Goal: Transaction & Acquisition: Purchase product/service

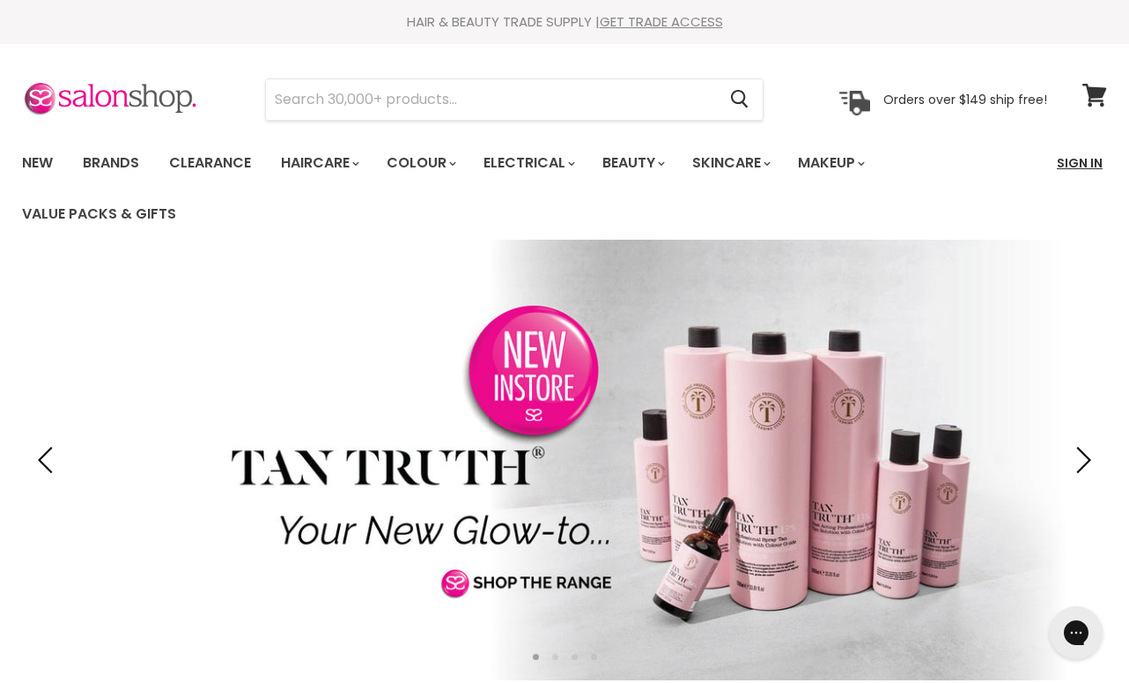
click at [1073, 163] on link "Sign In" at bounding box center [1079, 162] width 67 height 37
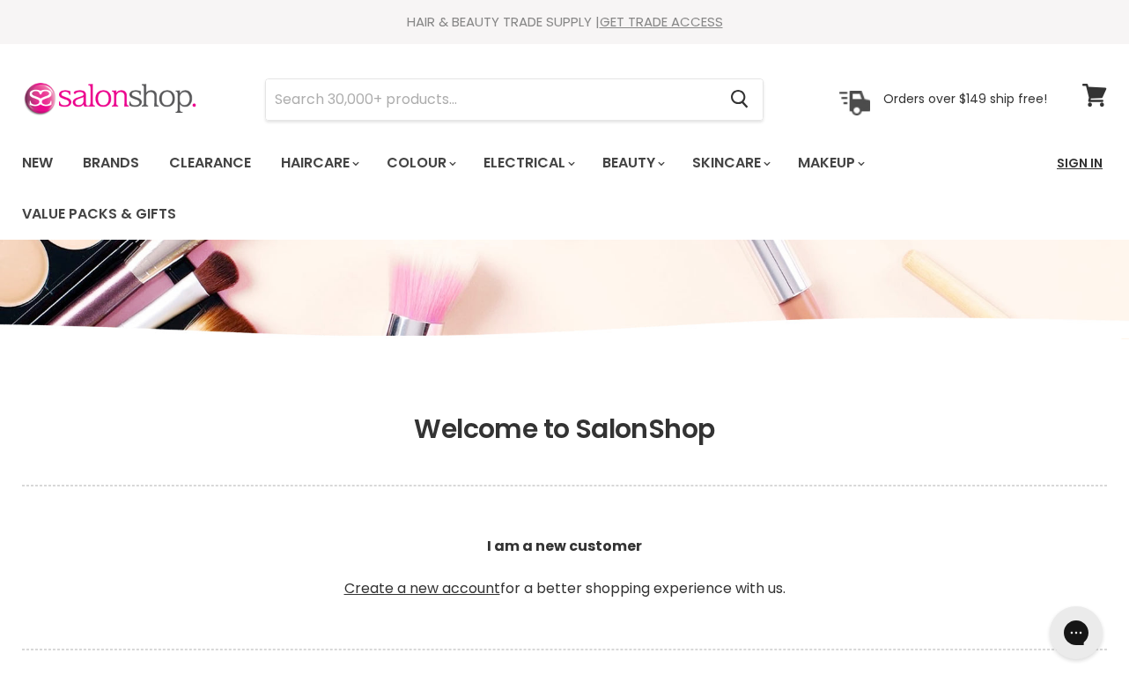
click at [1087, 163] on link "Sign In" at bounding box center [1079, 162] width 67 height 37
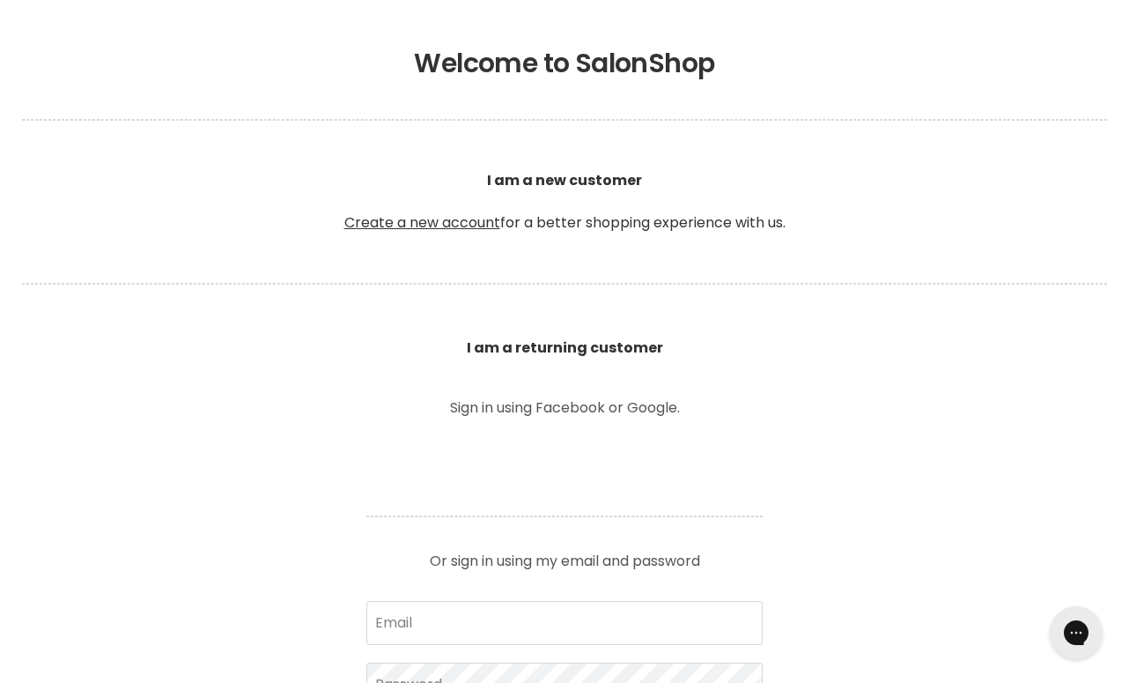
scroll to position [425, 0]
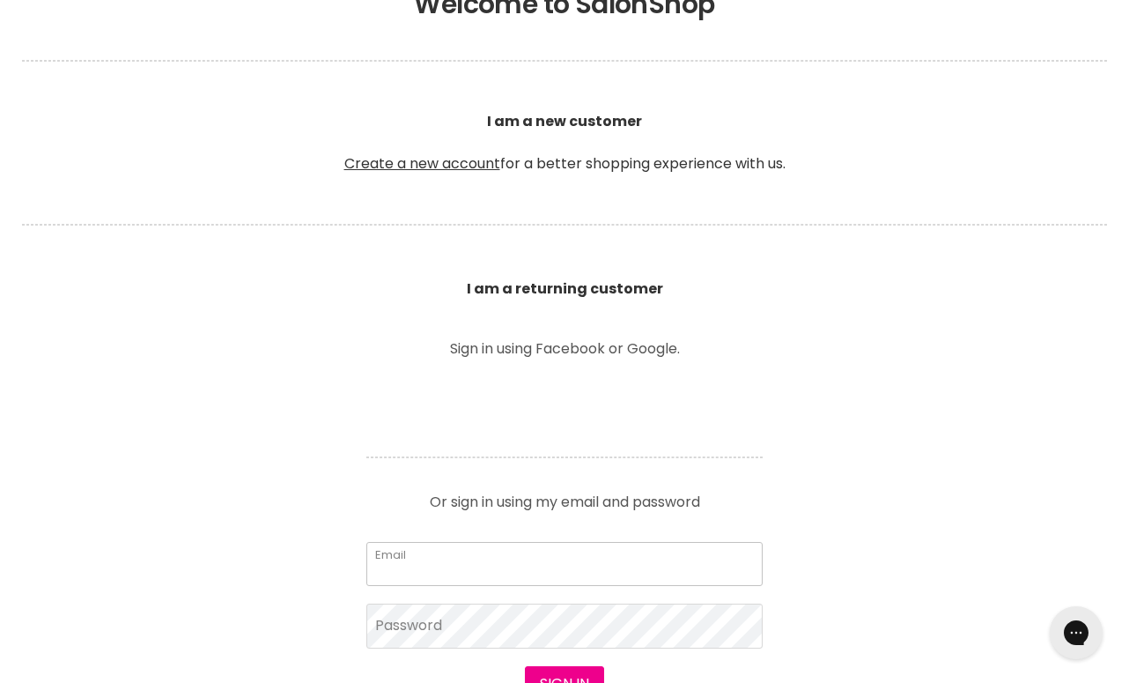
click at [445, 559] on input "Email" at bounding box center [564, 564] width 396 height 44
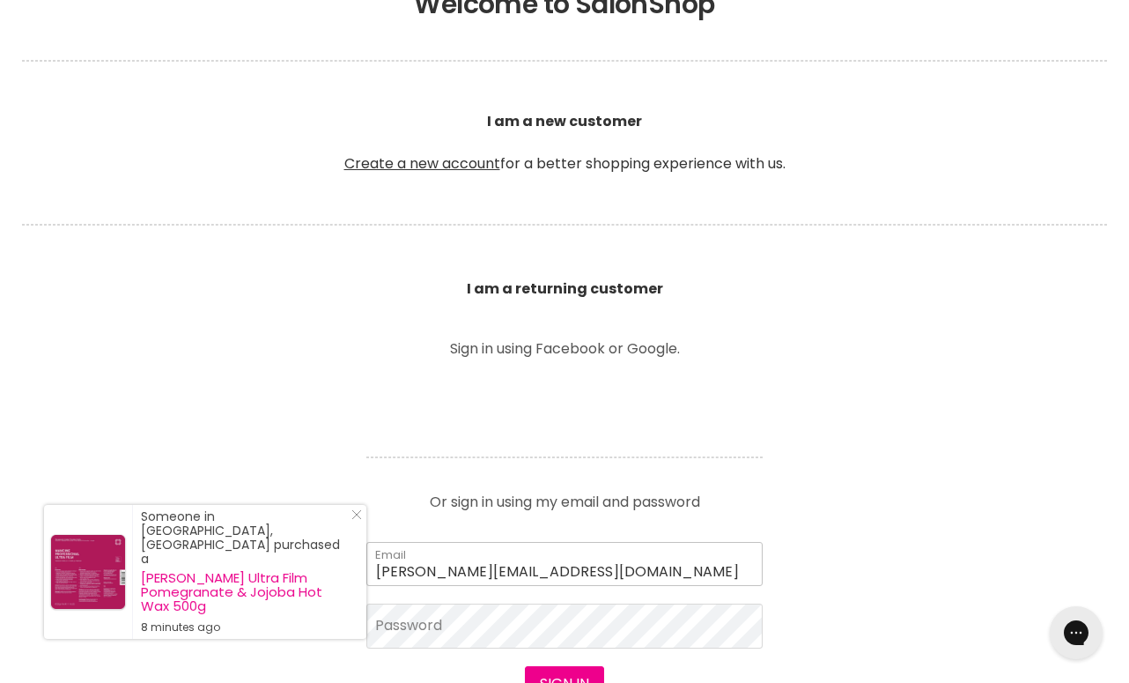
type input "susanna.beautypoint@gmail.com"
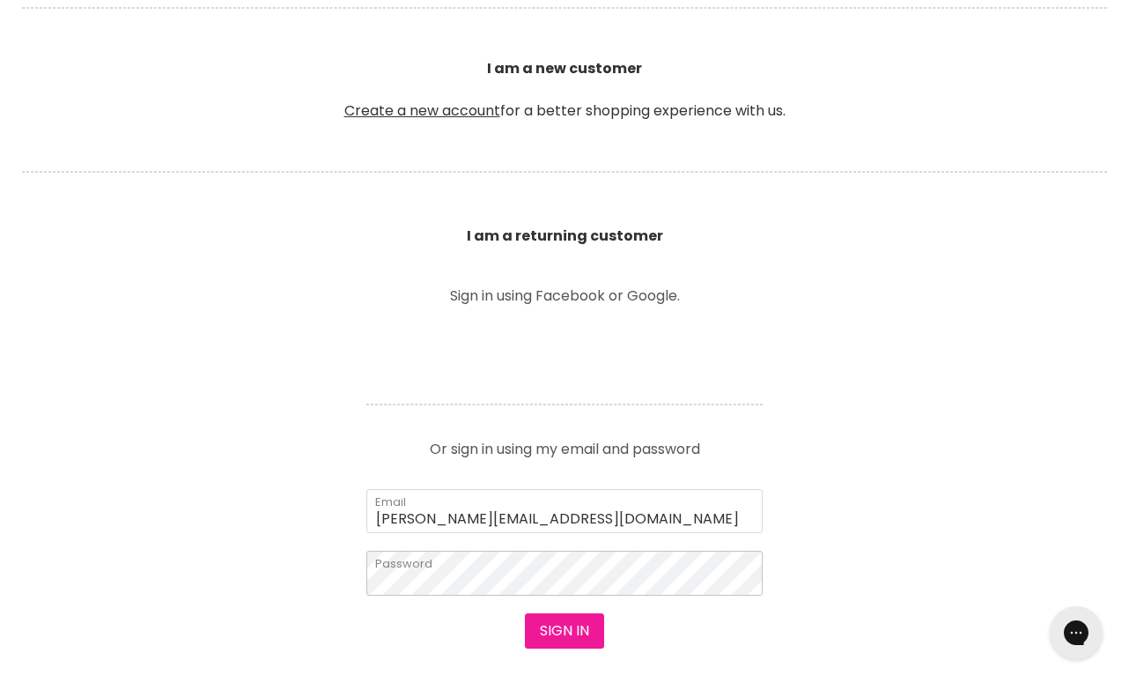
scroll to position [478, 0]
click at [553, 622] on button "Sign in" at bounding box center [564, 629] width 79 height 35
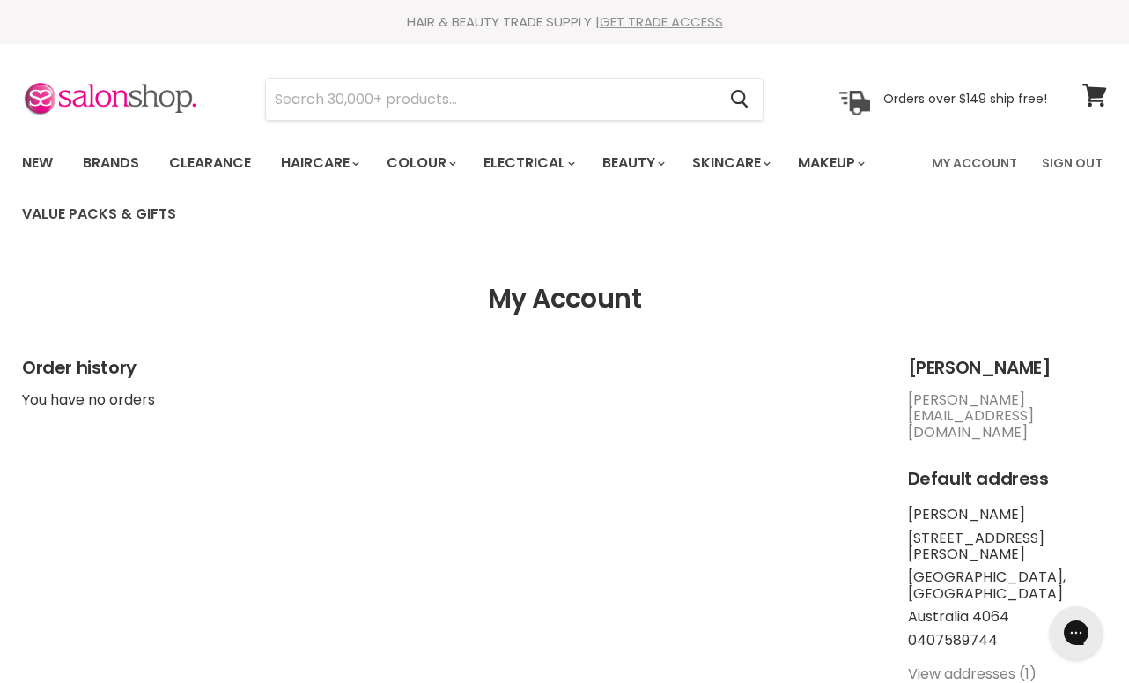
click at [636, 25] on link "GET TRADE ACCESS" at bounding box center [661, 21] width 123 height 18
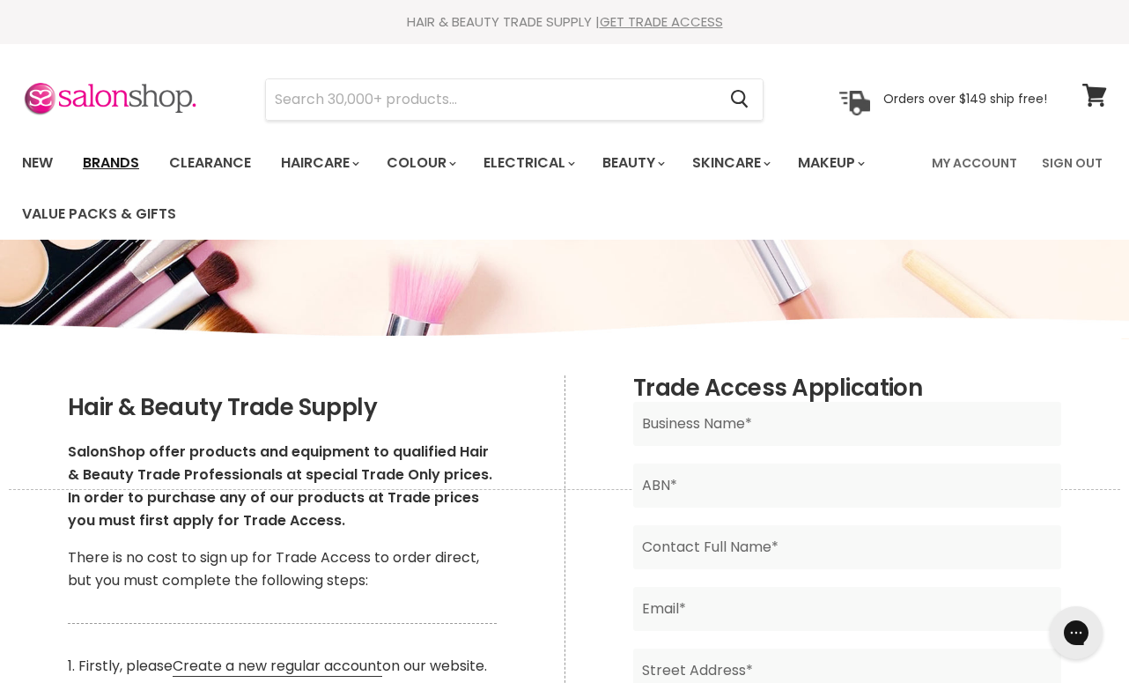
click at [110, 161] on link "Brands" at bounding box center [111, 162] width 83 height 37
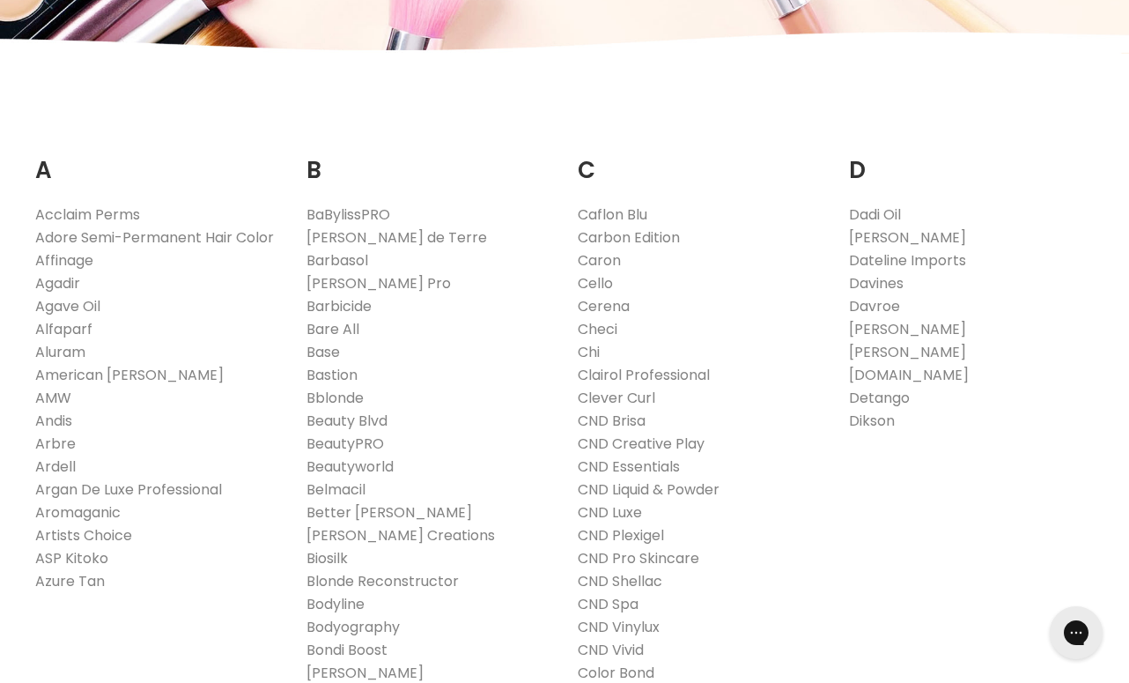
scroll to position [288, 0]
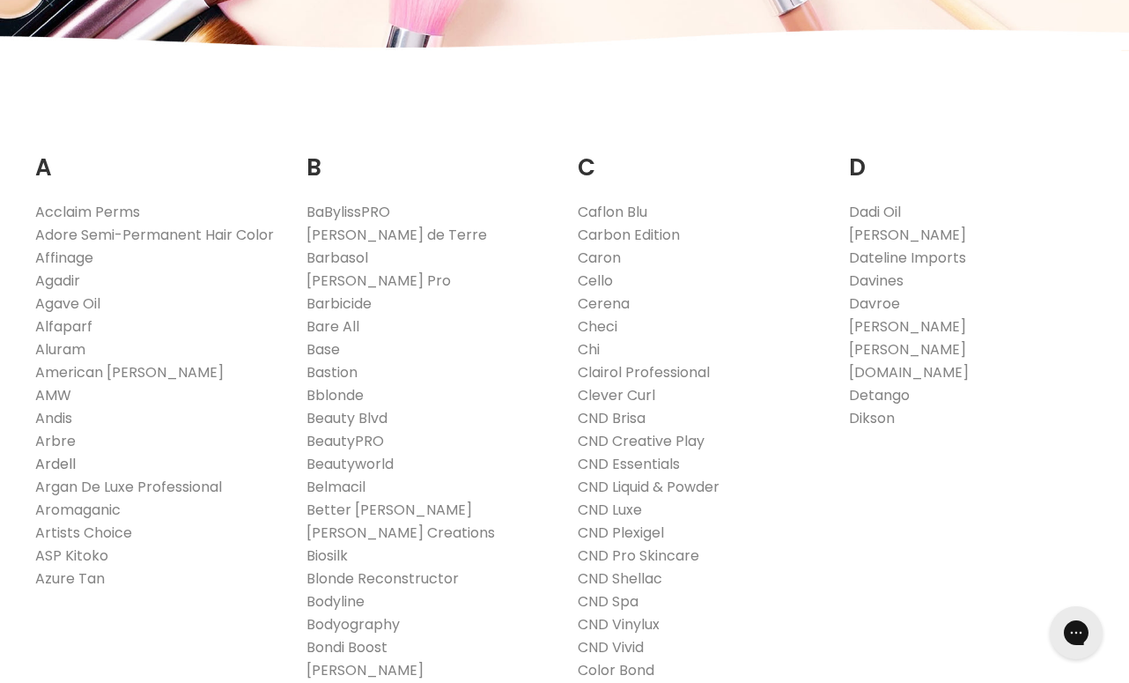
click at [56, 457] on link "Ardell" at bounding box center [55, 464] width 41 height 20
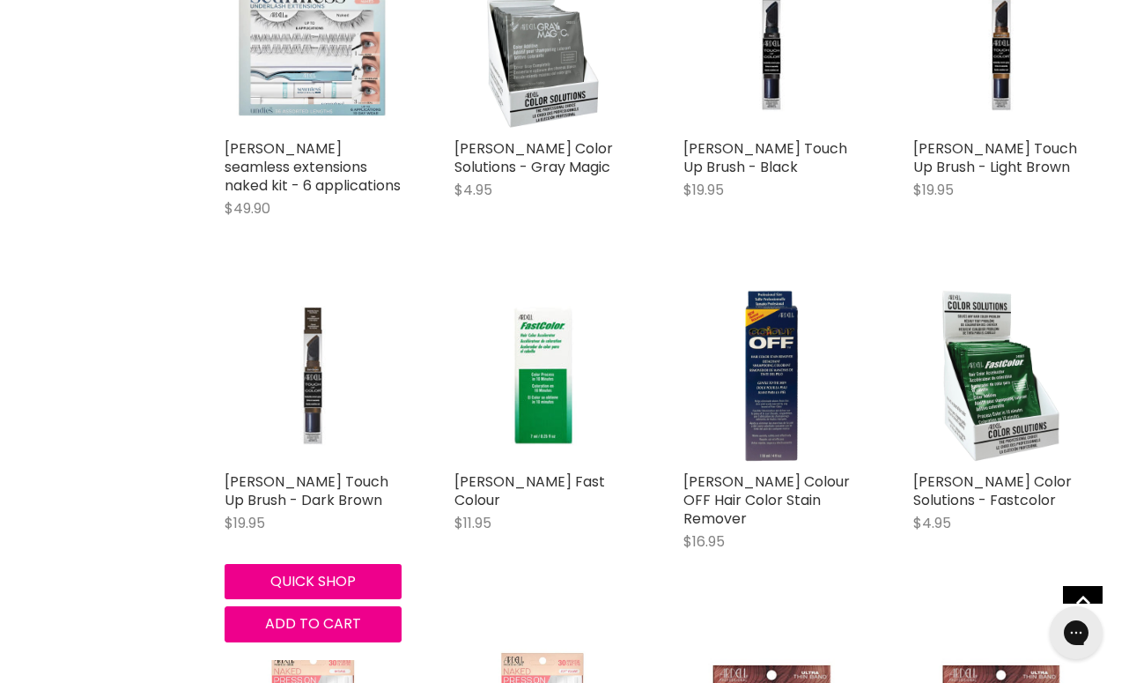
scroll to position [1524, 0]
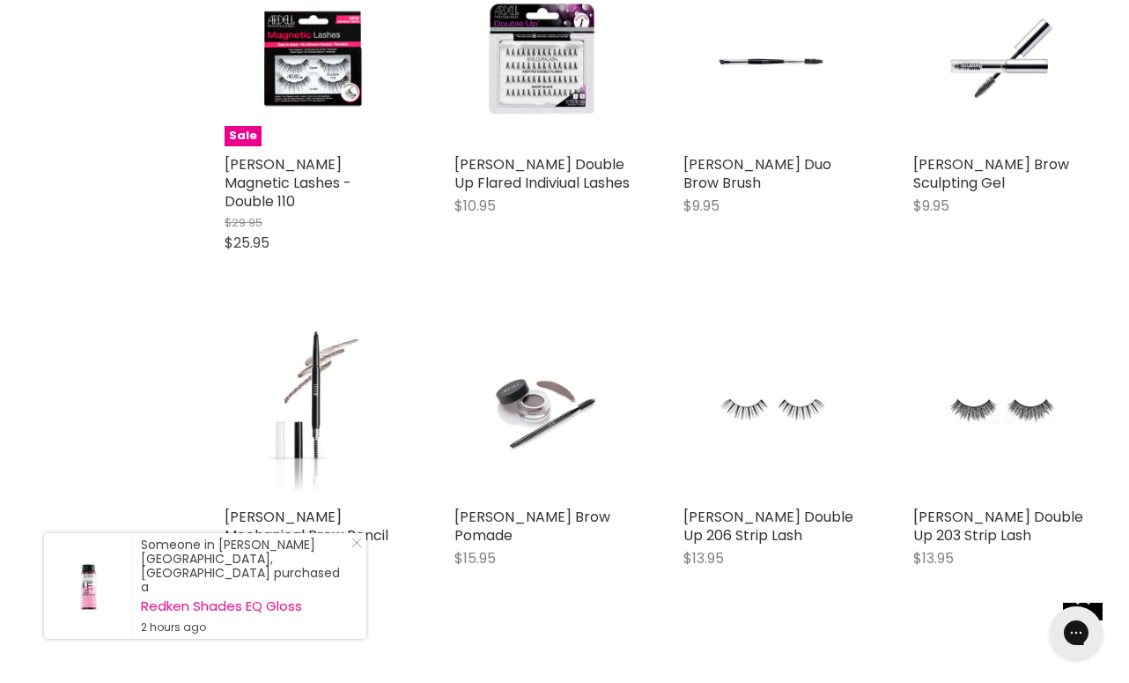
scroll to position [5994, 0]
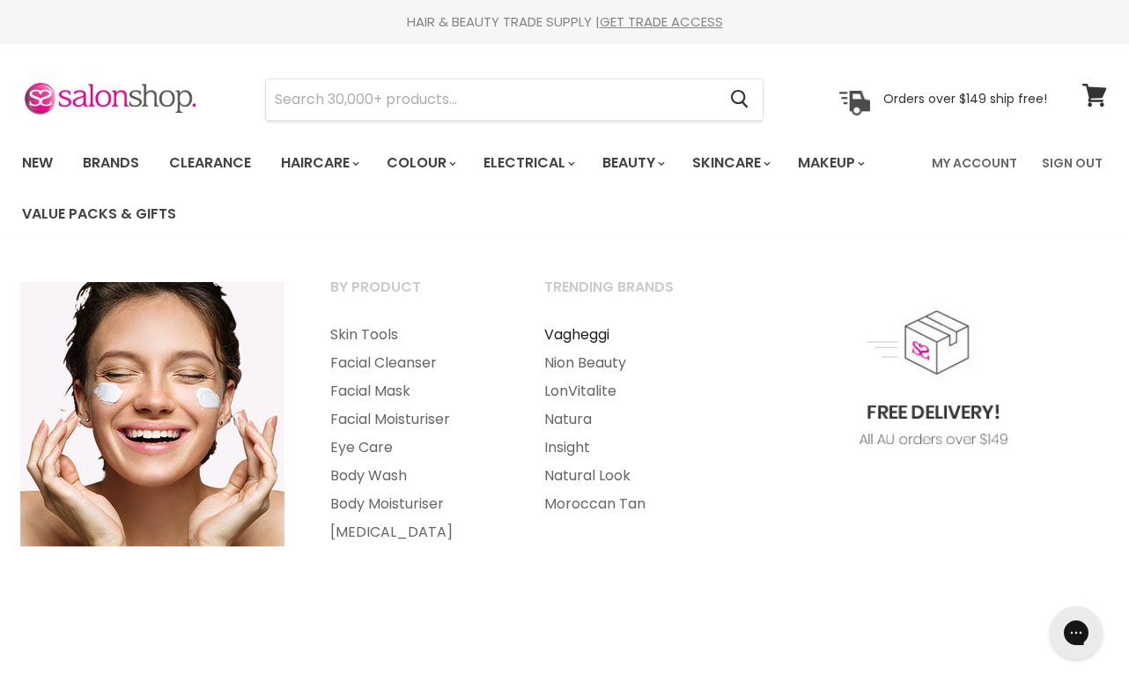
click at [573, 333] on link "Vagheggi" at bounding box center [627, 335] width 211 height 28
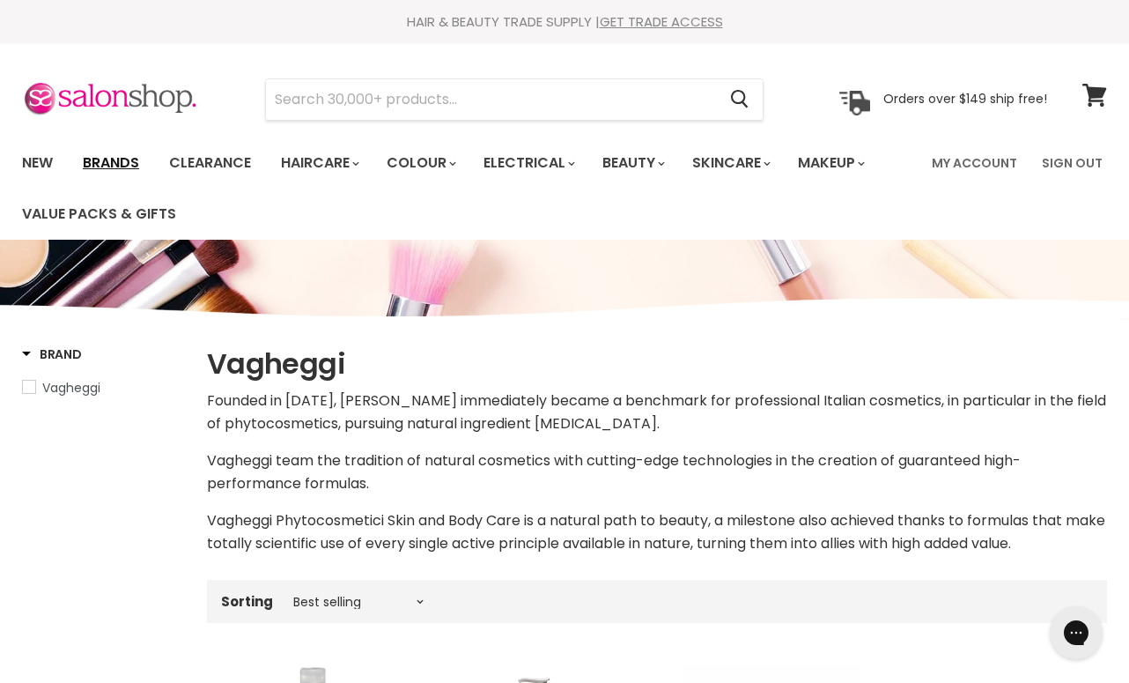
click at [97, 159] on link "Brands" at bounding box center [111, 162] width 83 height 37
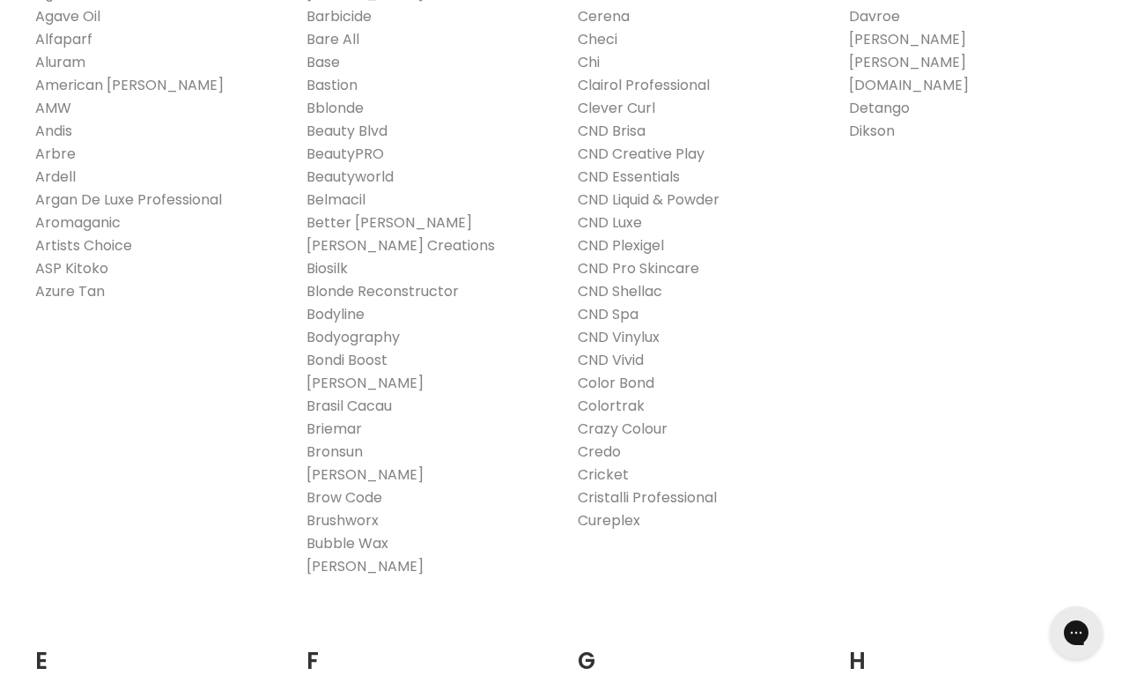
scroll to position [576, 0]
click at [590, 475] on link "Cricket" at bounding box center [603, 473] width 51 height 20
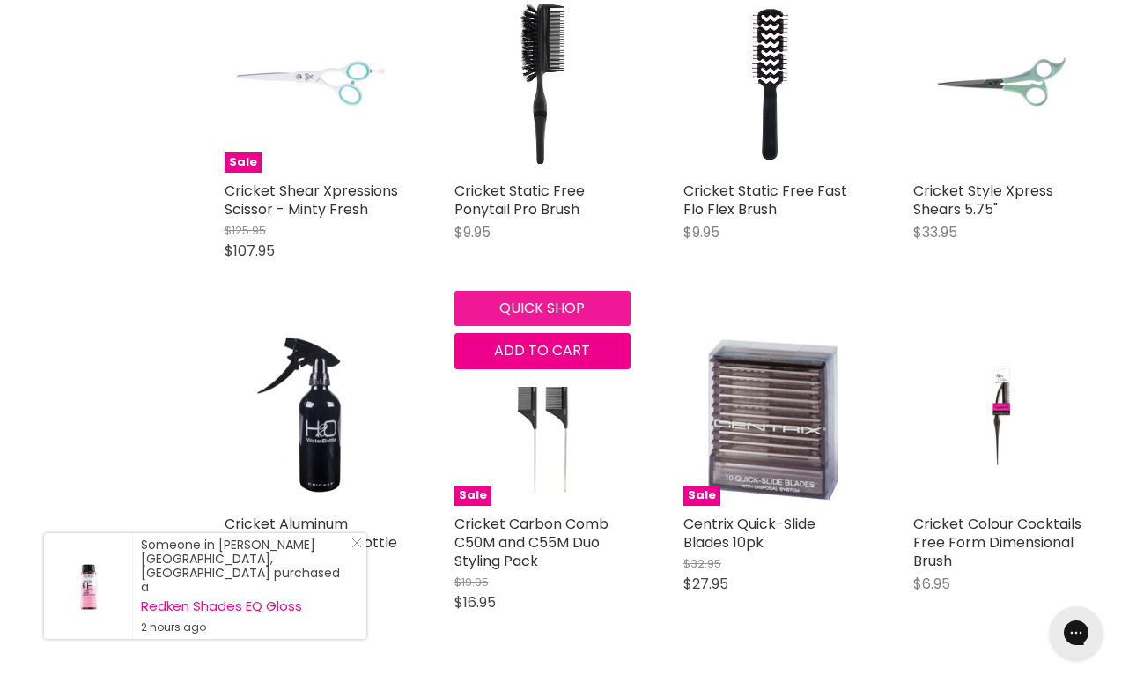
scroll to position [1094, 0]
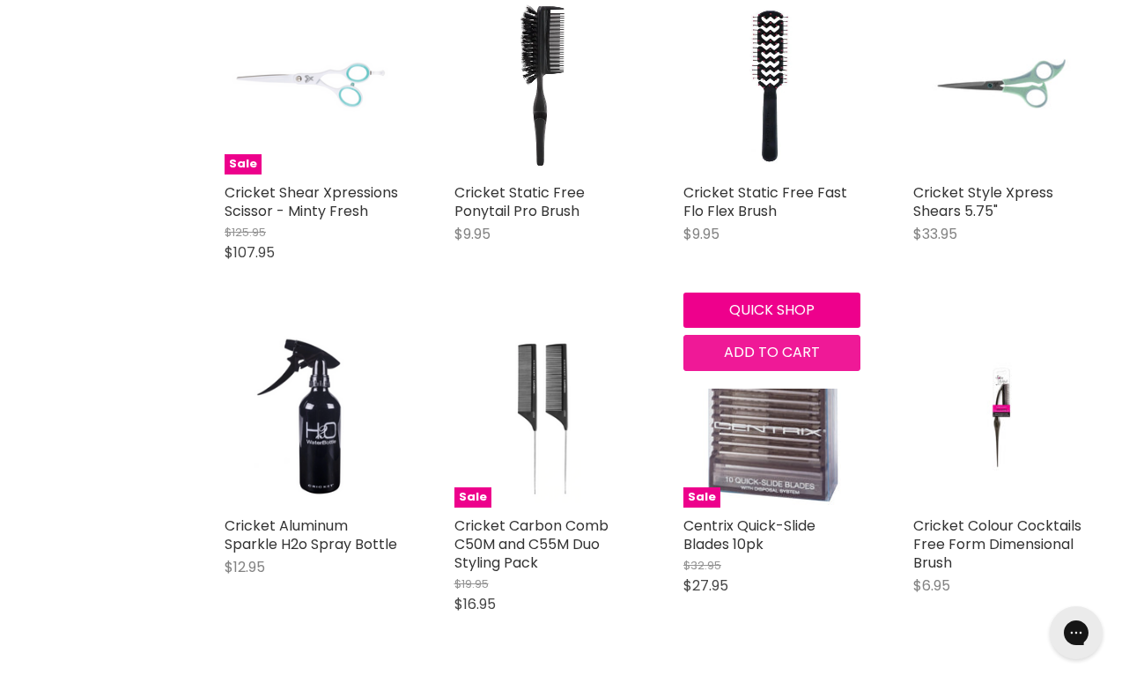
click at [744, 362] on span "Add to cart" at bounding box center [772, 352] width 96 height 20
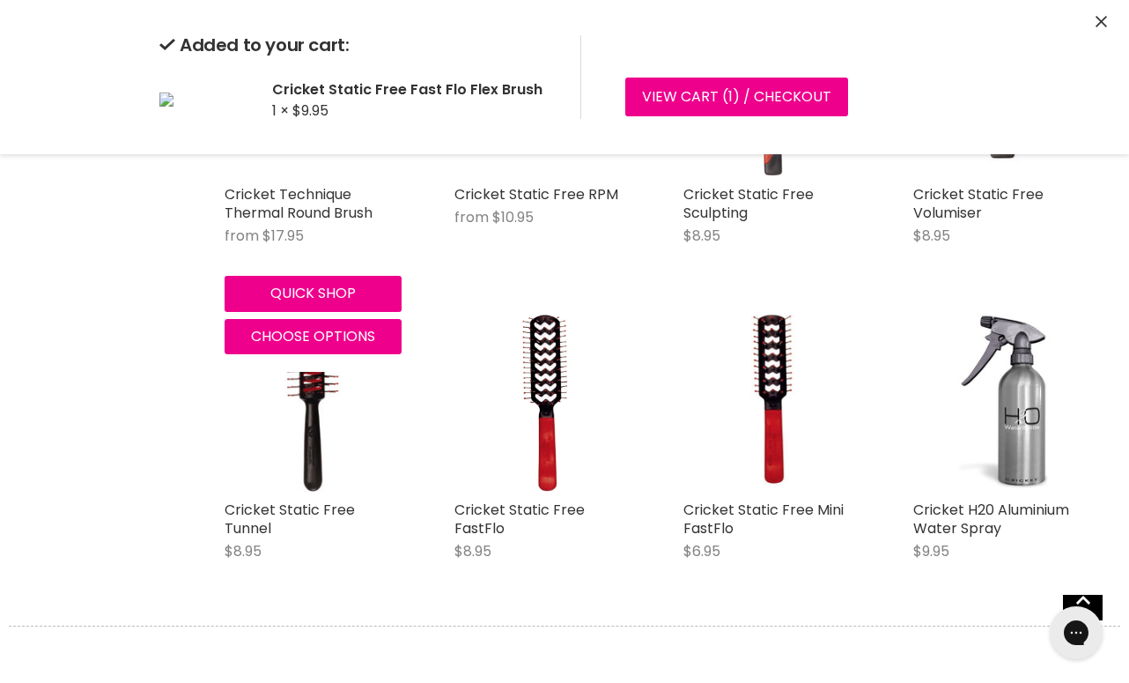
scroll to position [3145, 0]
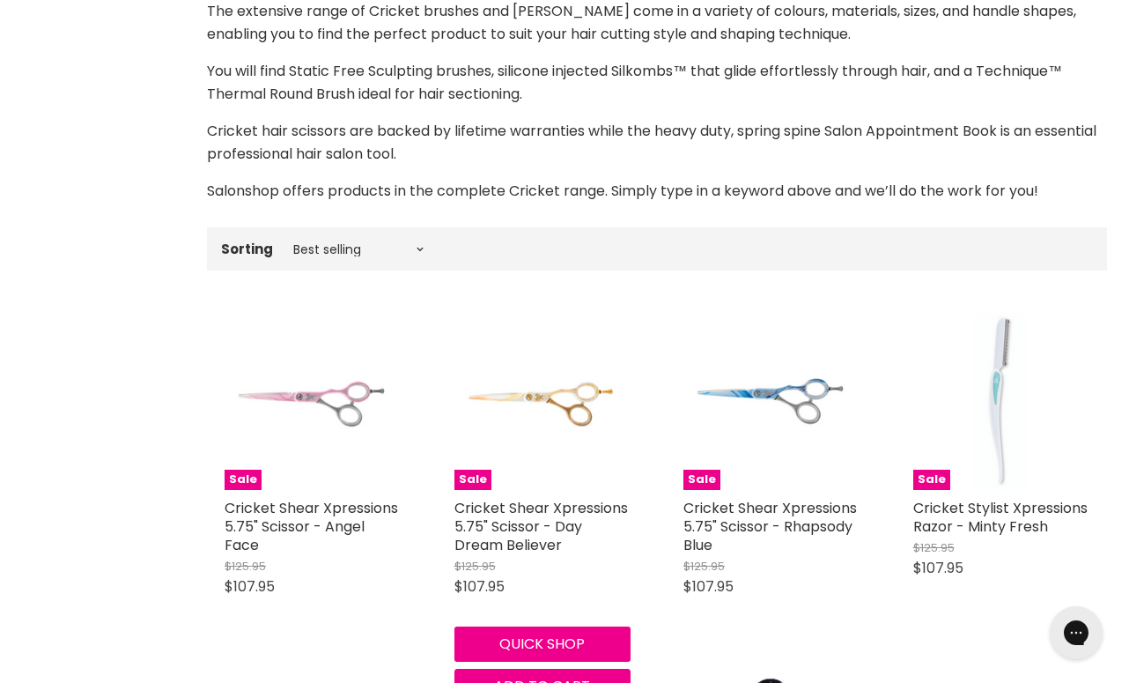
scroll to position [425, 0]
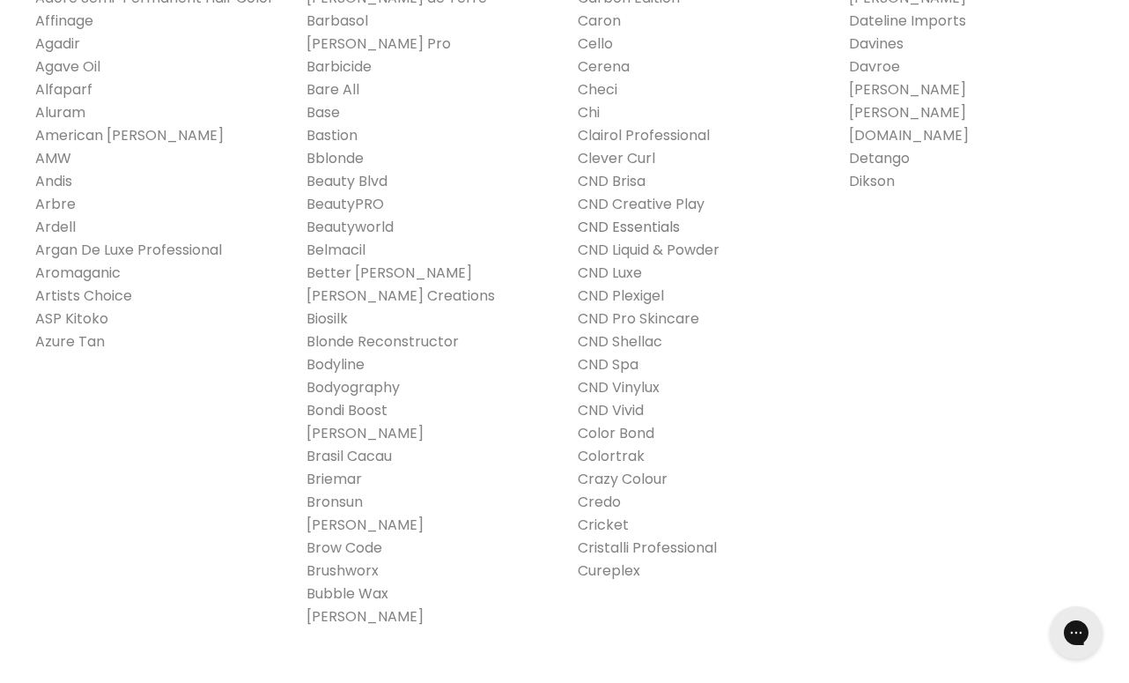
click at [639, 226] on link "CND Essentials" at bounding box center [629, 227] width 102 height 20
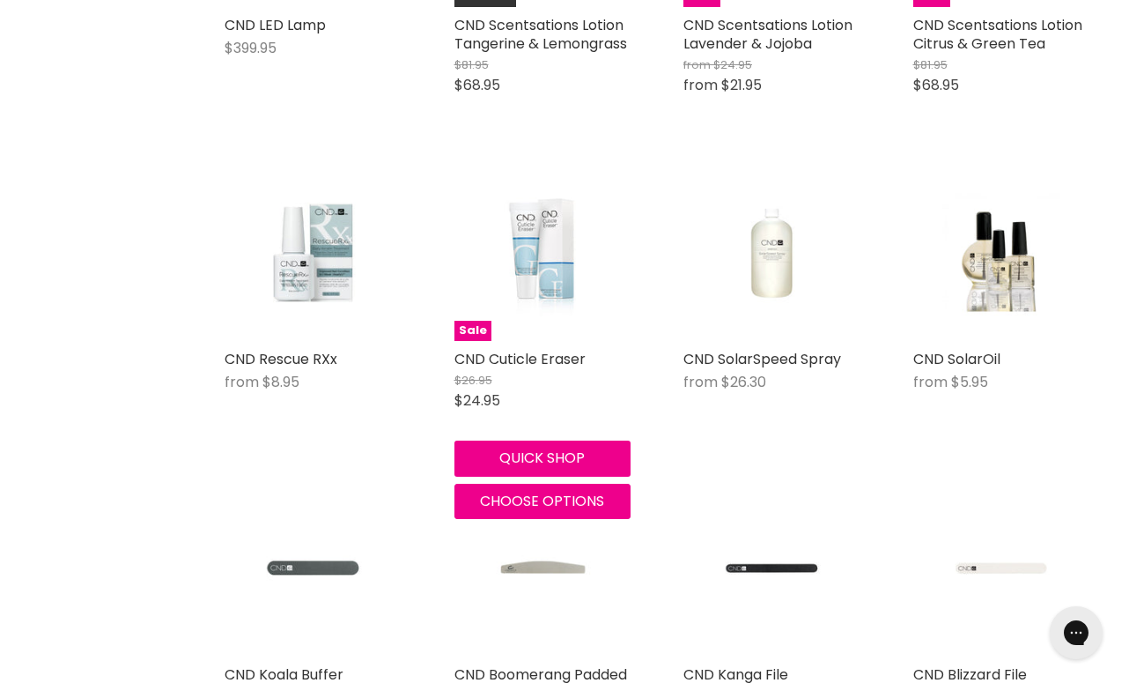
scroll to position [2192, 0]
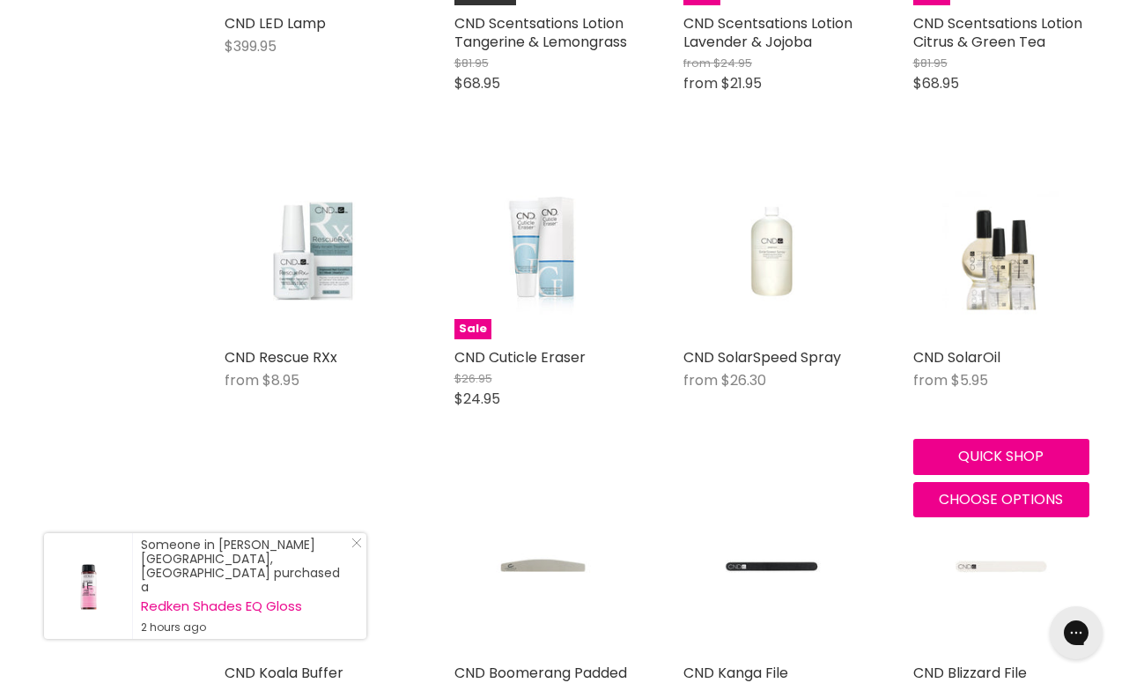
click at [973, 279] on img "Main content" at bounding box center [1001, 250] width 117 height 177
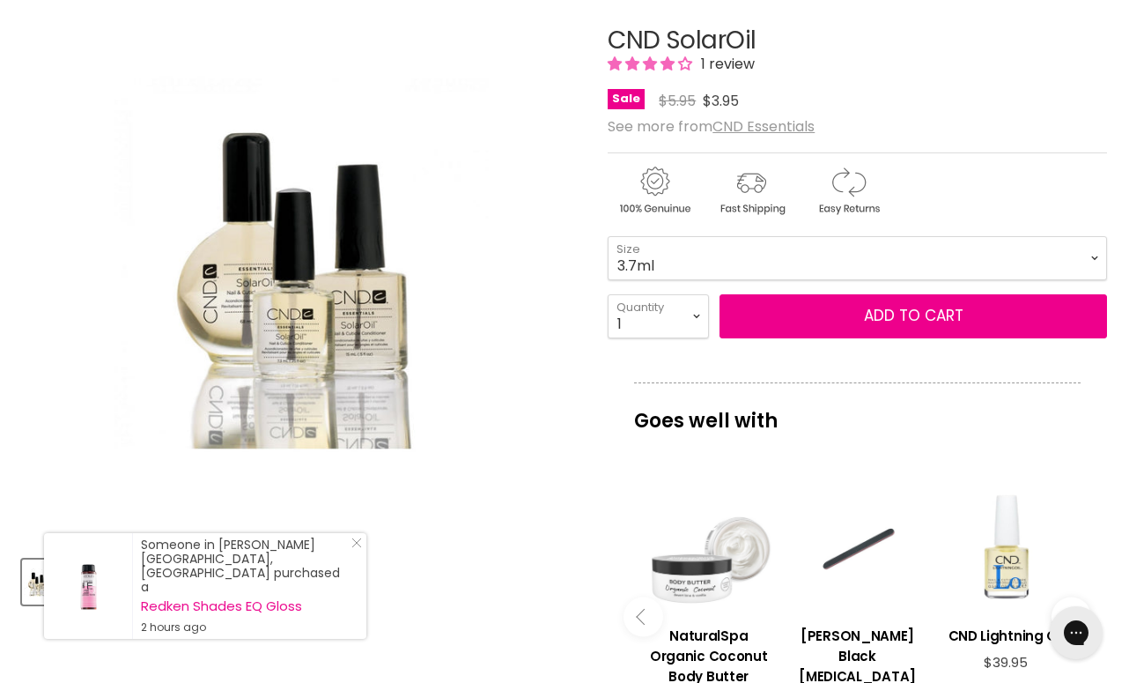
scroll to position [270, 0]
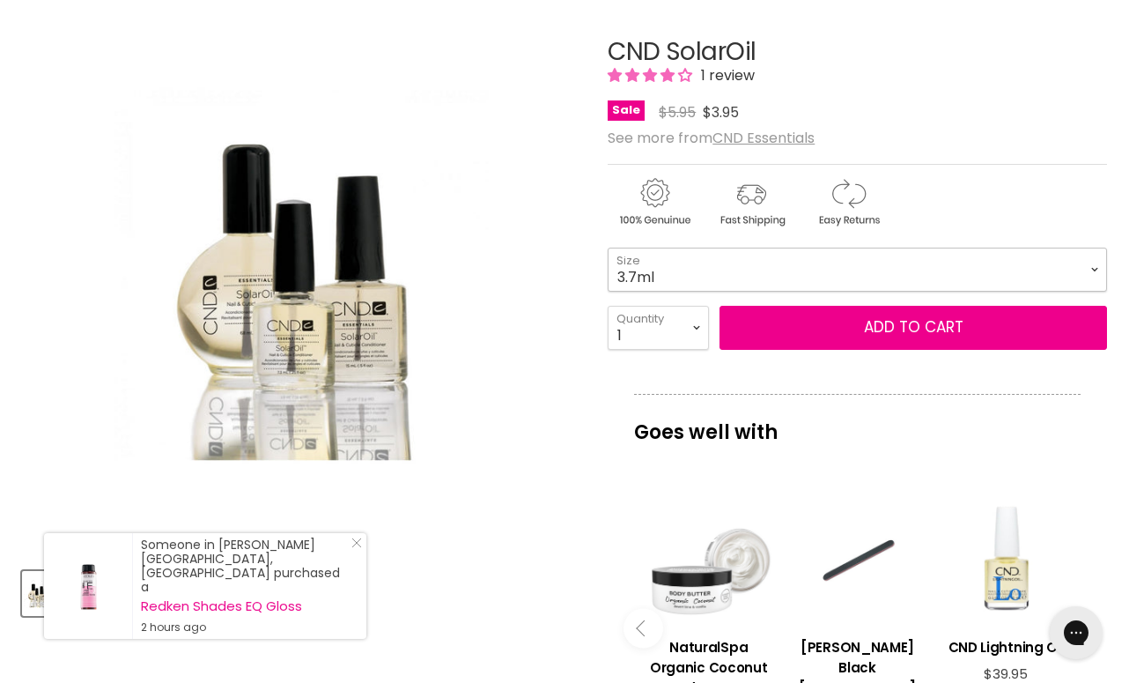
click at [1086, 265] on select "3.7ml 7.3ml 15ml 68ml 118ml 40pk x 3.7ml" at bounding box center [857, 270] width 499 height 44
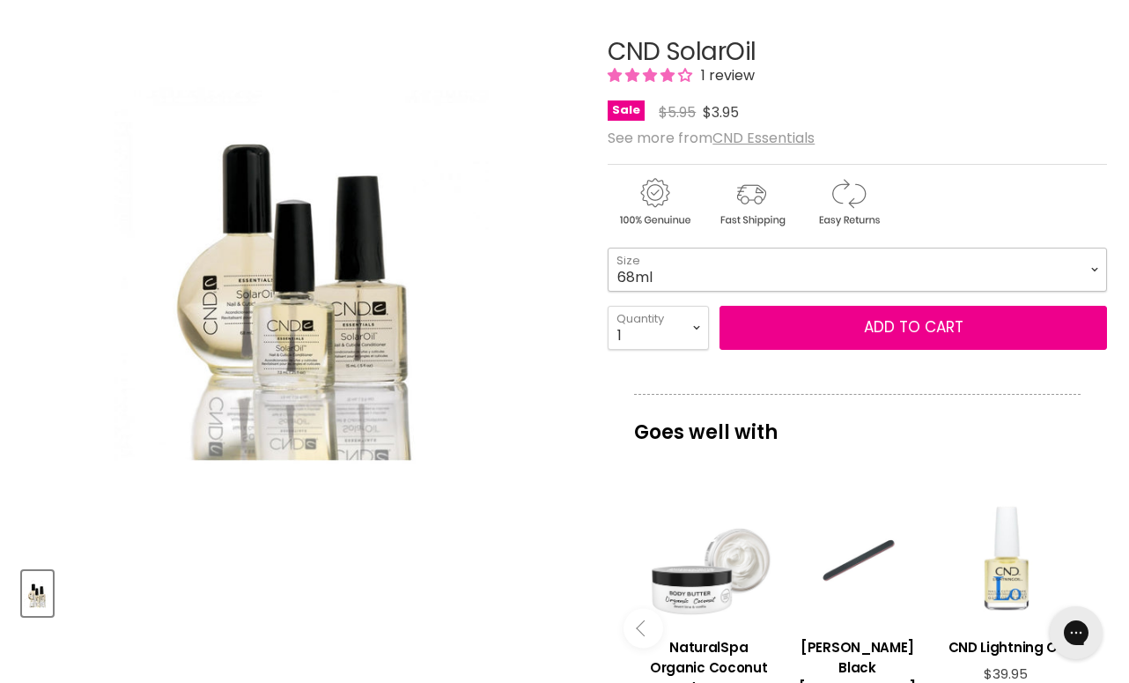
click at [608, 248] on select "3.7ml 7.3ml 15ml 68ml 118ml 40pk x 3.7ml" at bounding box center [857, 270] width 499 height 44
select select "68ml"
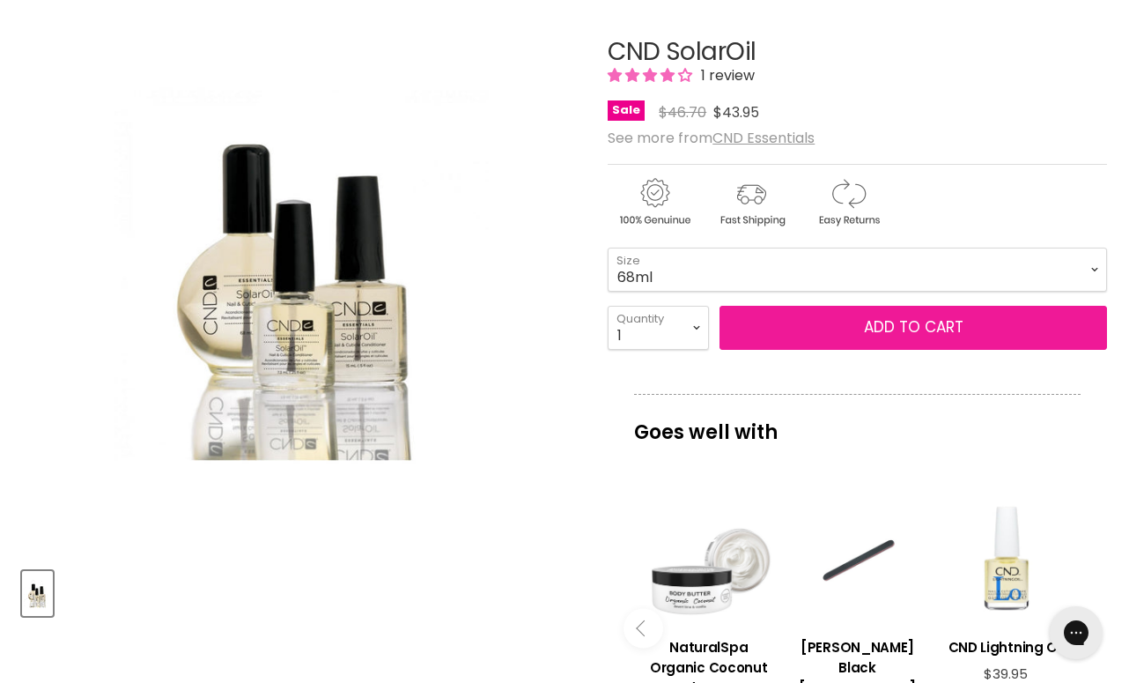
click at [817, 322] on button "Add to cart" at bounding box center [914, 328] width 388 height 44
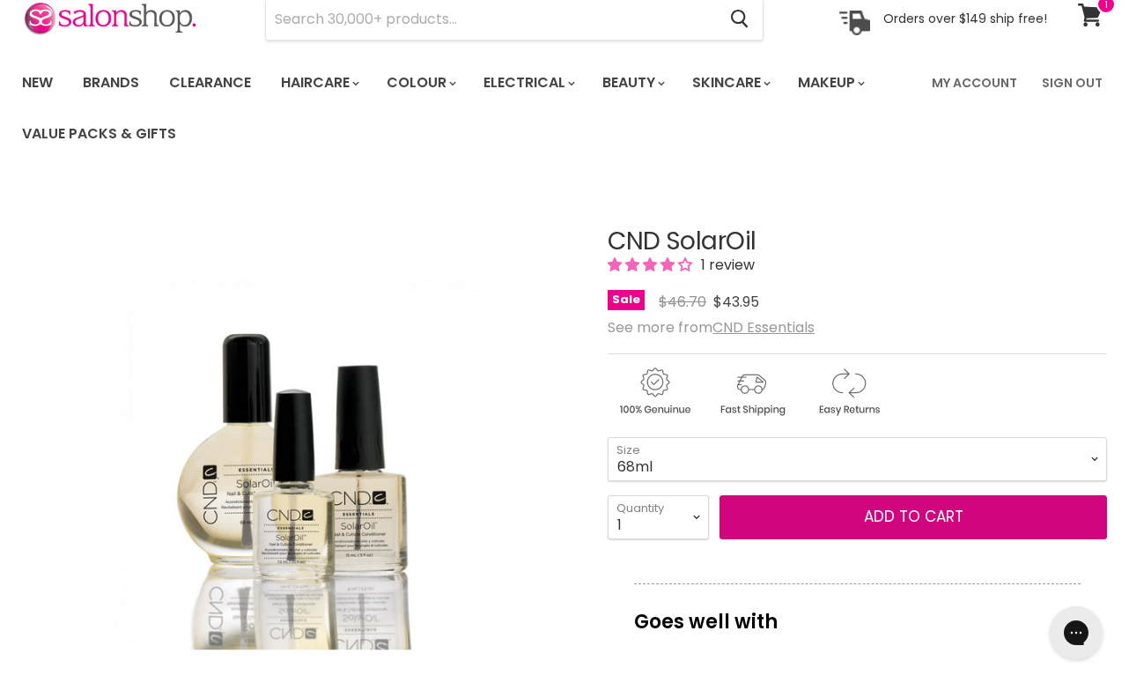
scroll to position [79, 0]
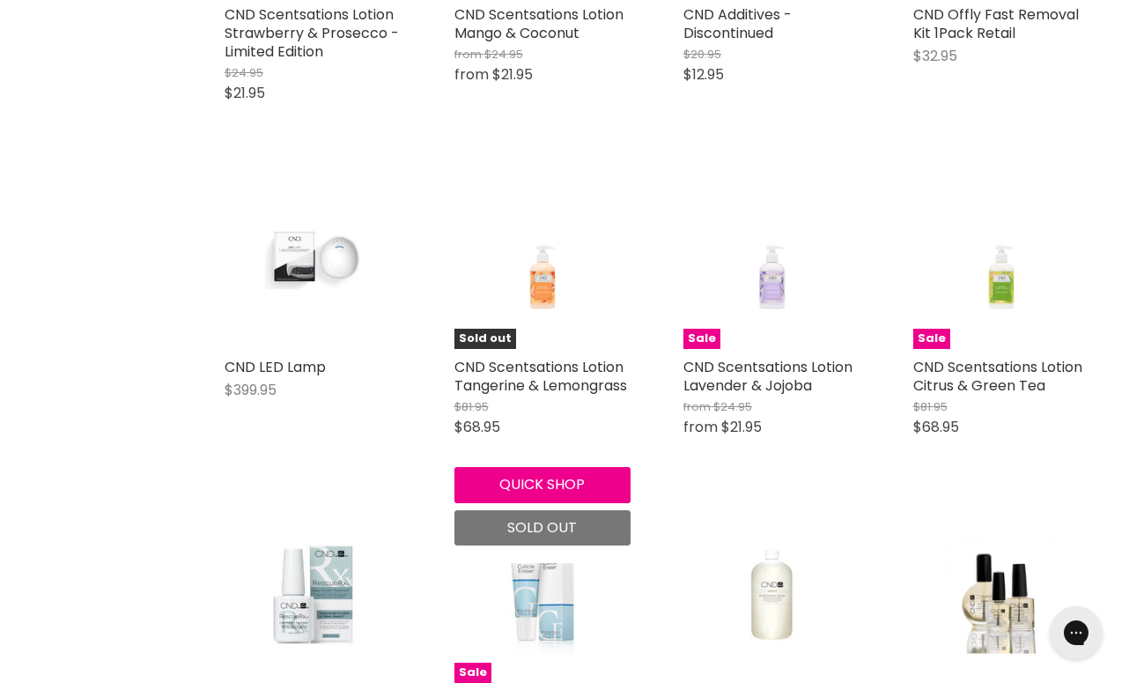
scroll to position [1845, 0]
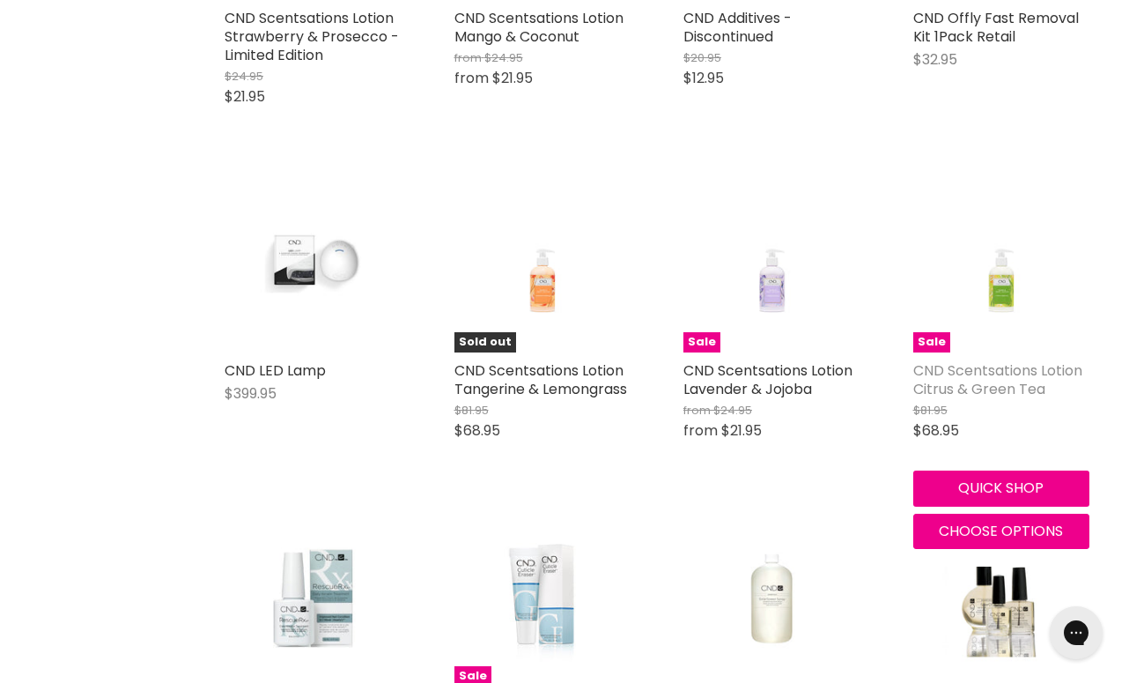
click at [930, 366] on link "CND Scentsations Lotion Citrus & Green Tea" at bounding box center [997, 379] width 169 height 39
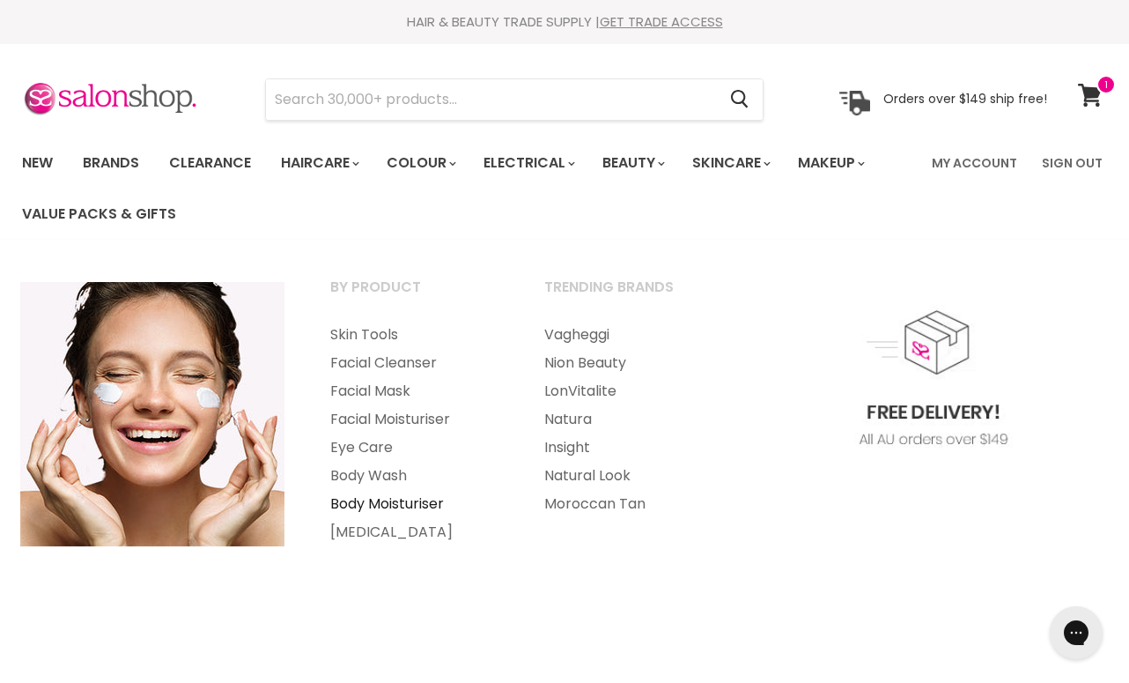
click at [344, 500] on link "Body Moisturiser" at bounding box center [413, 504] width 211 height 28
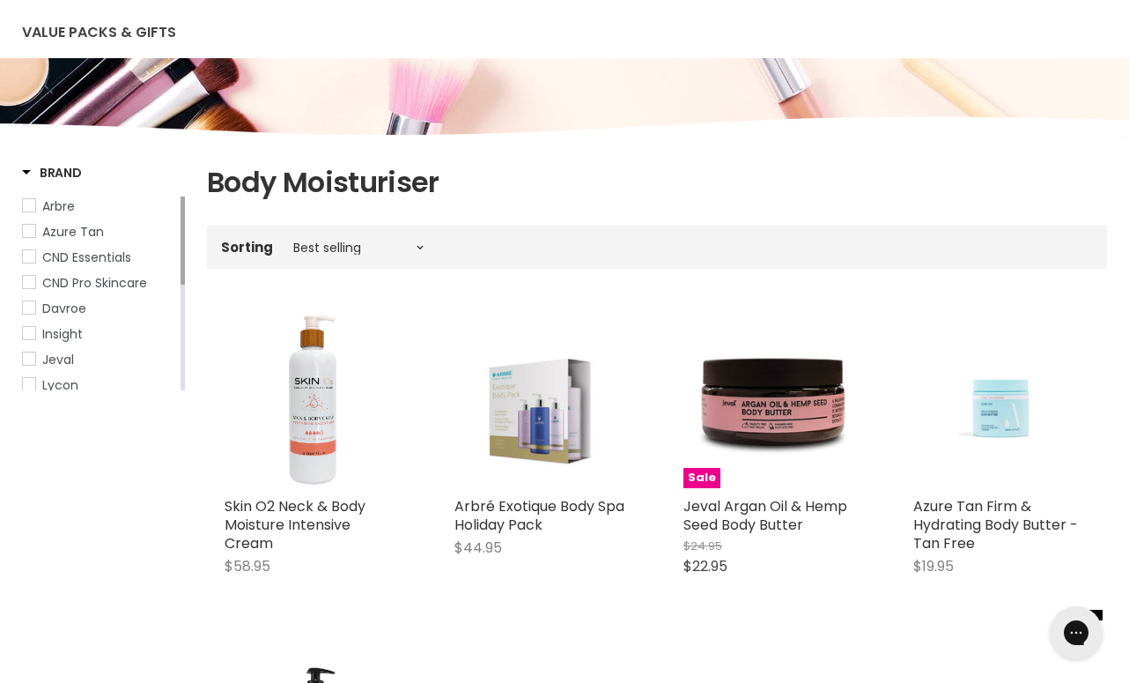
scroll to position [182, 0]
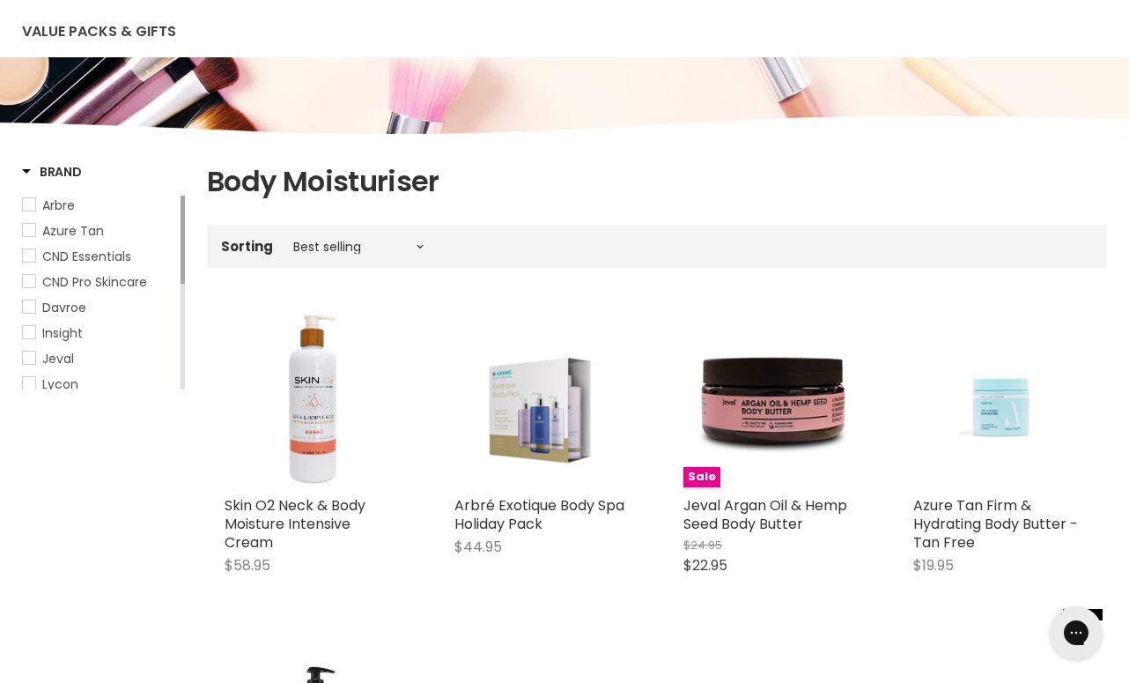
click at [31, 381] on span "Lycon" at bounding box center [29, 383] width 12 height 12
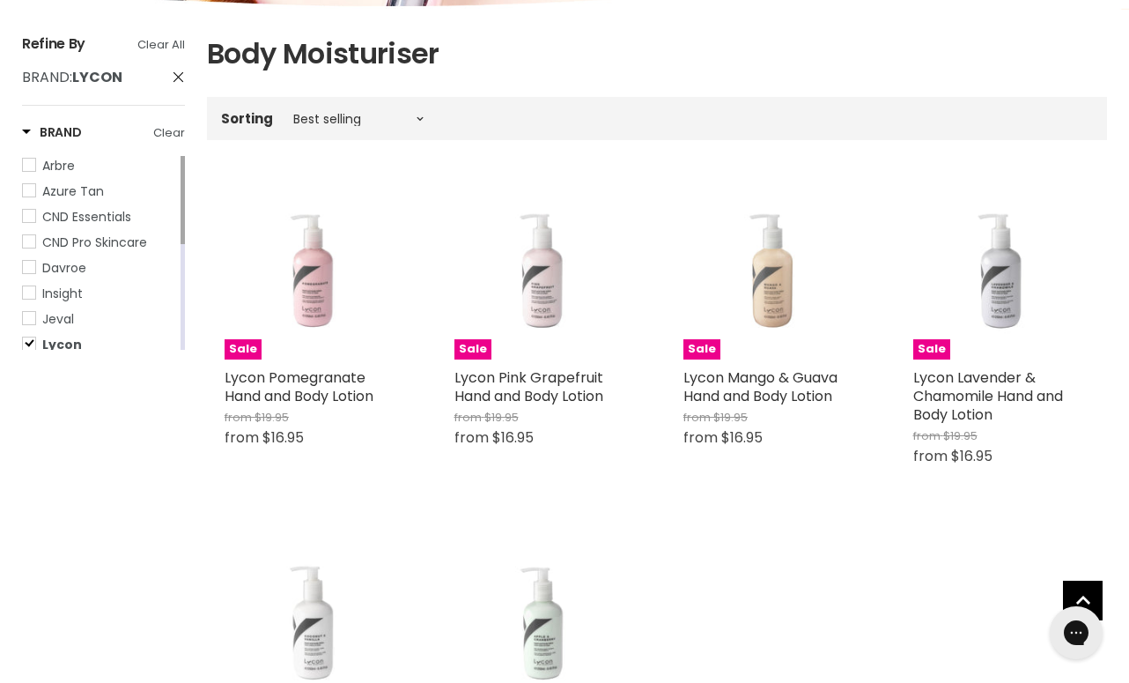
scroll to position [281, 0]
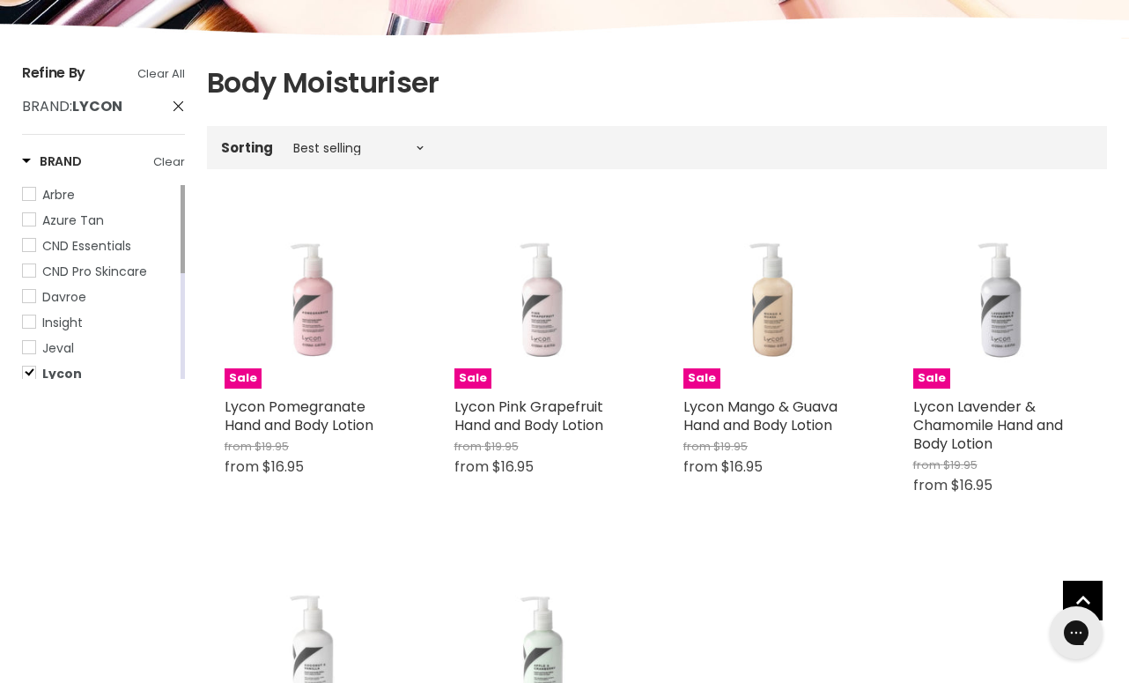
click at [31, 194] on span "Arbre" at bounding box center [29, 194] width 12 height 12
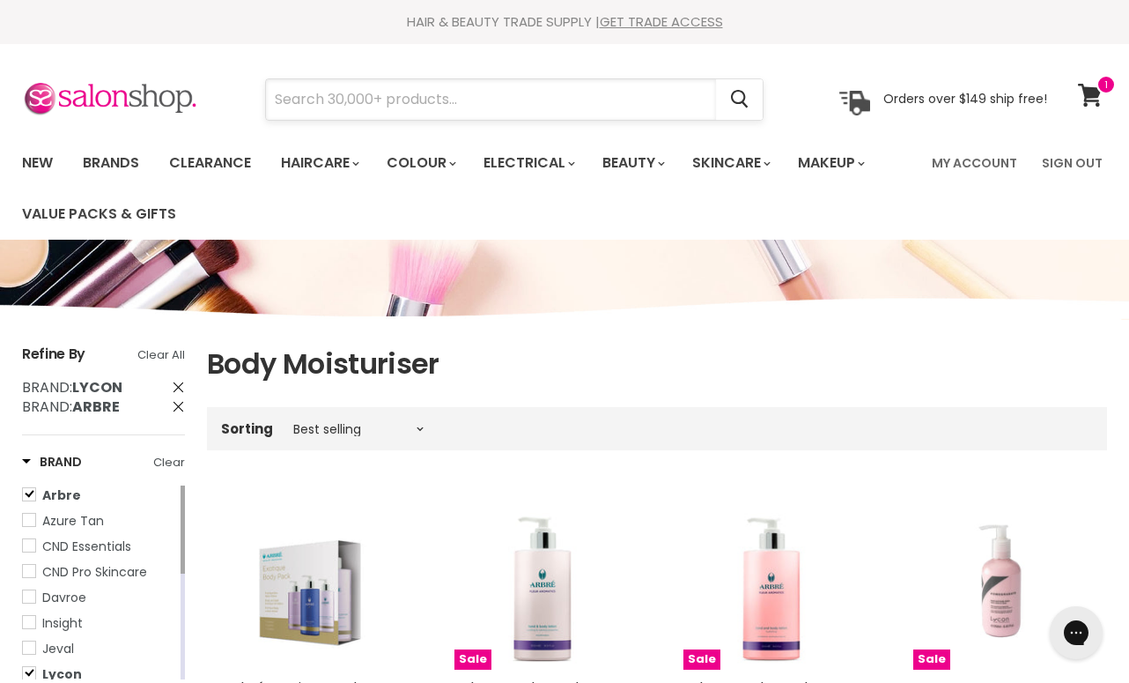
click at [299, 110] on input "Search" at bounding box center [491, 99] width 450 height 41
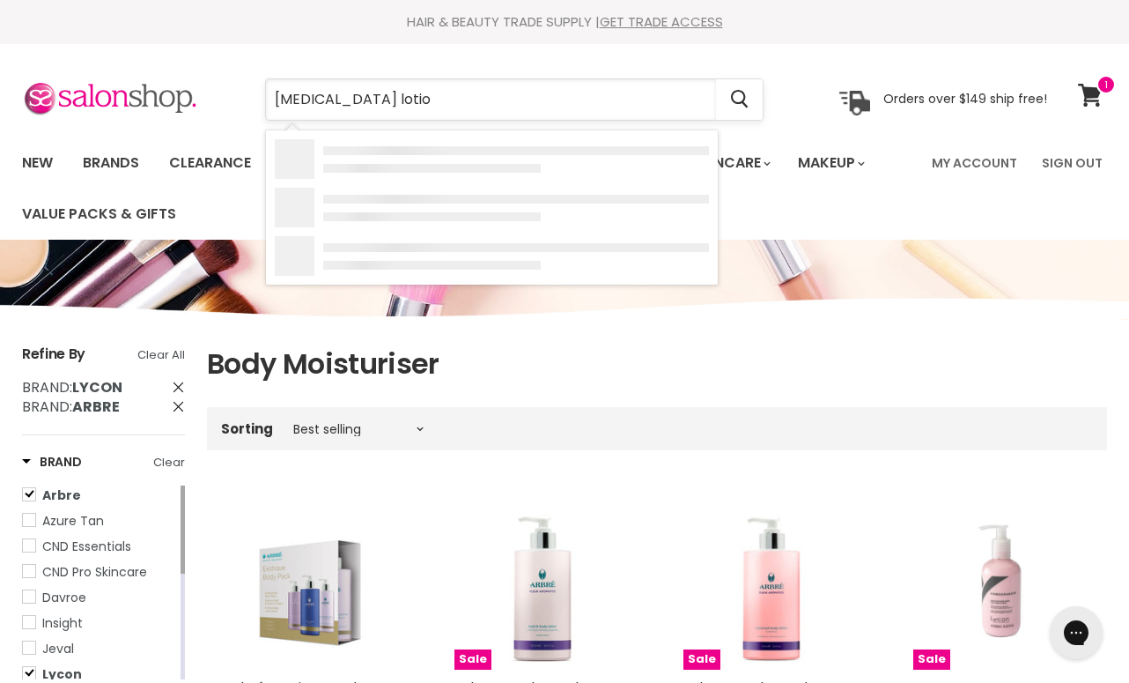
type input "tea tree lotion"
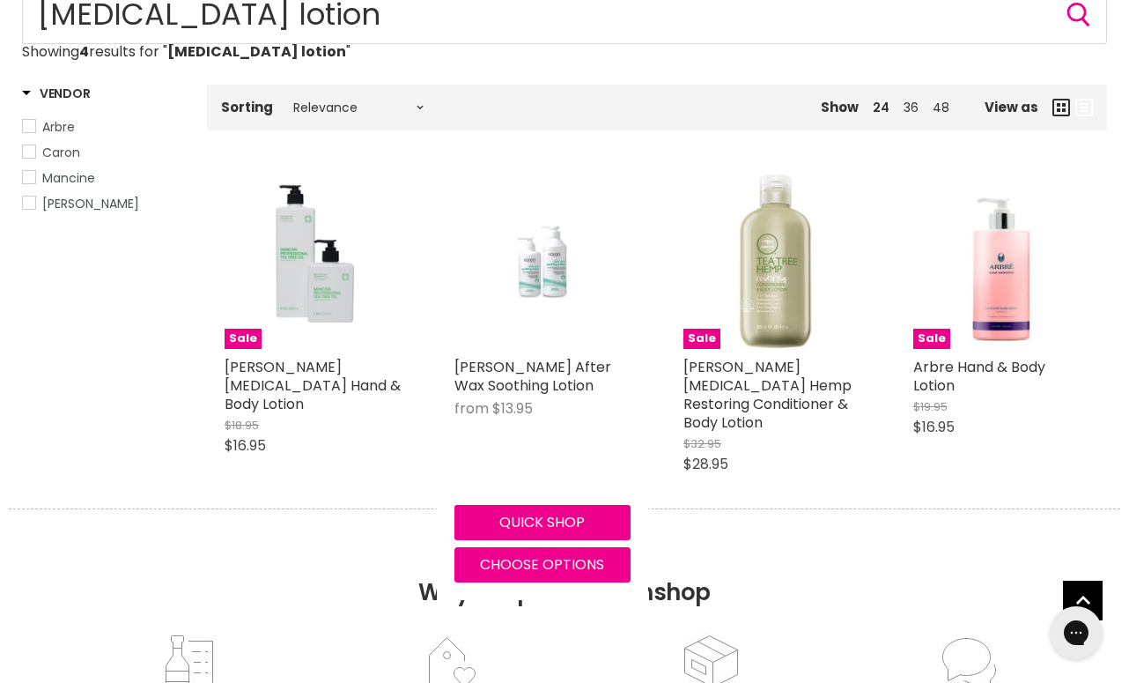
scroll to position [303, 0]
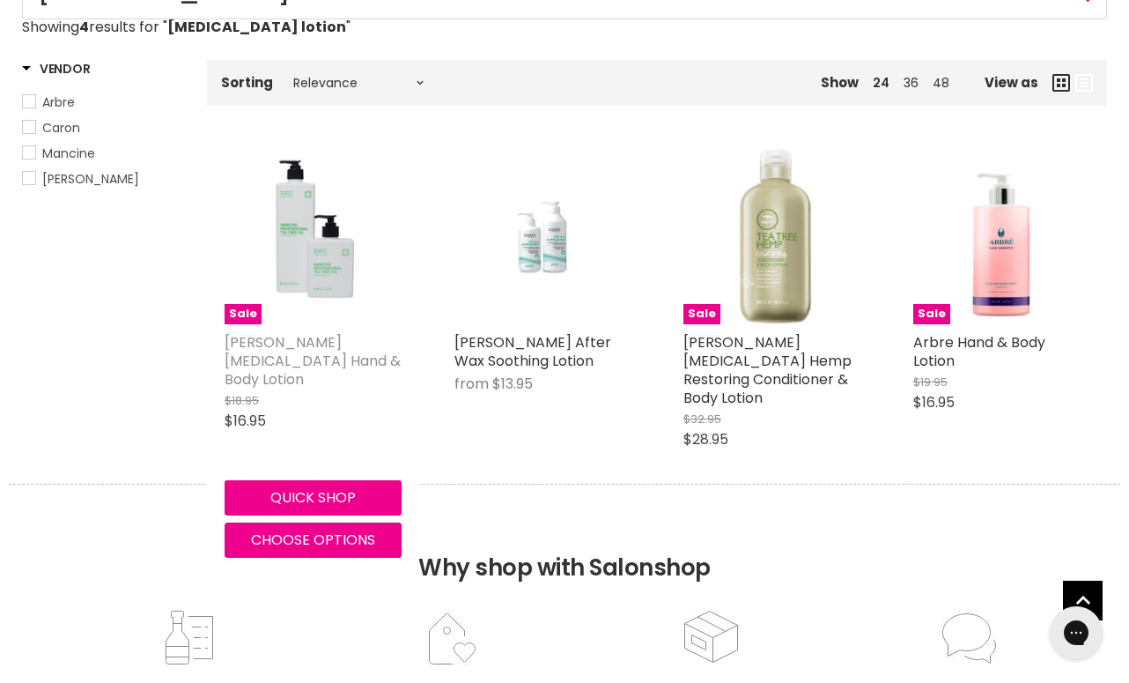
click at [320, 349] on link "[PERSON_NAME] [MEDICAL_DATA] Hand & Body Lotion" at bounding box center [313, 360] width 176 height 57
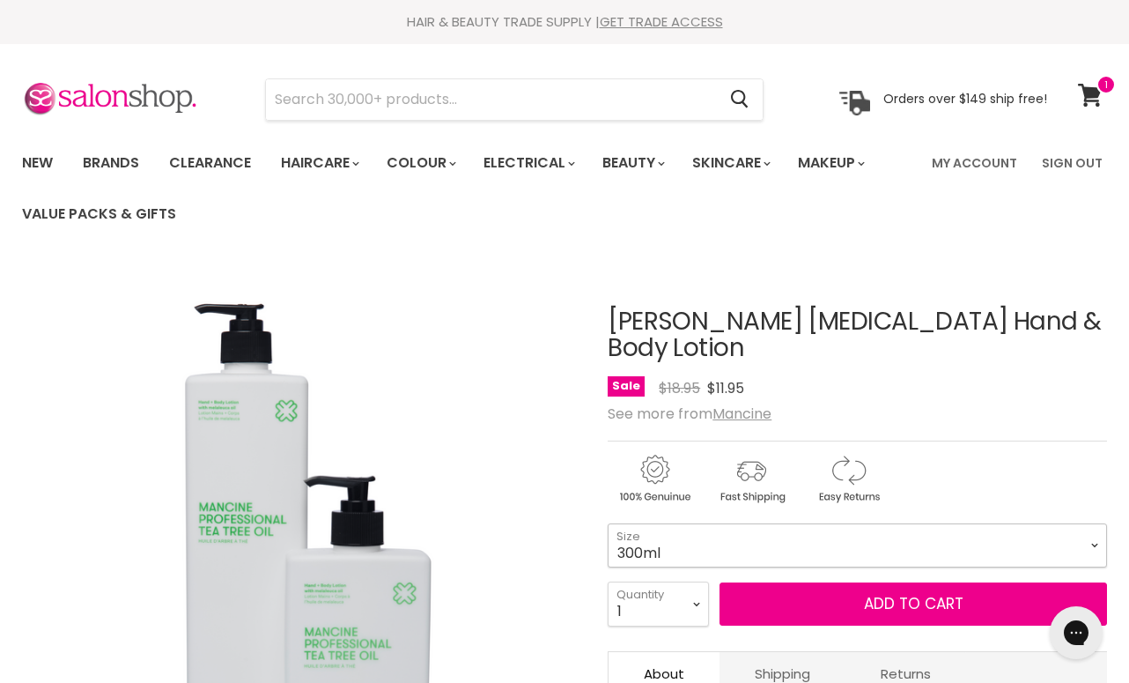
click at [1084, 523] on select "300ml" at bounding box center [857, 545] width 499 height 44
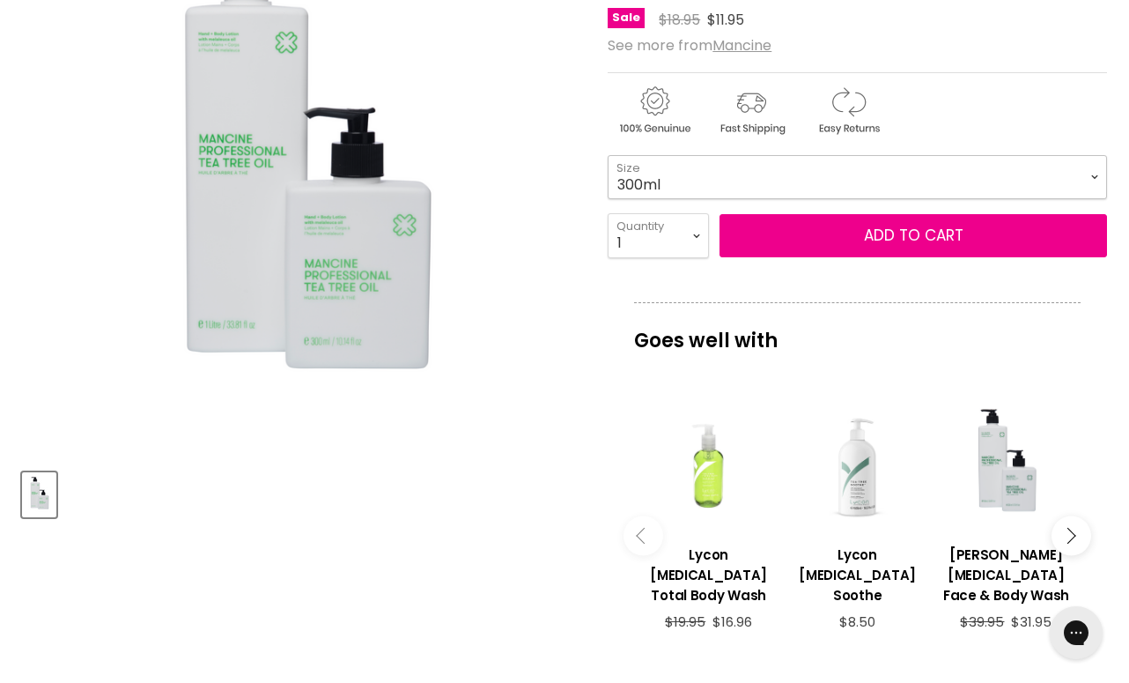
scroll to position [389, 0]
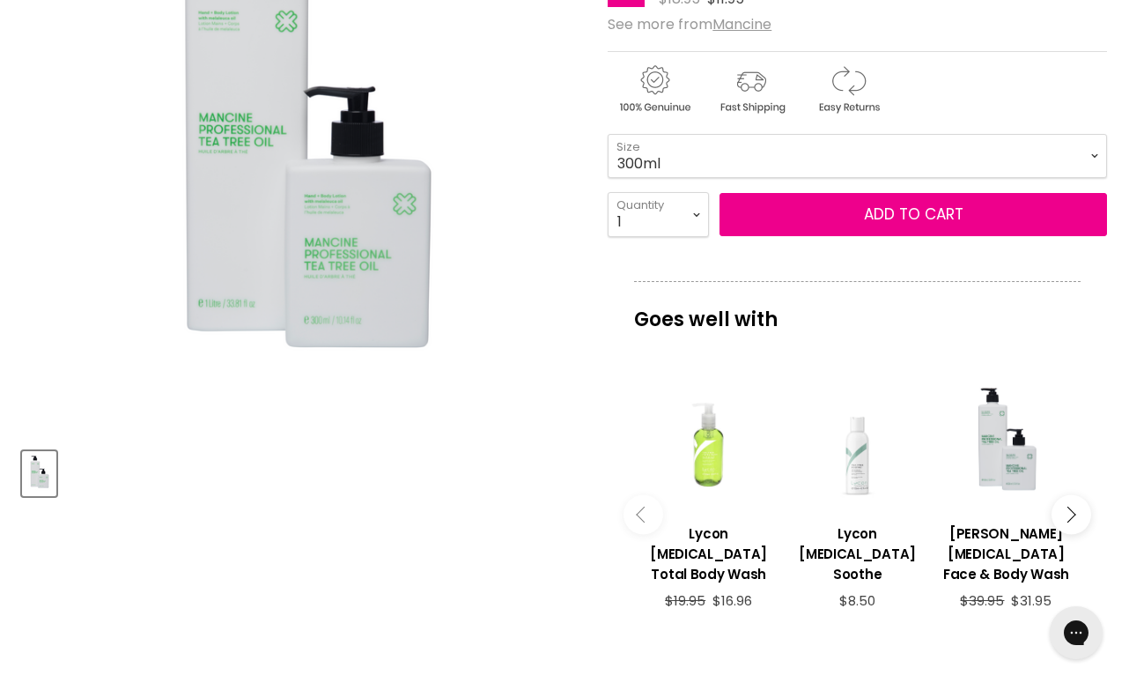
click at [846, 449] on div "View product:Lycon Tea-Tree Soothe" at bounding box center [857, 444] width 131 height 131
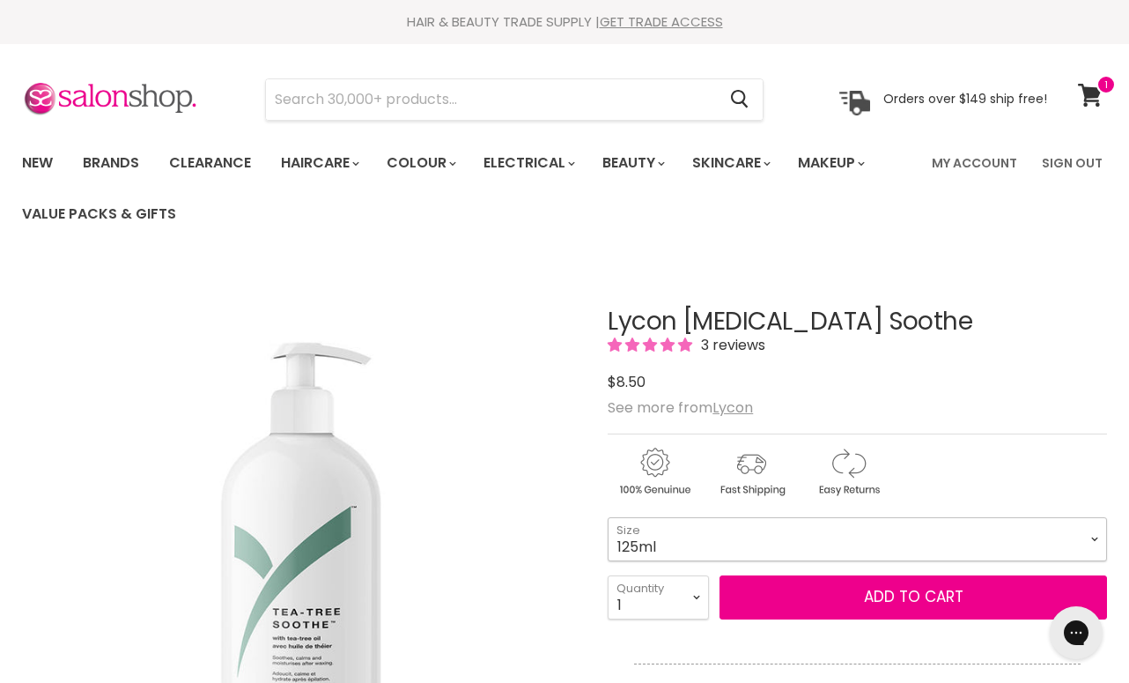
click at [1096, 537] on select "125ml 500ml 1 Litre" at bounding box center [857, 539] width 499 height 44
click at [608, 517] on select "125ml 500ml 1 Litre" at bounding box center [857, 539] width 499 height 44
click at [1089, 536] on select "125ml 500ml 1 Litre" at bounding box center [857, 539] width 499 height 44
click at [608, 517] on select "125ml 500ml 1 Litre" at bounding box center [857, 539] width 499 height 44
select select "500ml"
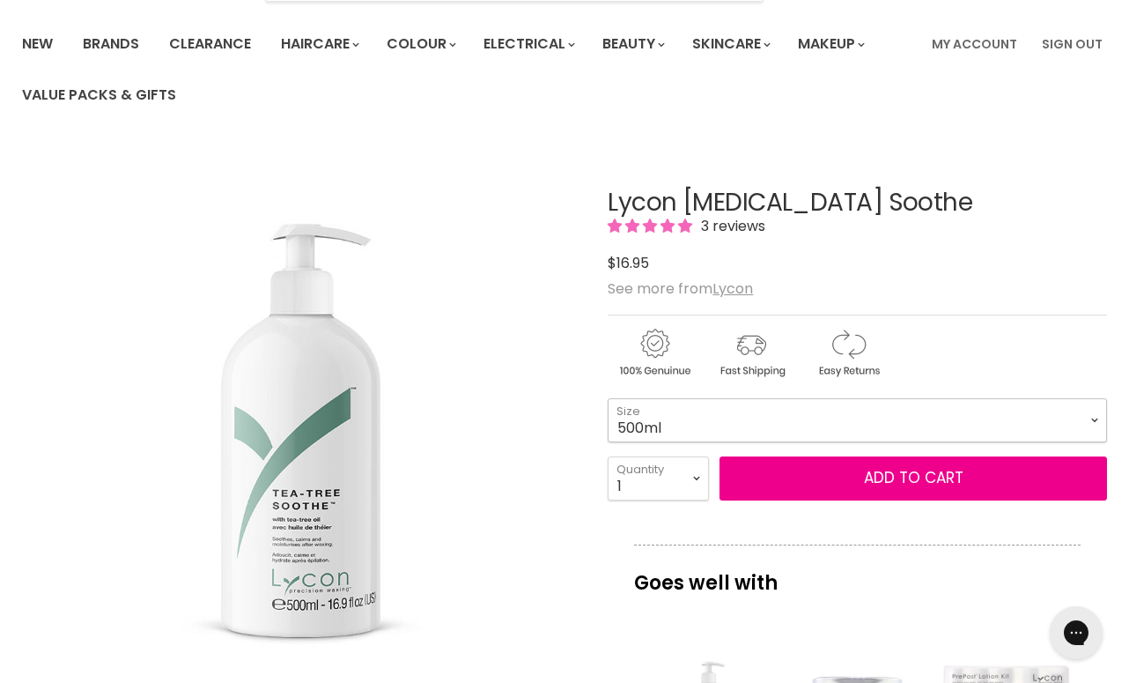
scroll to position [209, 0]
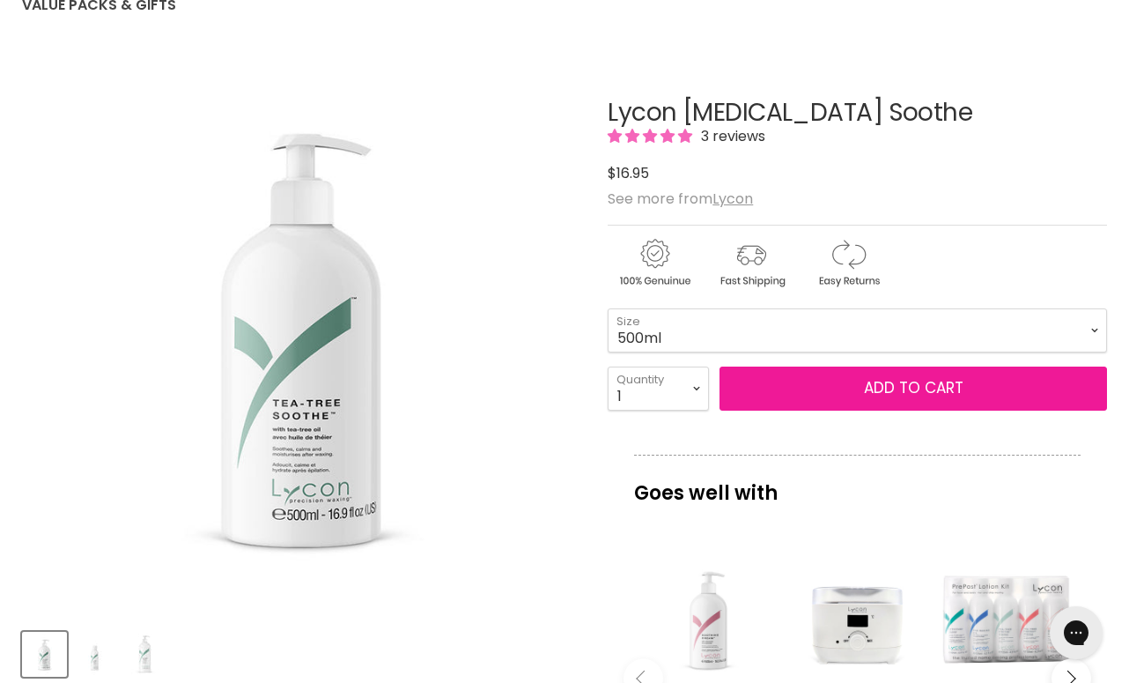
click at [890, 399] on button "Add to cart" at bounding box center [914, 388] width 388 height 44
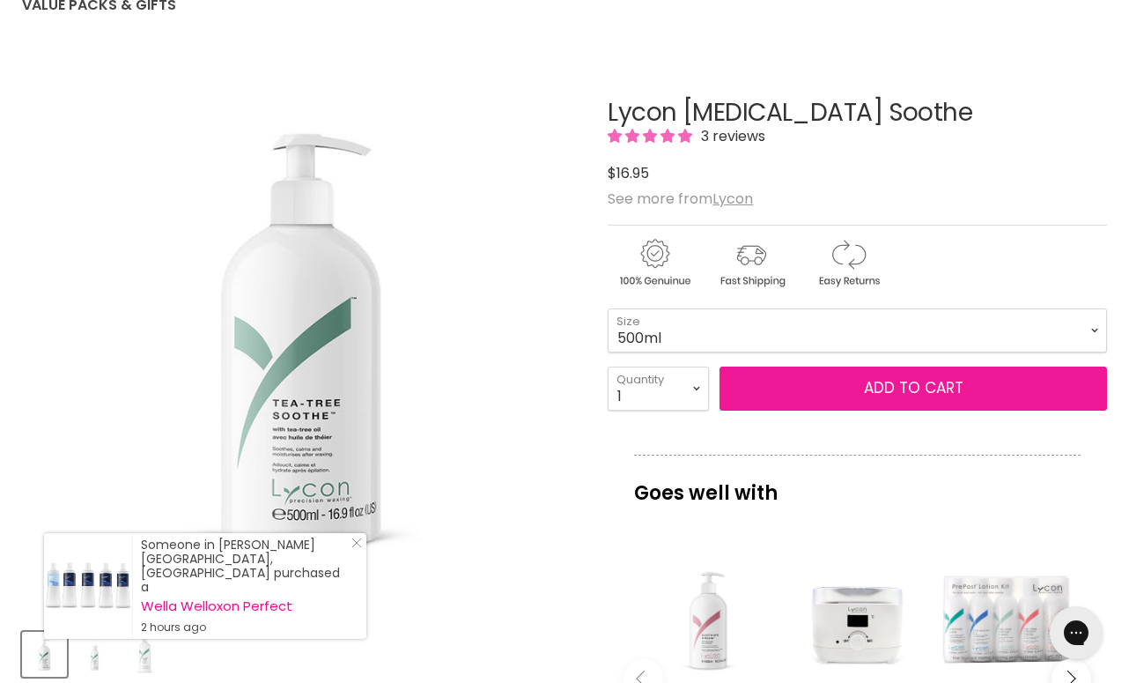
click at [879, 396] on button "Add to cart" at bounding box center [914, 388] width 388 height 44
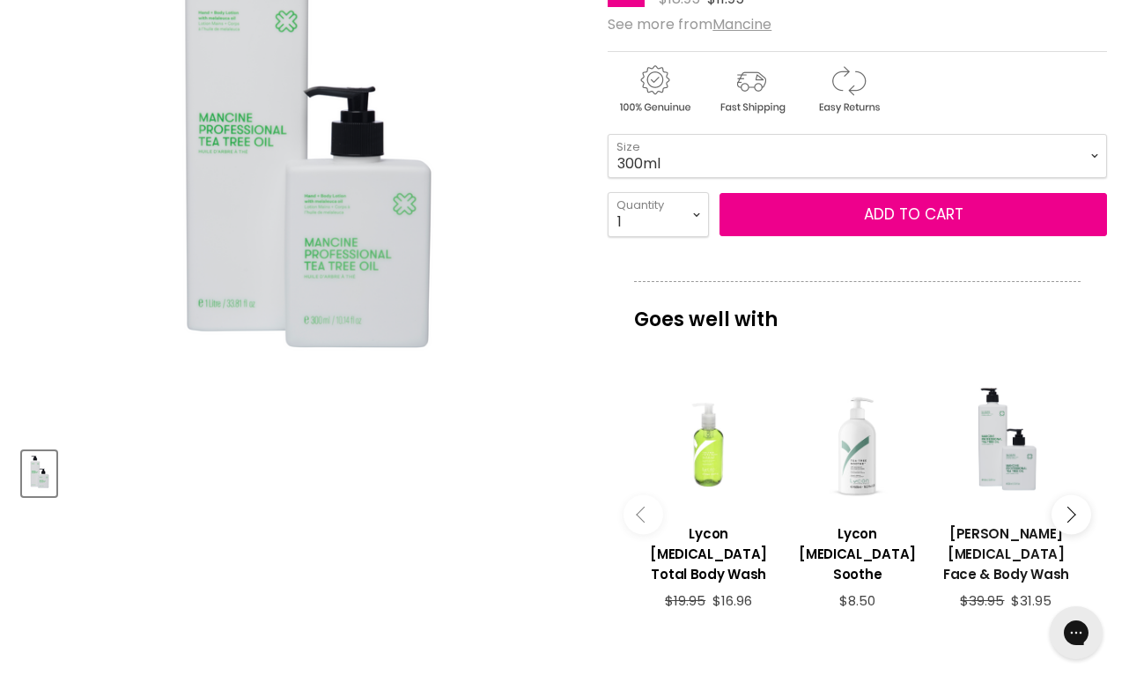
click at [997, 523] on h3 "[PERSON_NAME] [MEDICAL_DATA] Face & Body Wash" at bounding box center [1006, 553] width 131 height 61
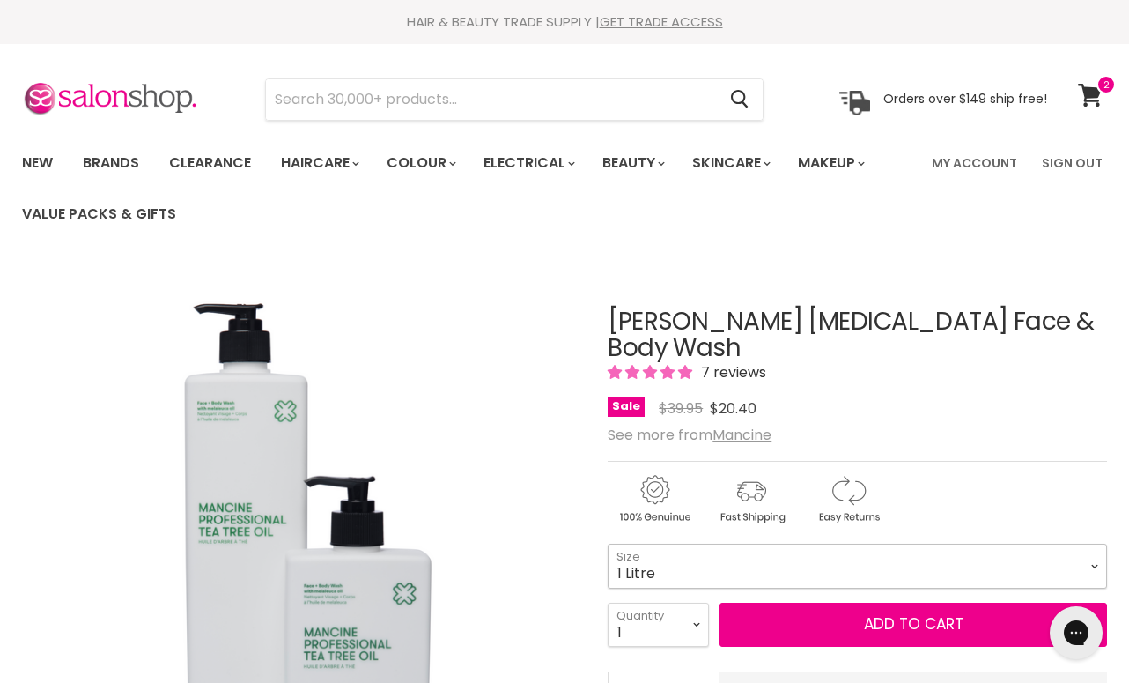
click at [1095, 543] on select "1 Litre 300ml" at bounding box center [857, 565] width 499 height 44
click at [697, 603] on select "1 2 3 4 5 6 7 8 9 10+" at bounding box center [658, 625] width 101 height 44
select select "2"
click at [608, 603] on select "1 2 3 4 5 6 7 8 9 10+" at bounding box center [658, 625] width 101 height 44
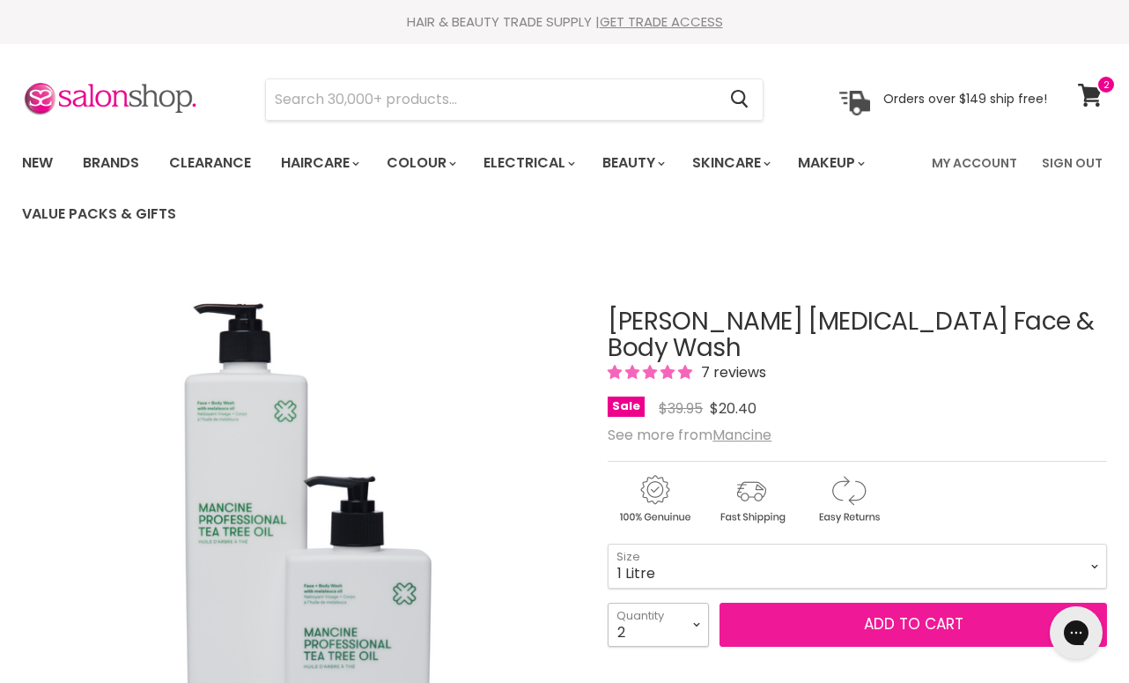
type input "2"
click at [878, 613] on span "Add to cart" at bounding box center [914, 623] width 100 height 21
click at [881, 613] on span "Add to cart" at bounding box center [914, 623] width 100 height 21
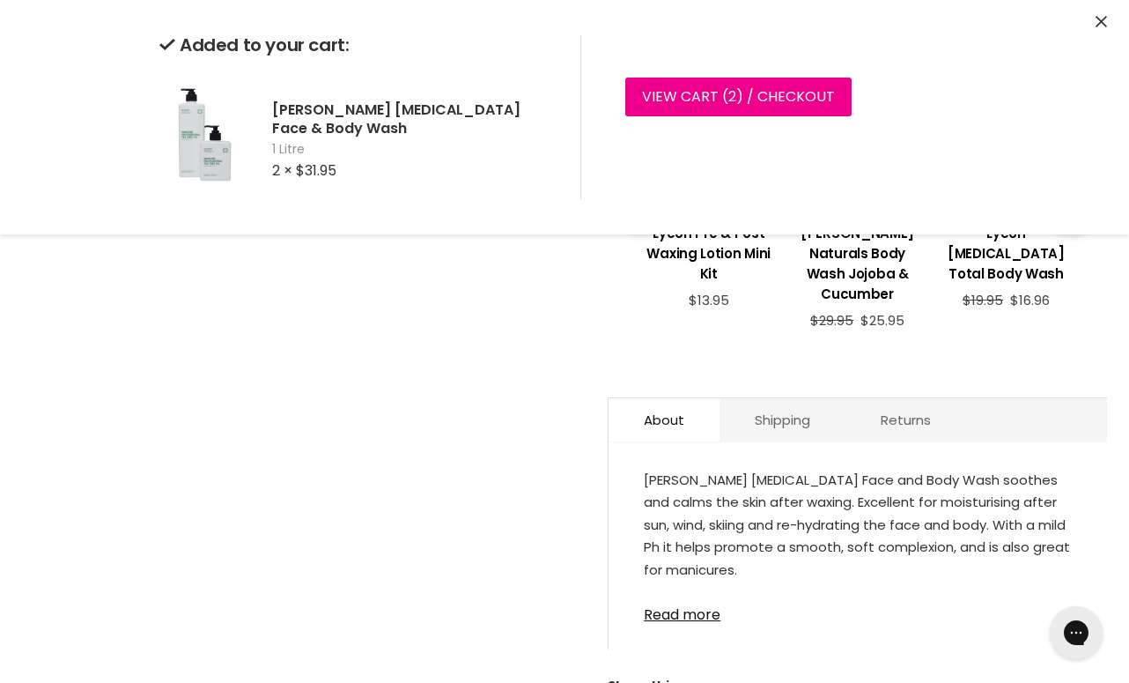
scroll to position [493, 0]
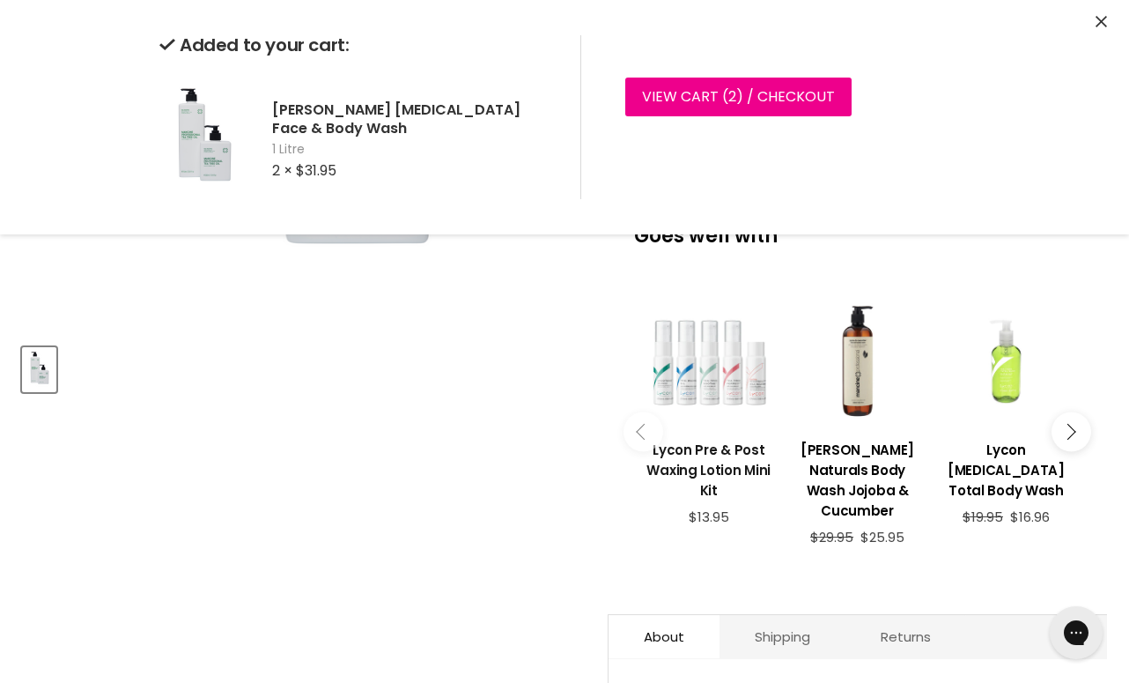
click at [691, 440] on h3 "Lycon Pre & Post Waxing Lotion Mini Kit" at bounding box center [708, 470] width 131 height 61
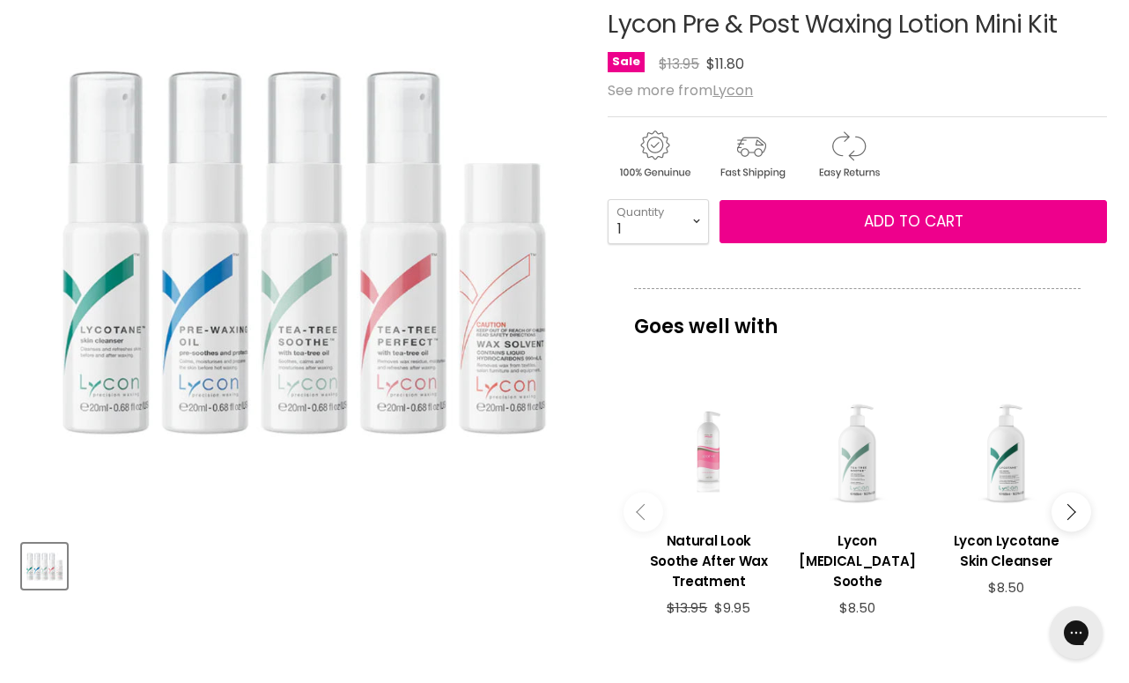
scroll to position [306, 0]
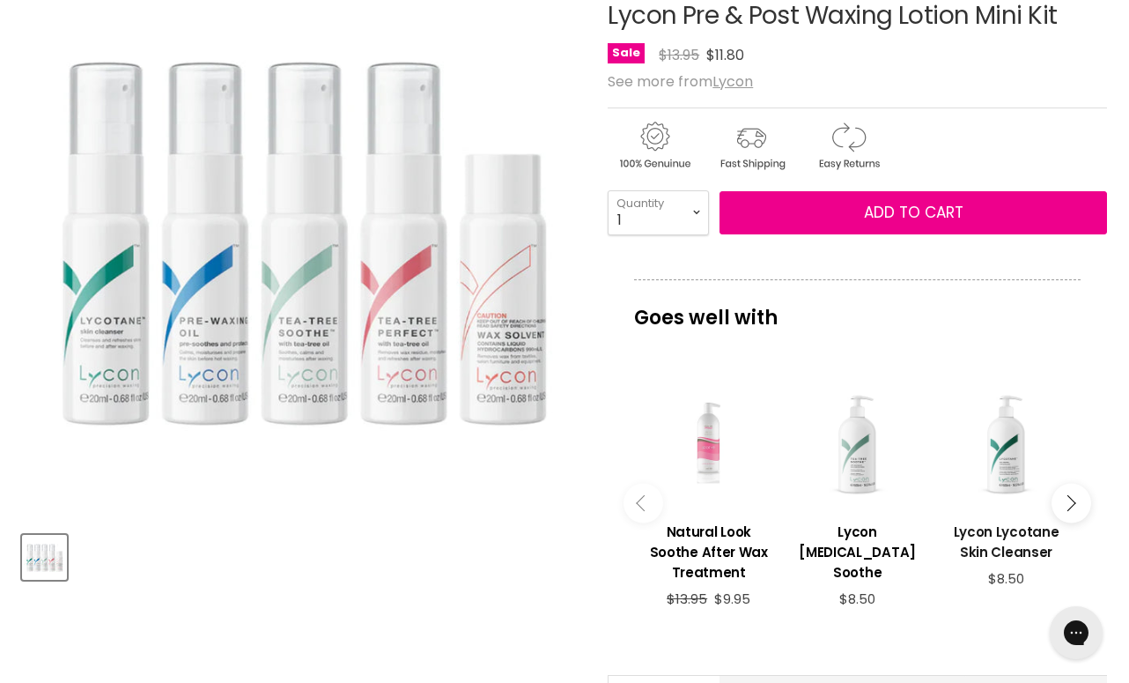
click at [988, 538] on h3 "Lycon Lycotane Skin Cleanser" at bounding box center [1006, 541] width 131 height 41
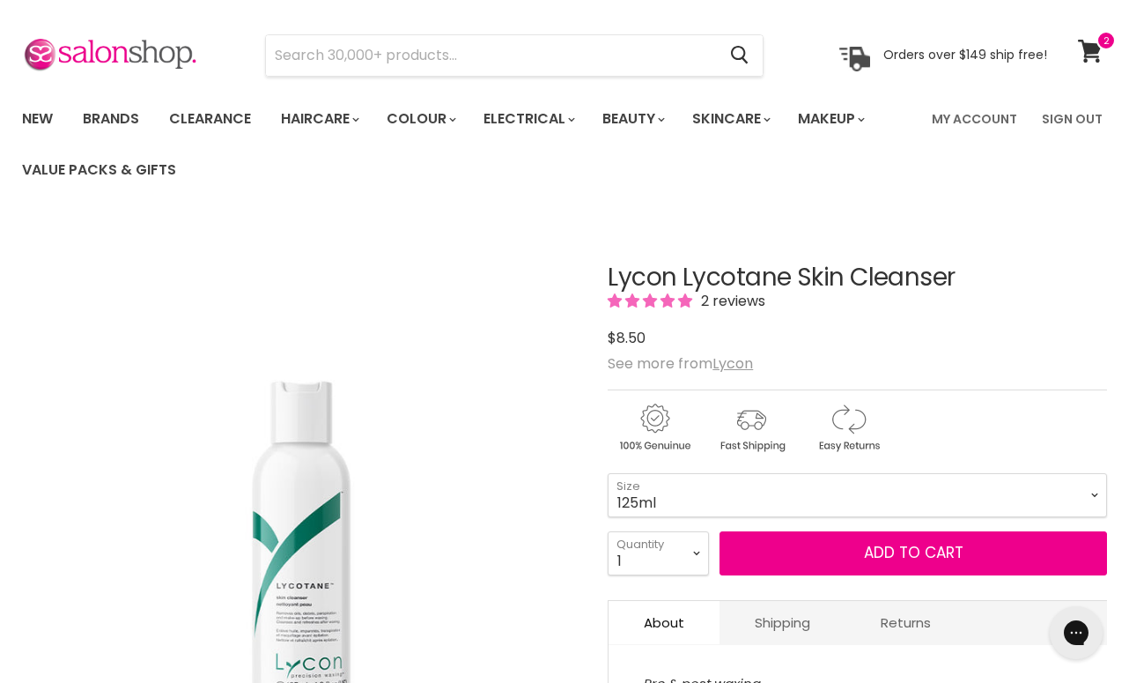
scroll to position [270, 0]
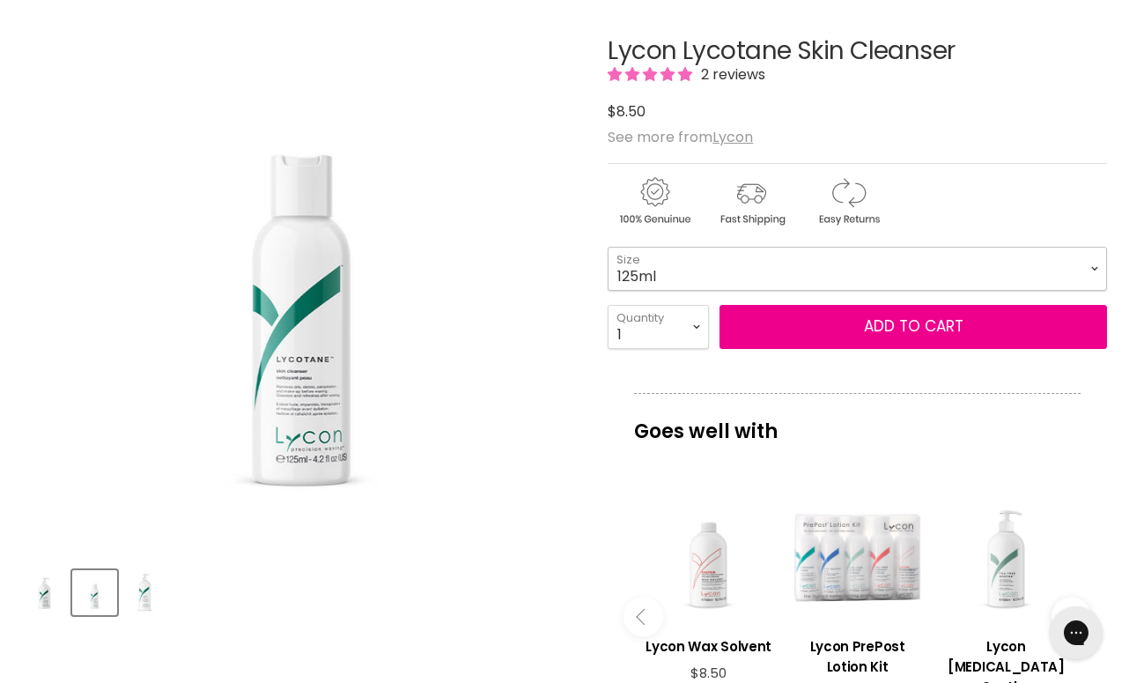
click at [1087, 270] on select "125ml 500ml 1 Litre" at bounding box center [857, 269] width 499 height 44
click at [608, 247] on select "125ml 500ml 1 Litre" at bounding box center [857, 269] width 499 height 44
select select "500ml"
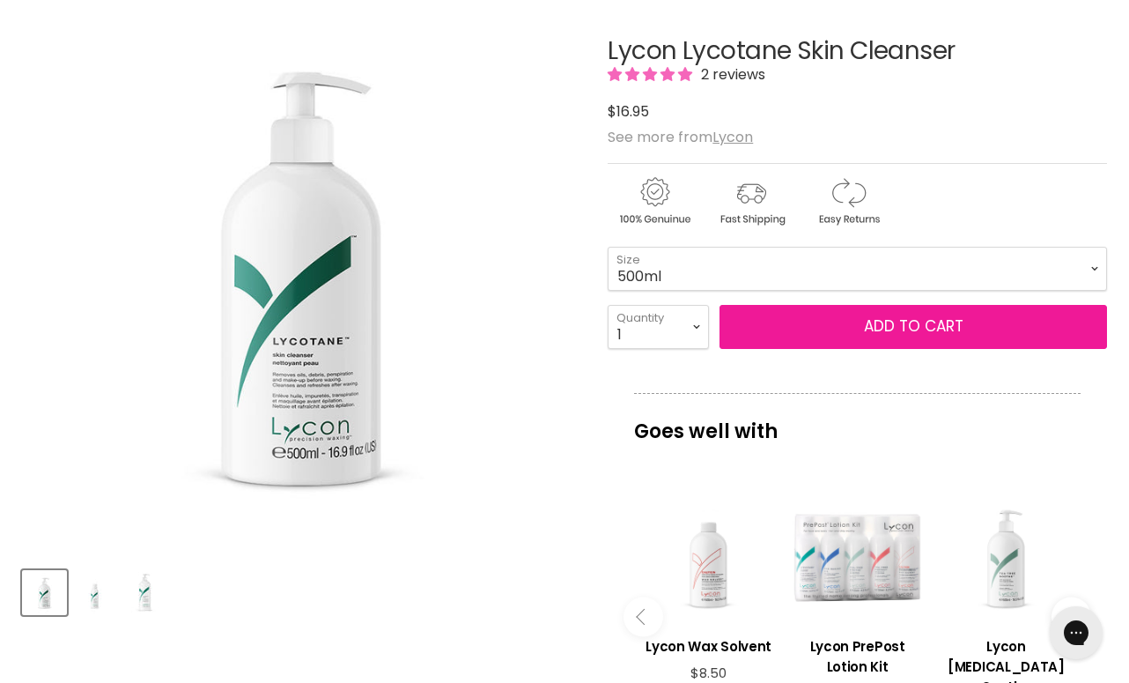
click at [859, 343] on button "Add to cart" at bounding box center [914, 327] width 388 height 44
click at [867, 334] on button "Add to cart" at bounding box center [914, 327] width 388 height 44
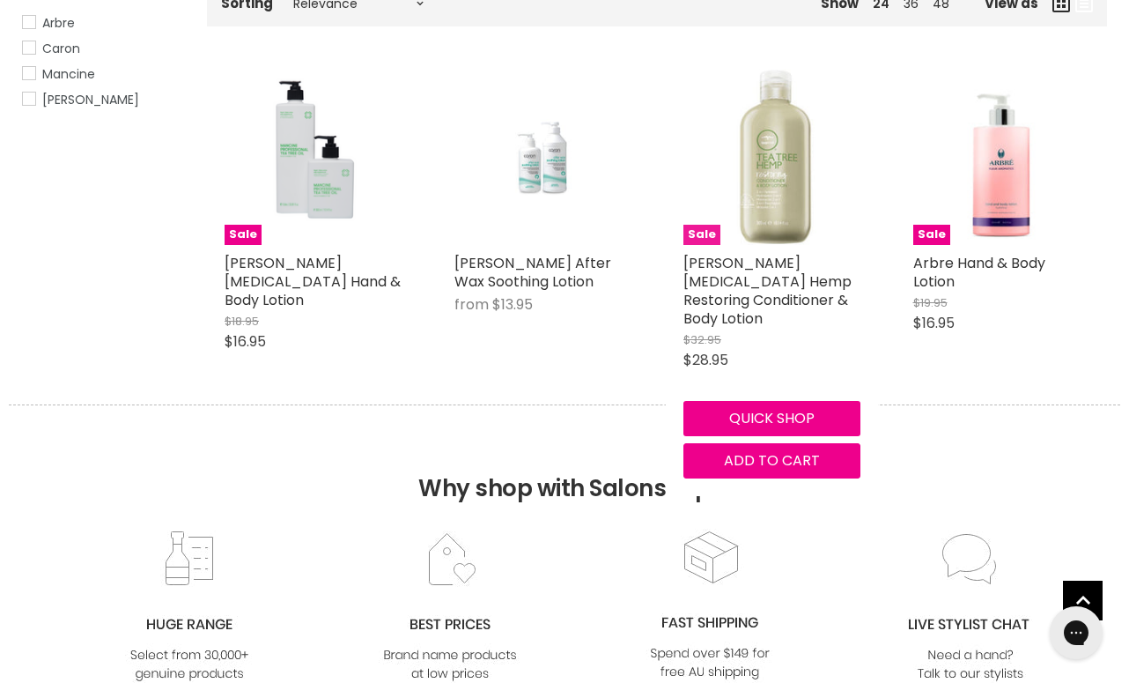
click at [762, 203] on img "Main content" at bounding box center [772, 157] width 177 height 177
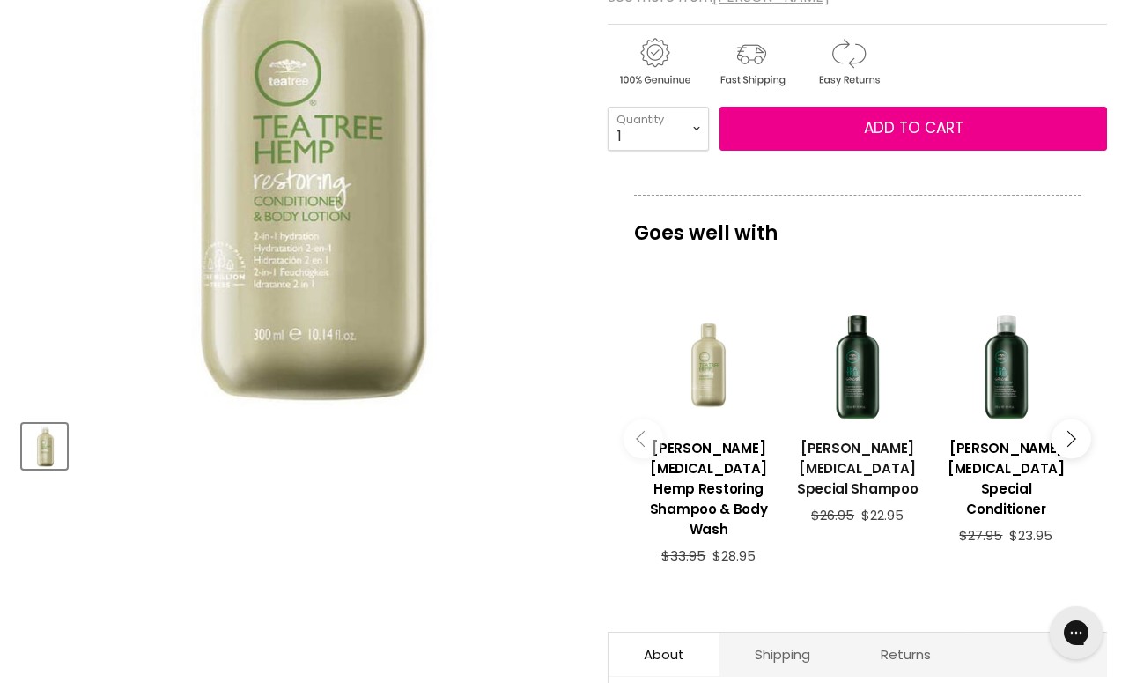
scroll to position [170, 0]
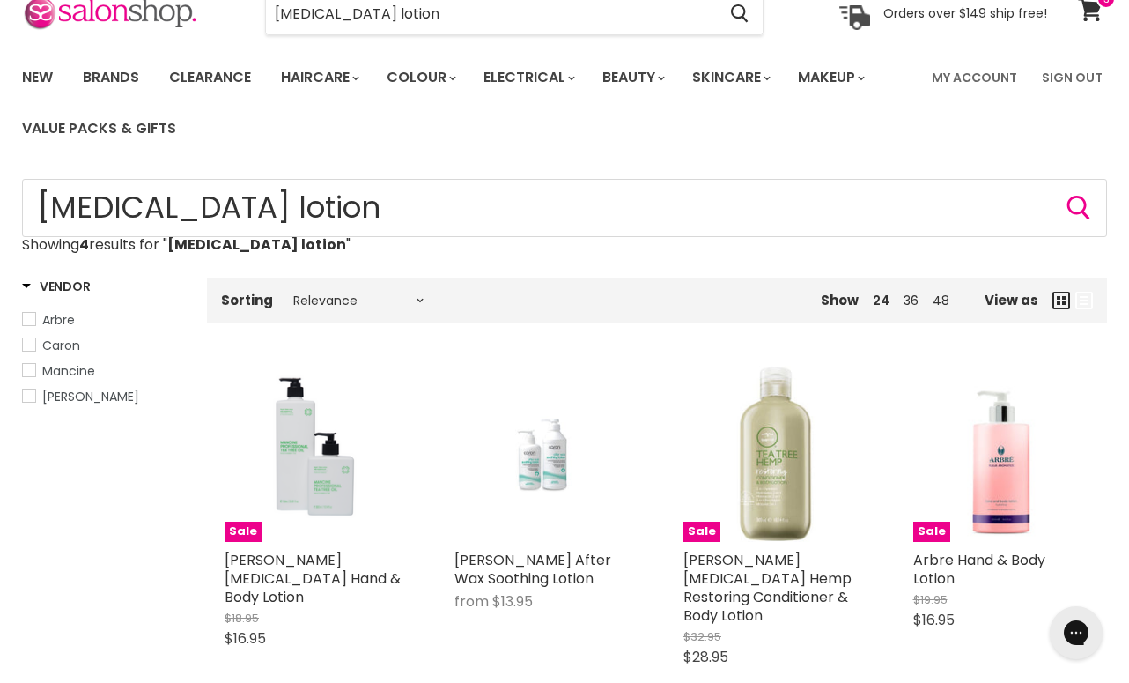
scroll to position [82, 0]
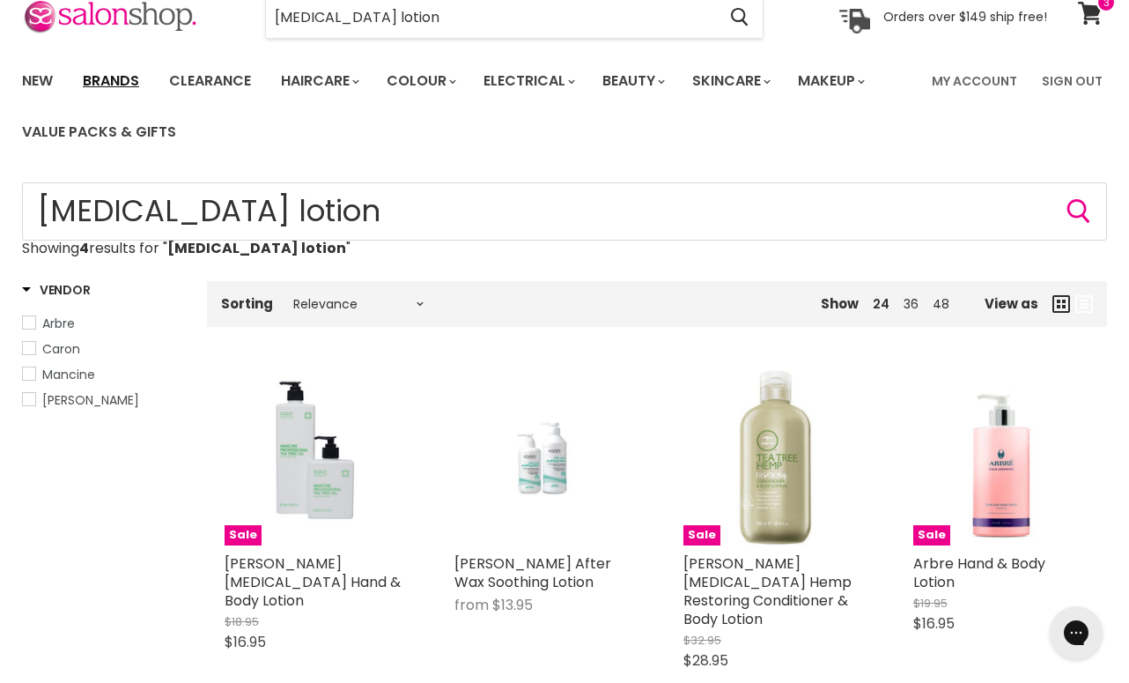
click at [100, 77] on link "Brands" at bounding box center [111, 81] width 83 height 37
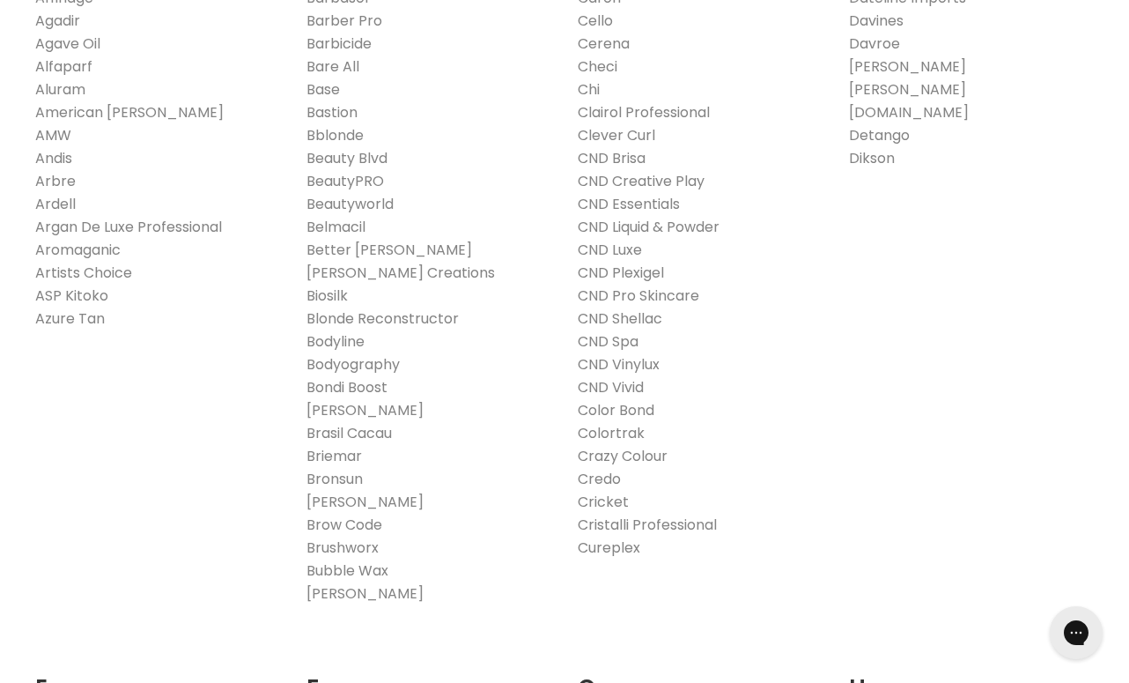
scroll to position [566, 0]
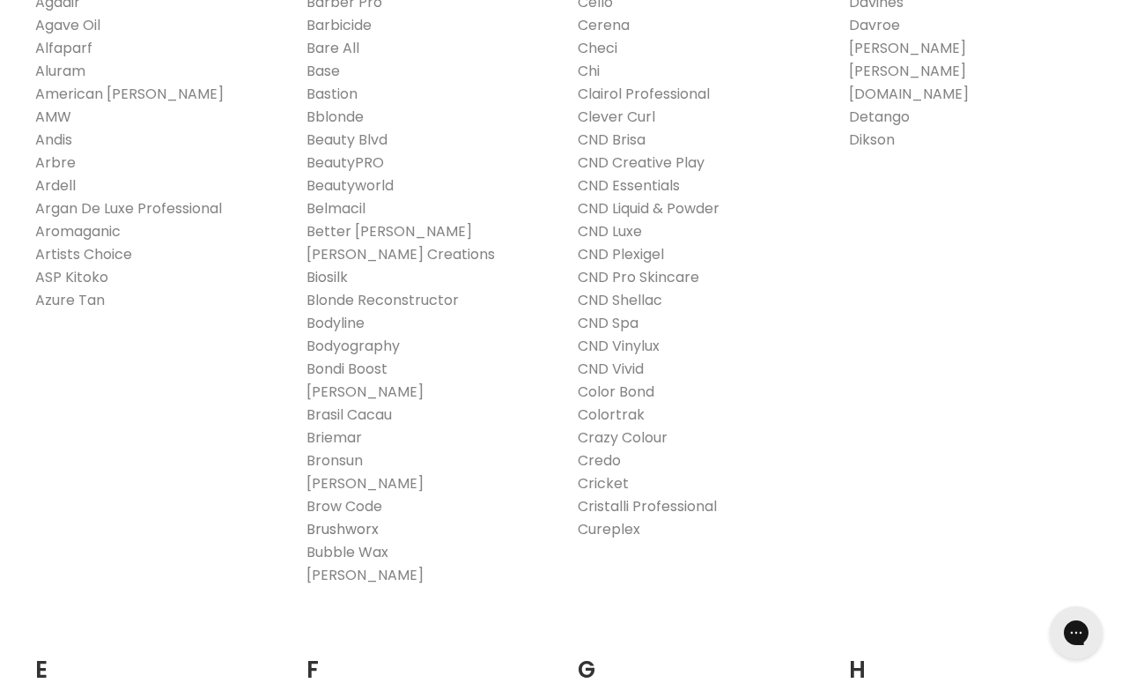
click at [318, 529] on link "Brushworx" at bounding box center [343, 529] width 72 height 20
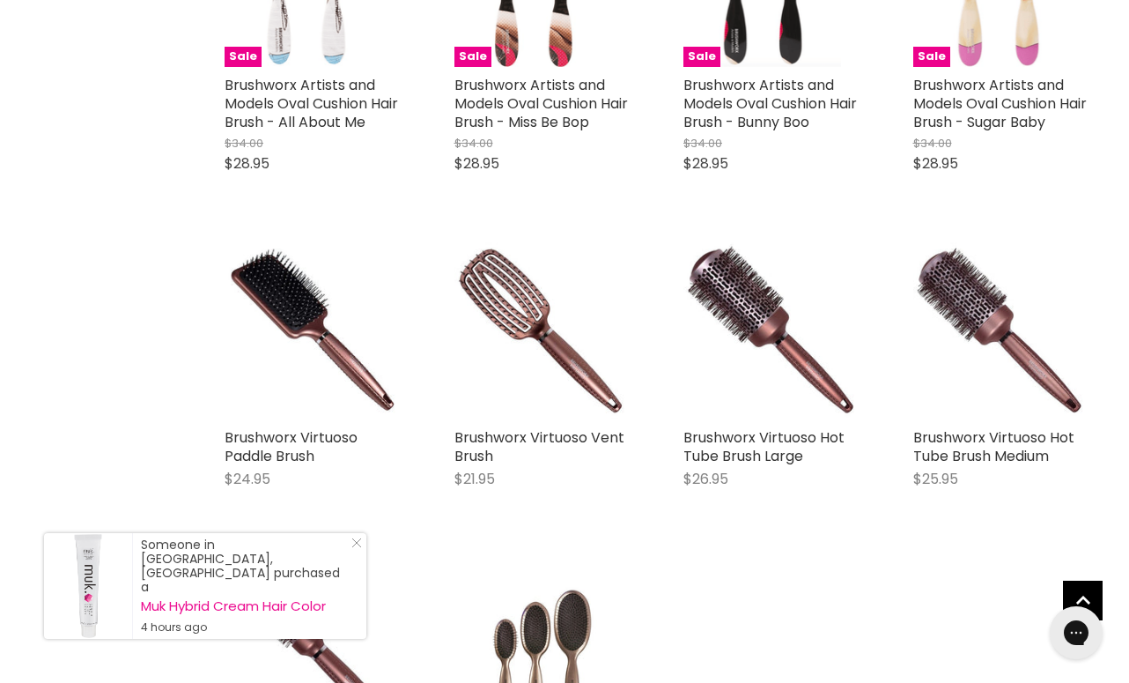
scroll to position [3486, 0]
click at [351, 548] on icon "Close Icon" at bounding box center [356, 542] width 11 height 11
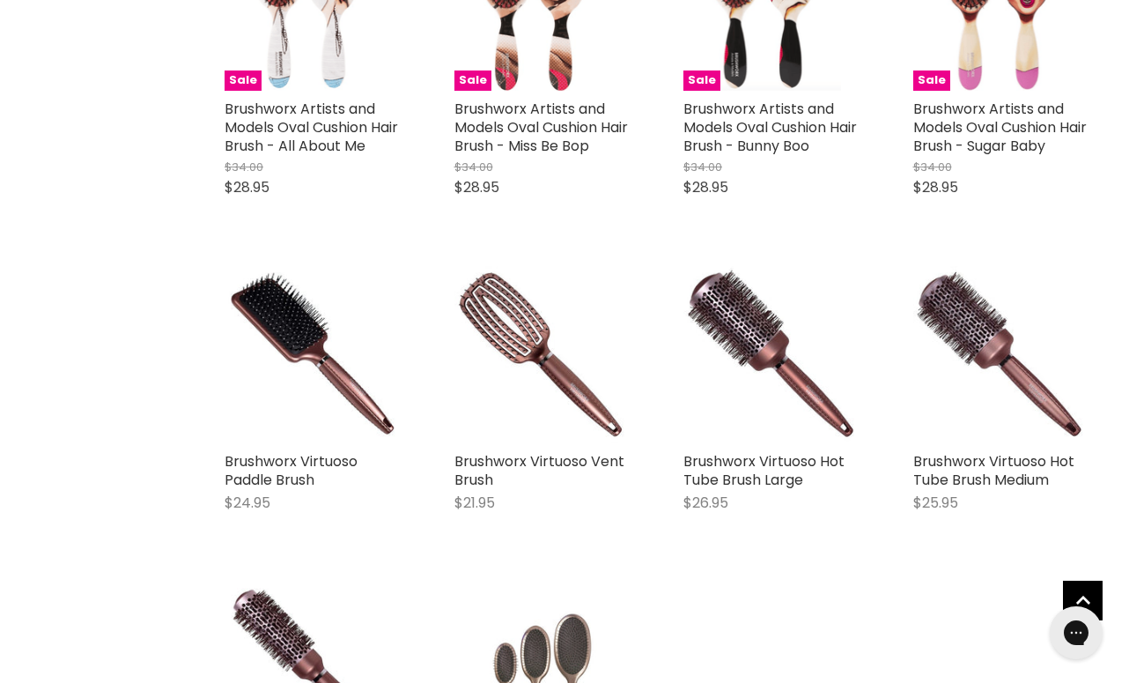
scroll to position [3451, 0]
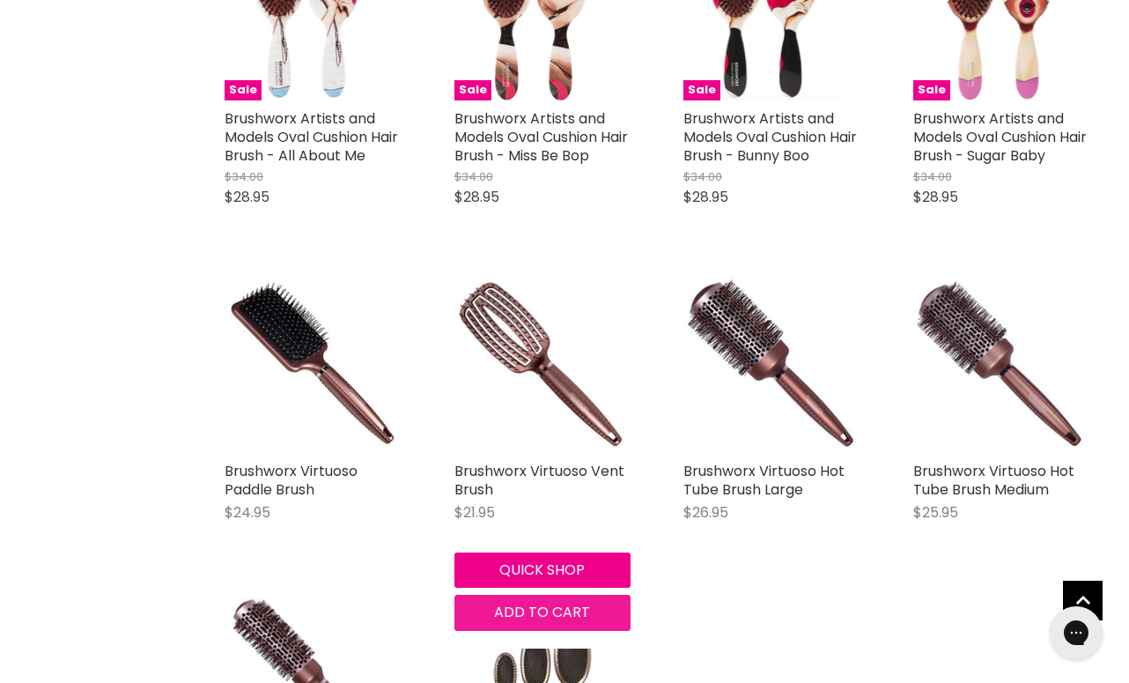
click at [505, 608] on span "Add to cart" at bounding box center [542, 612] width 96 height 20
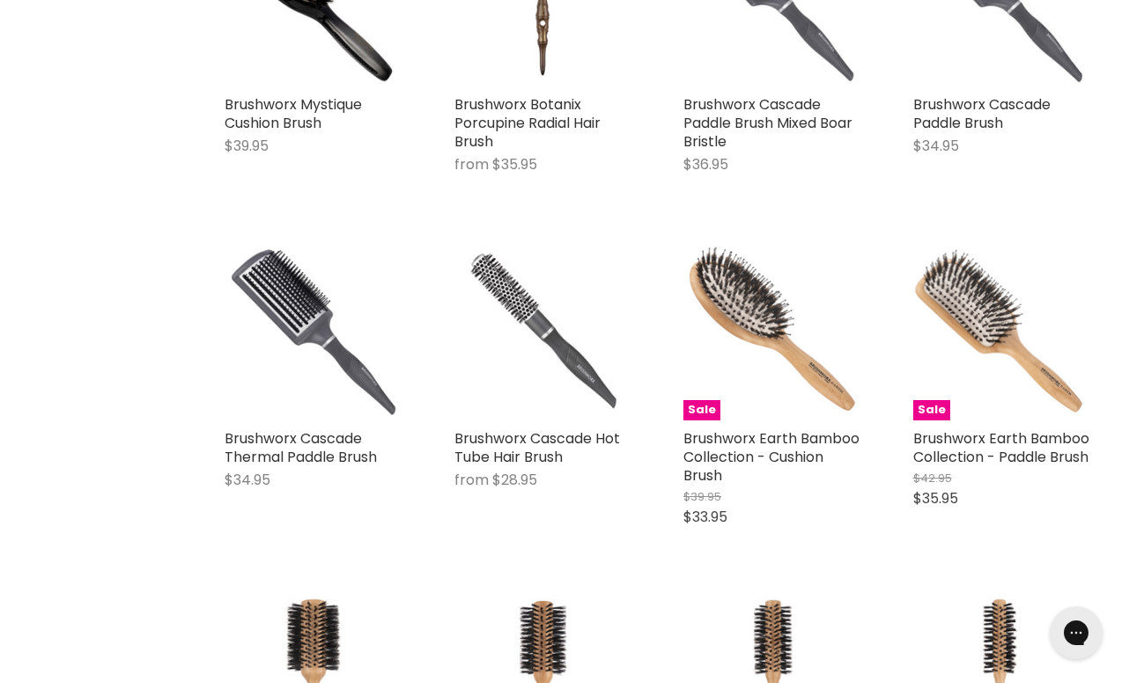
scroll to position [2444, 0]
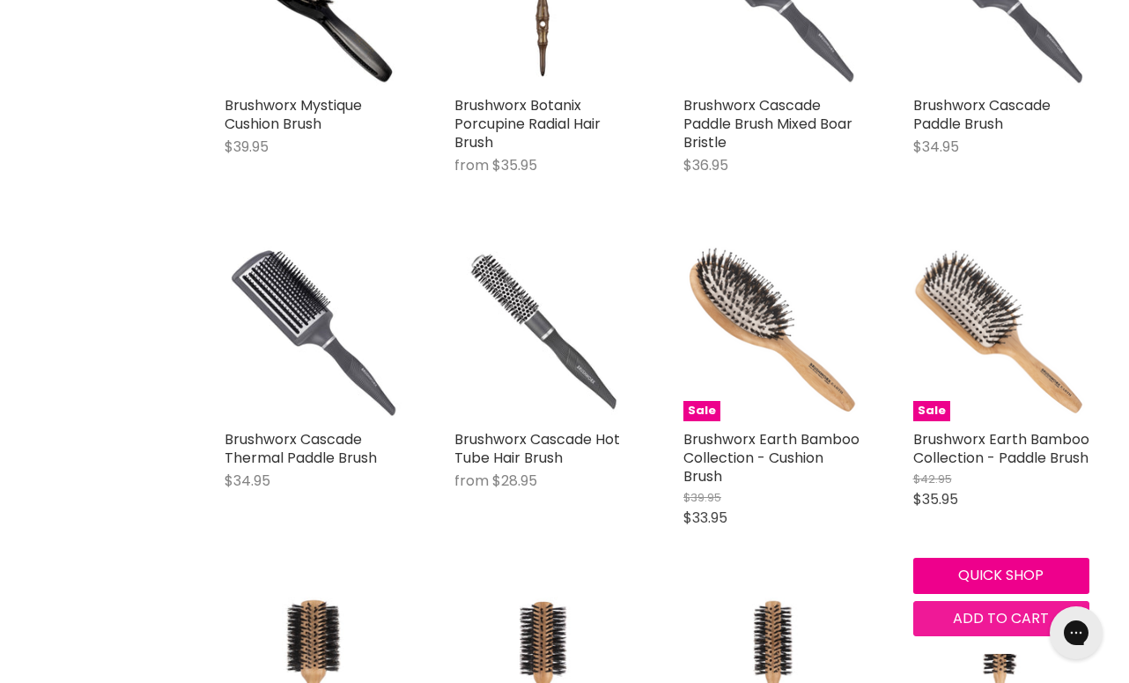
click at [955, 620] on span "Add to cart" at bounding box center [1001, 618] width 96 height 20
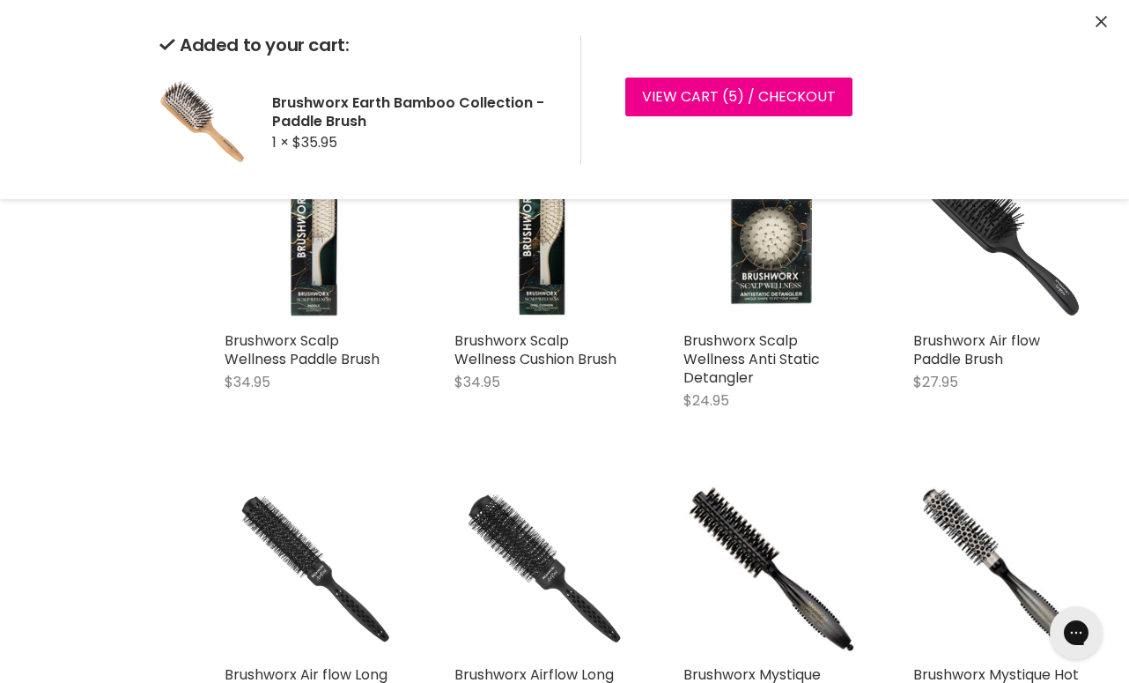
scroll to position [1460, 0]
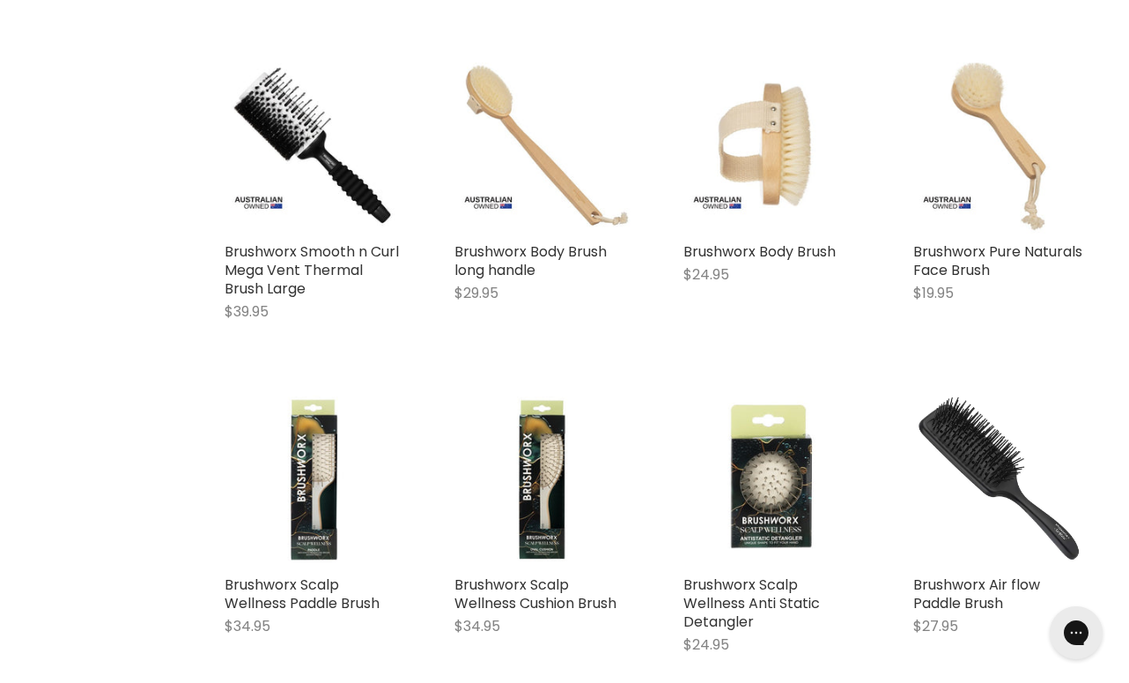
scroll to position [1297, 0]
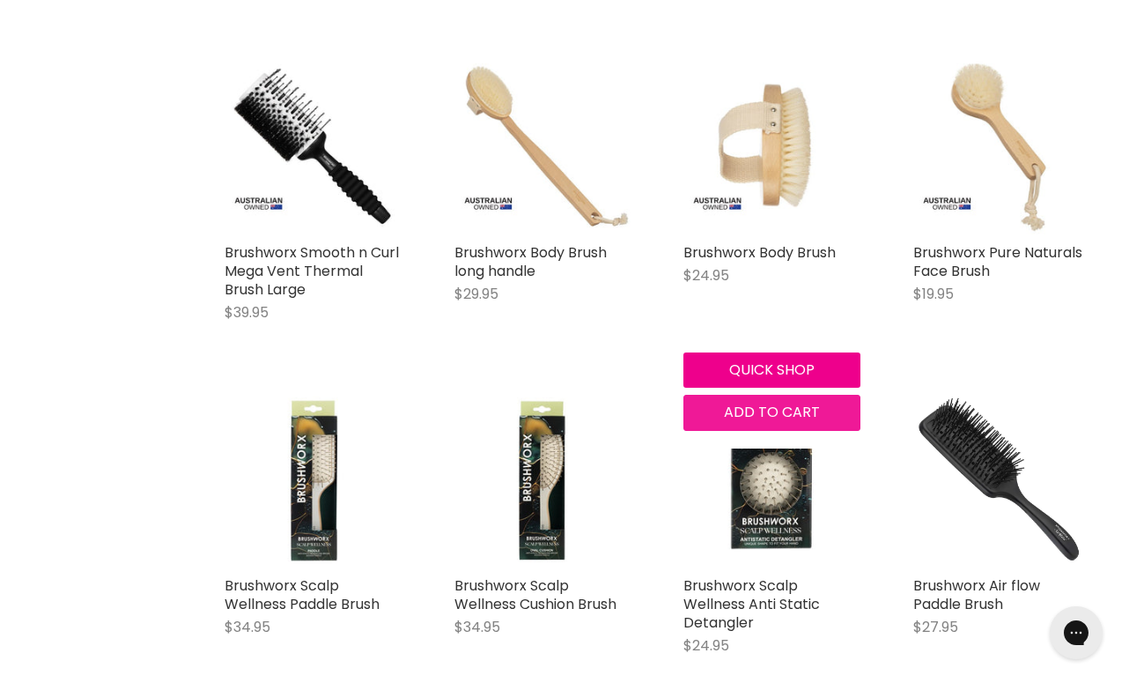
click at [760, 412] on span "Add to cart" at bounding box center [772, 412] width 96 height 20
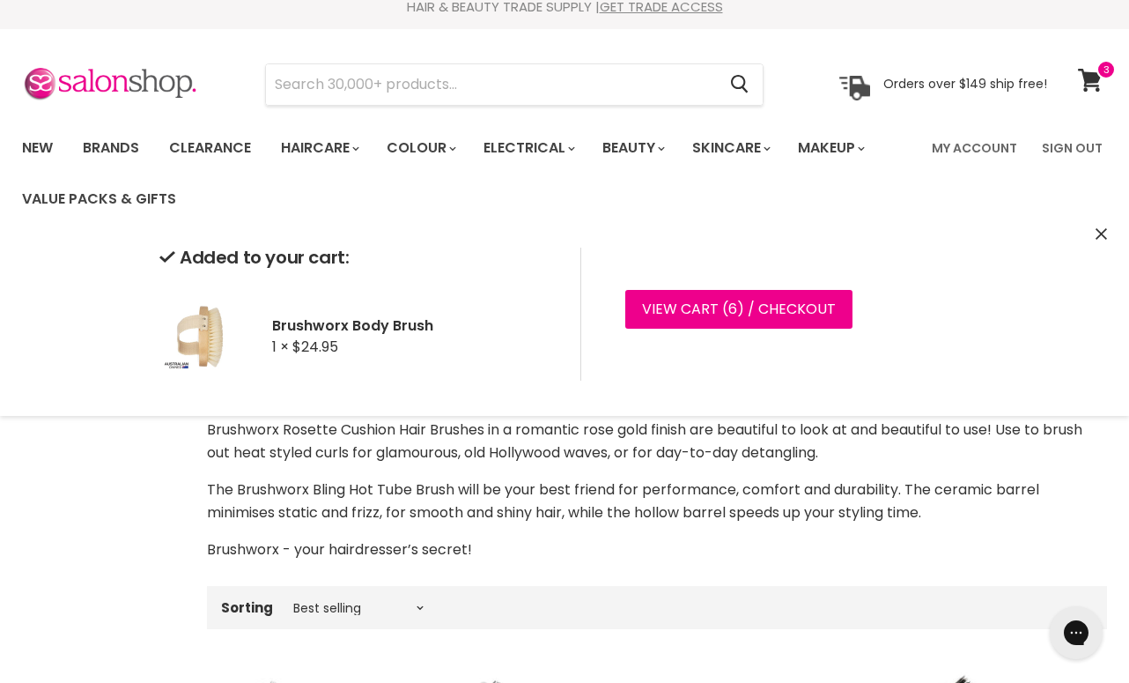
scroll to position [0, 0]
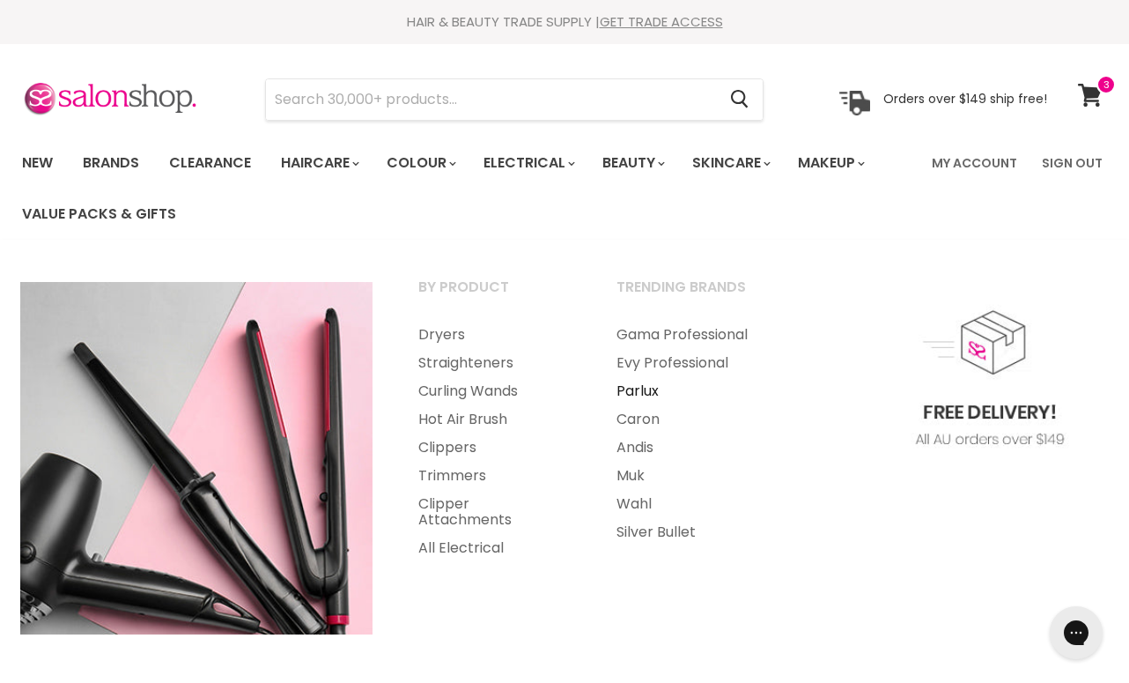
click at [621, 385] on link "Parlux" at bounding box center [692, 391] width 195 height 28
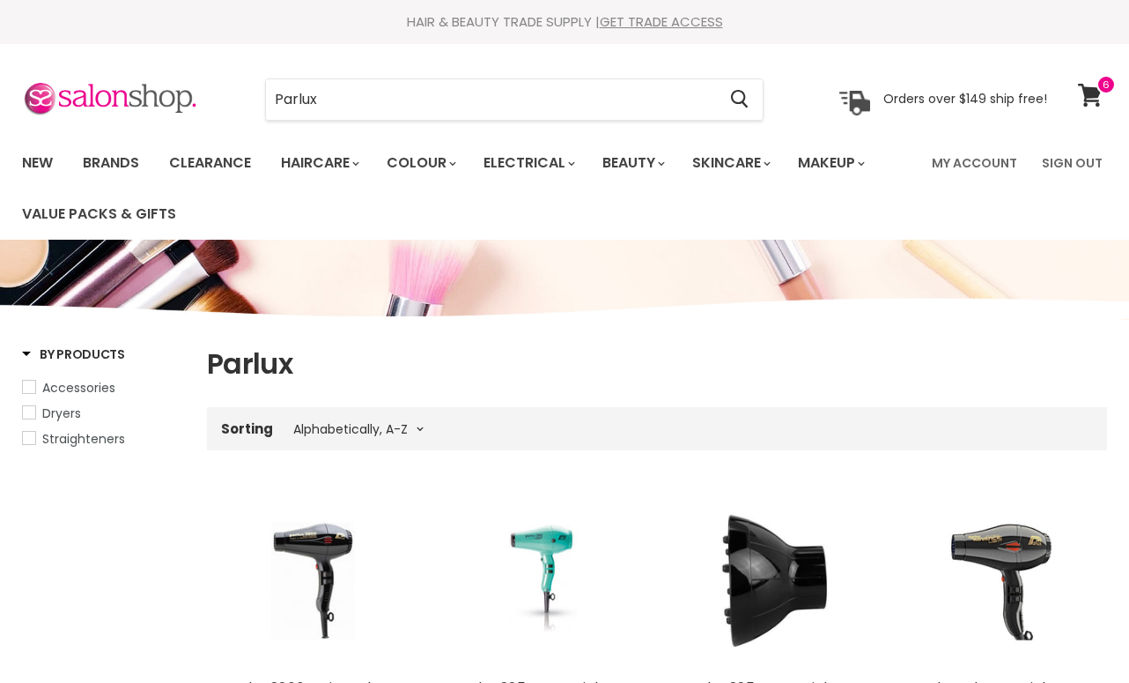
select select "title-ascending"
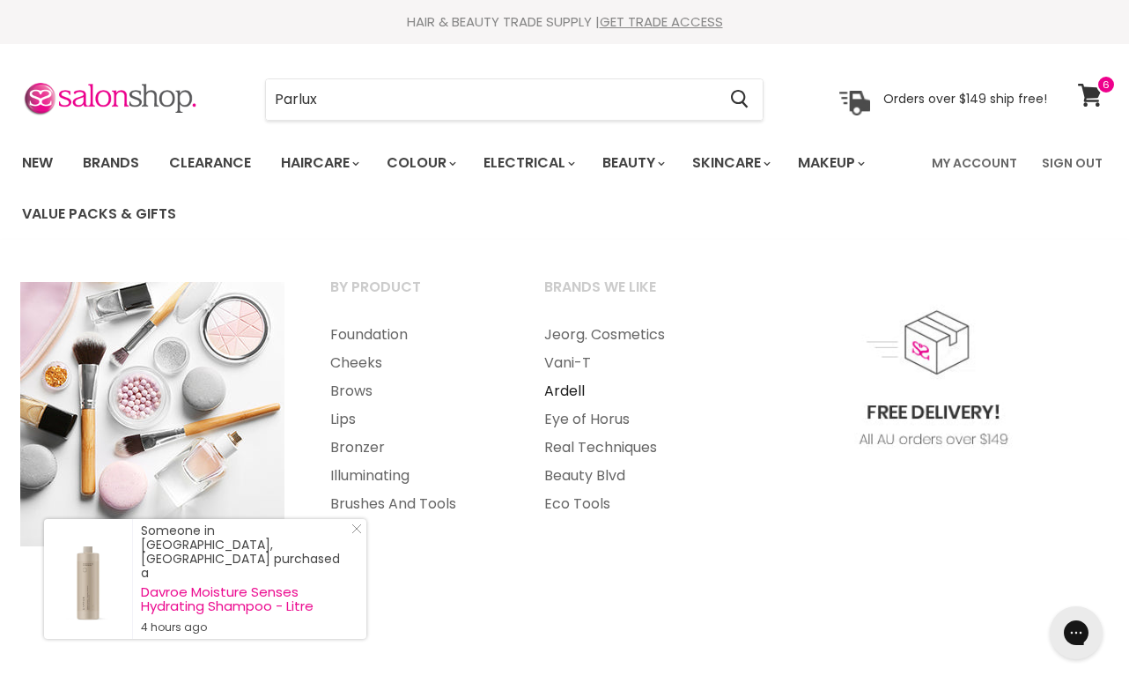
click at [566, 393] on link "Ardell" at bounding box center [627, 391] width 211 height 28
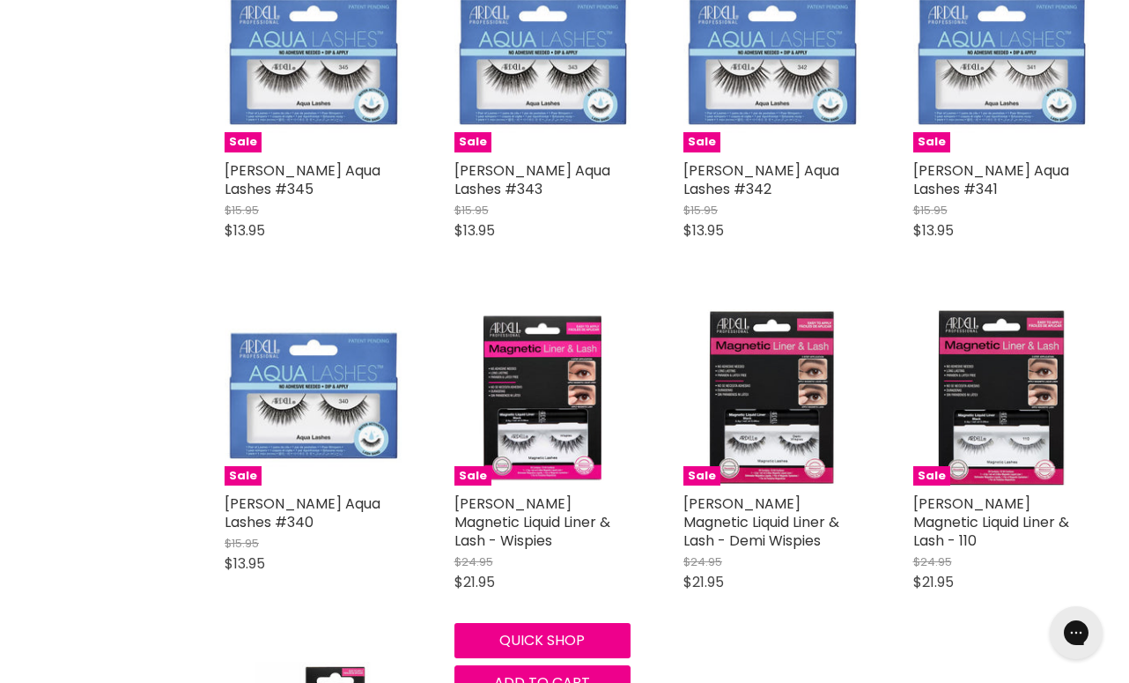
scroll to position [4307, 0]
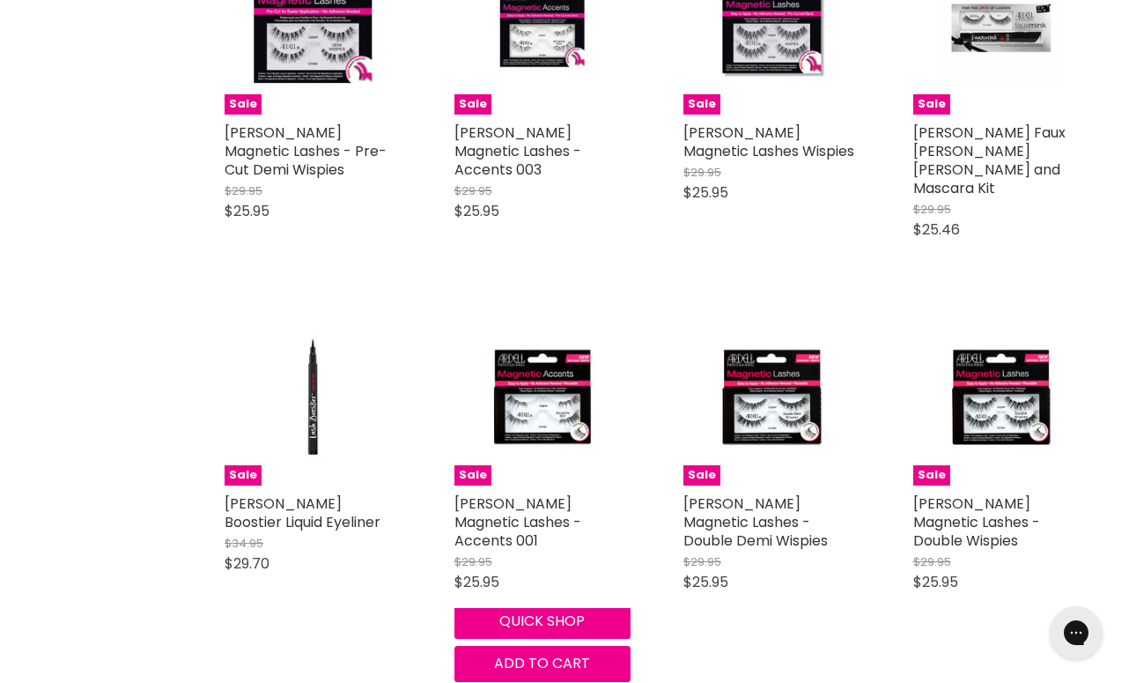
scroll to position [5764, 0]
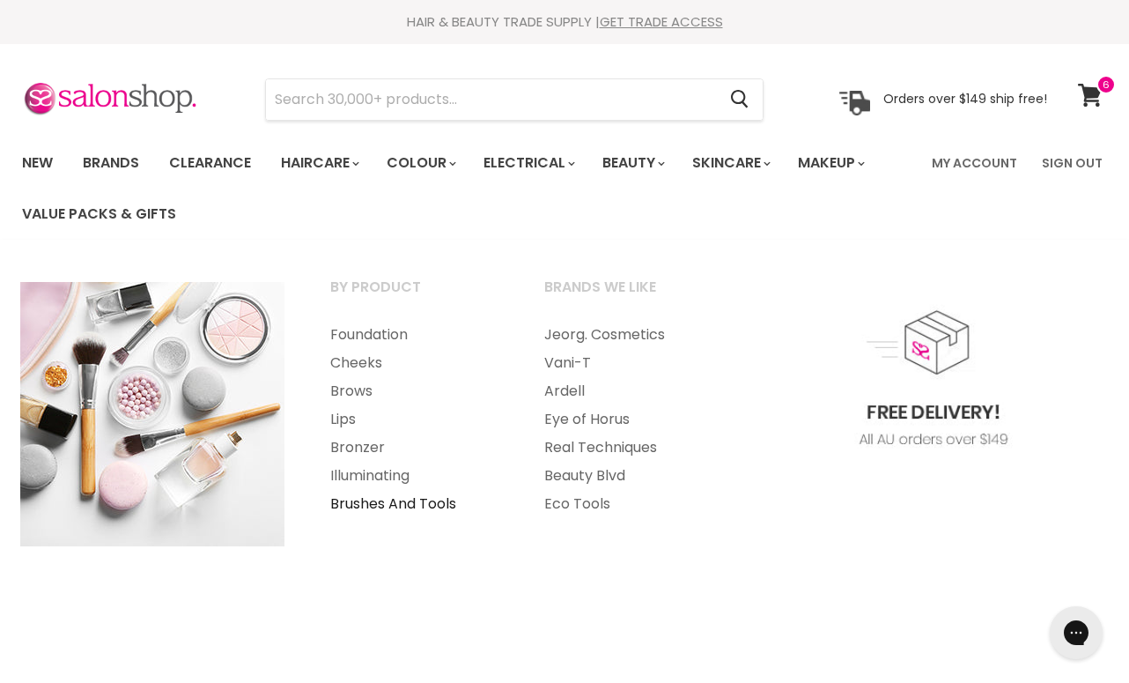
click at [354, 498] on link "Brushes And Tools" at bounding box center [413, 504] width 211 height 28
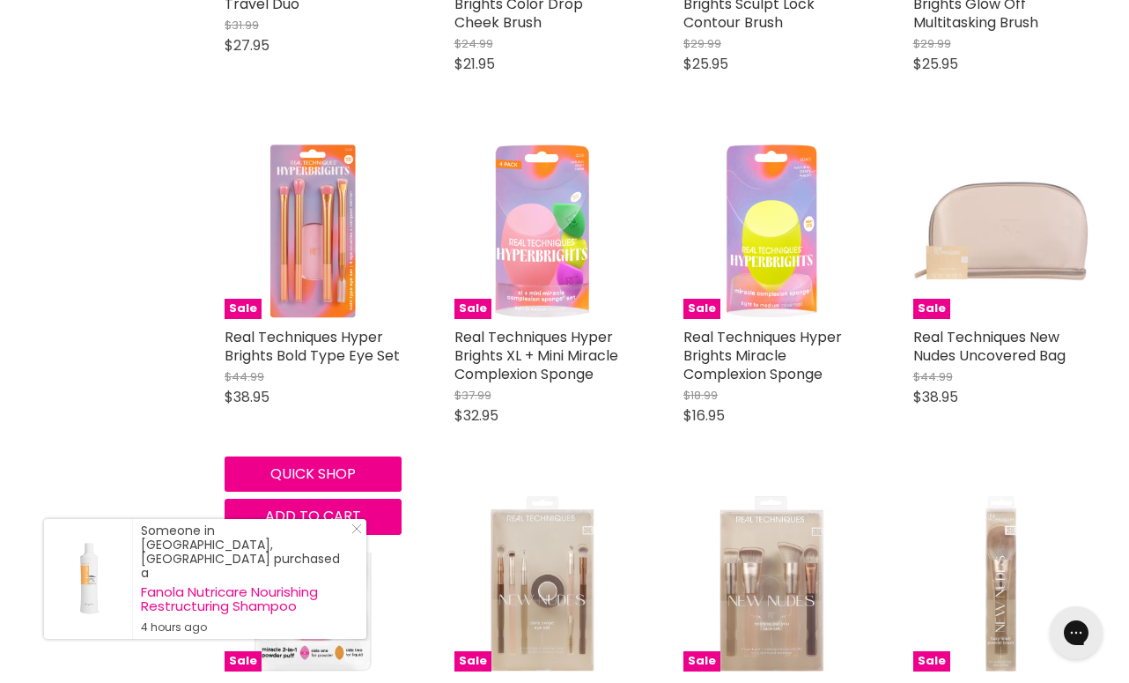
scroll to position [3117, 0]
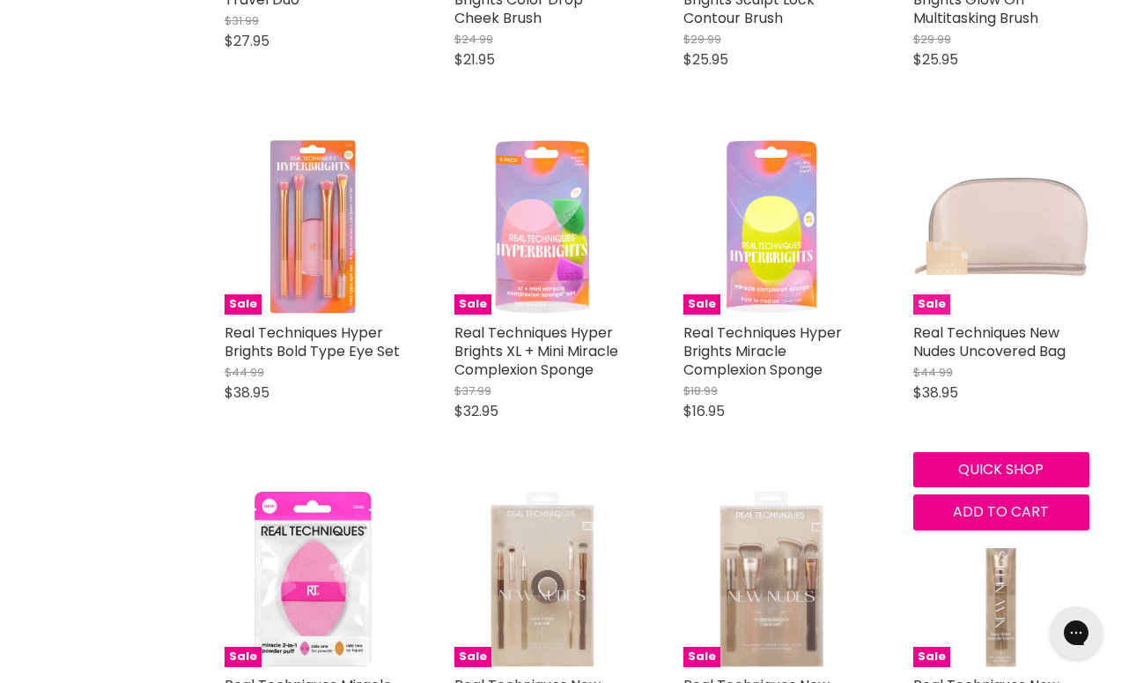
click at [1025, 218] on img "Main content" at bounding box center [1001, 226] width 177 height 177
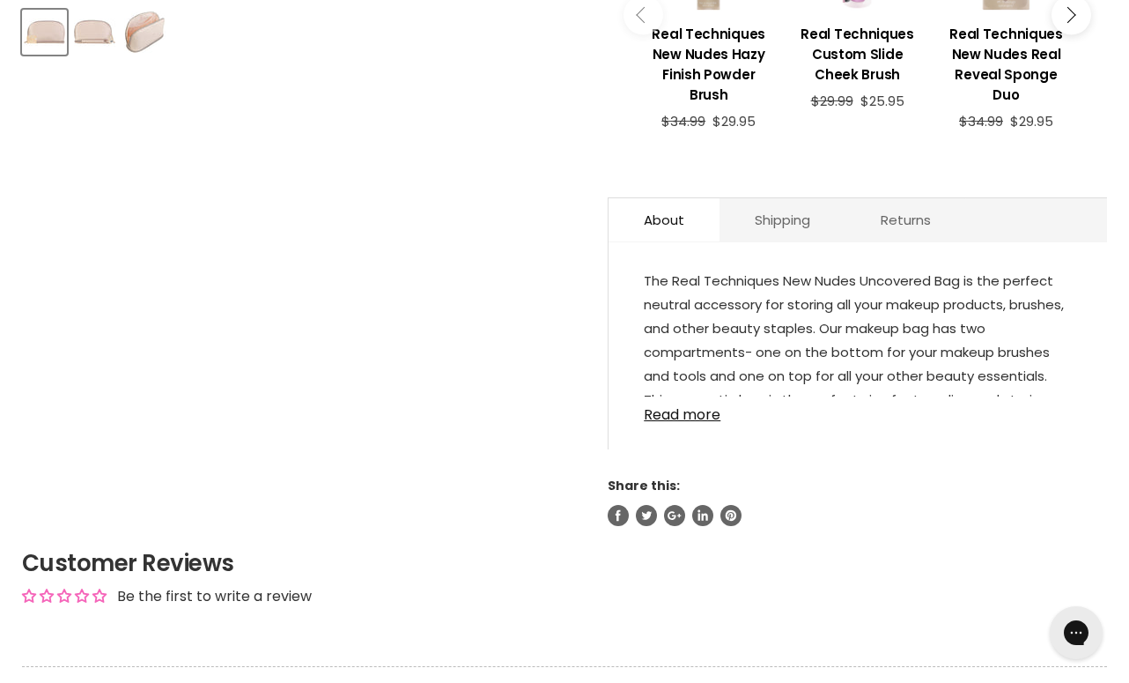
scroll to position [847, 0]
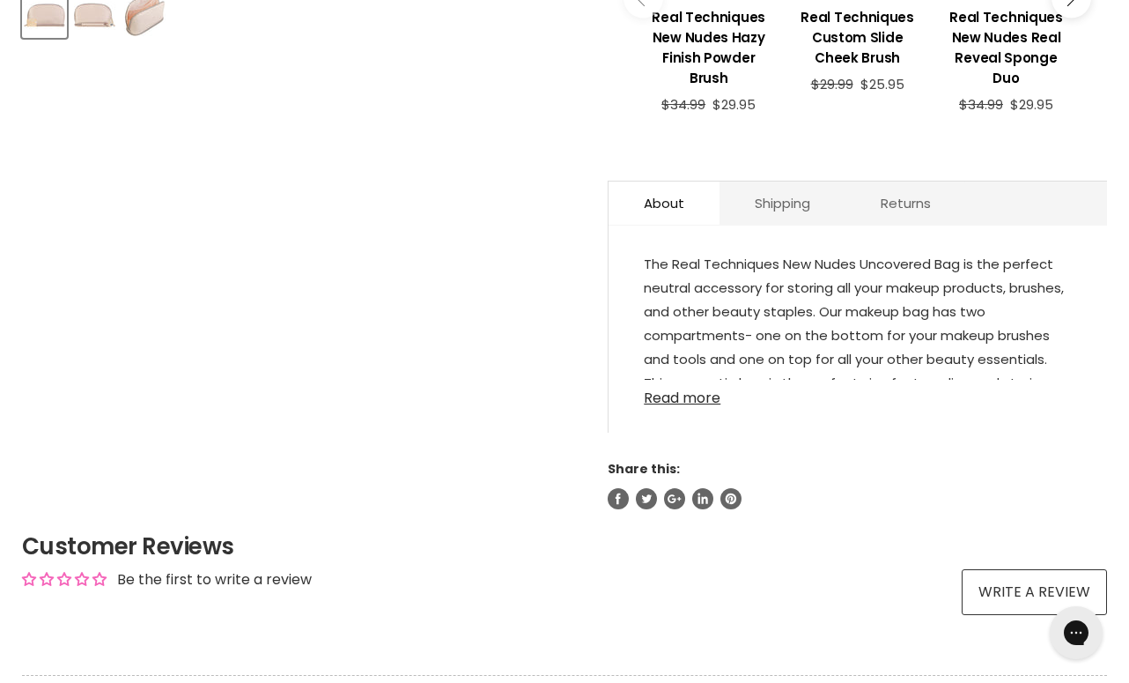
click at [677, 380] on link "Read more" at bounding box center [858, 393] width 428 height 26
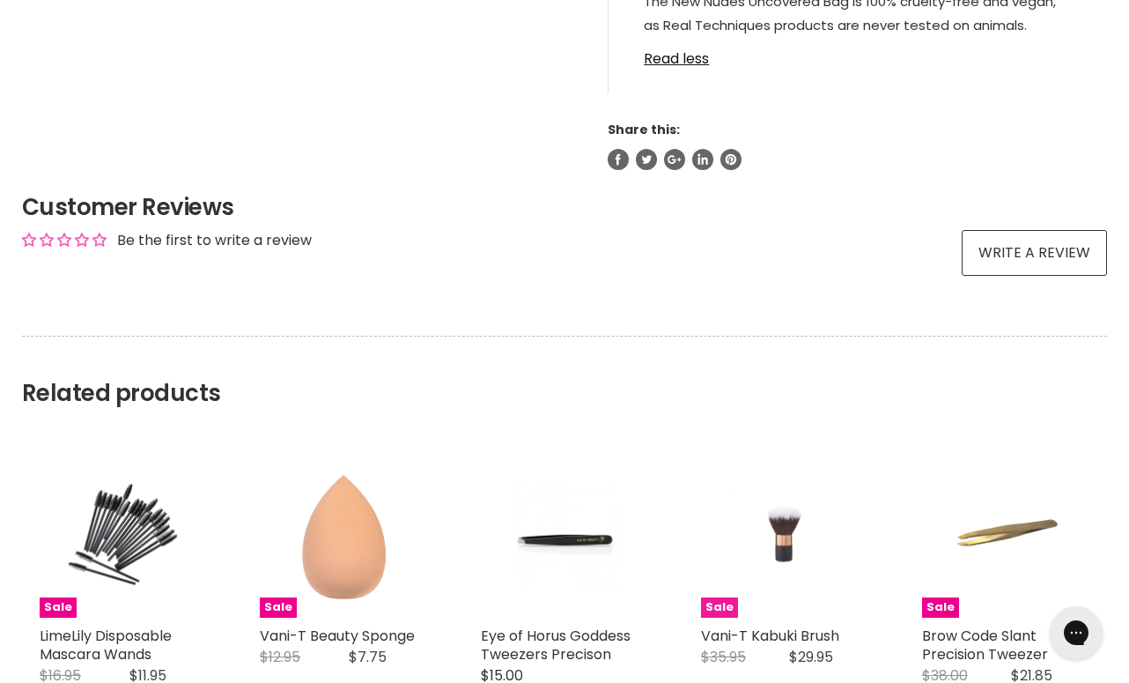
scroll to position [1491, 0]
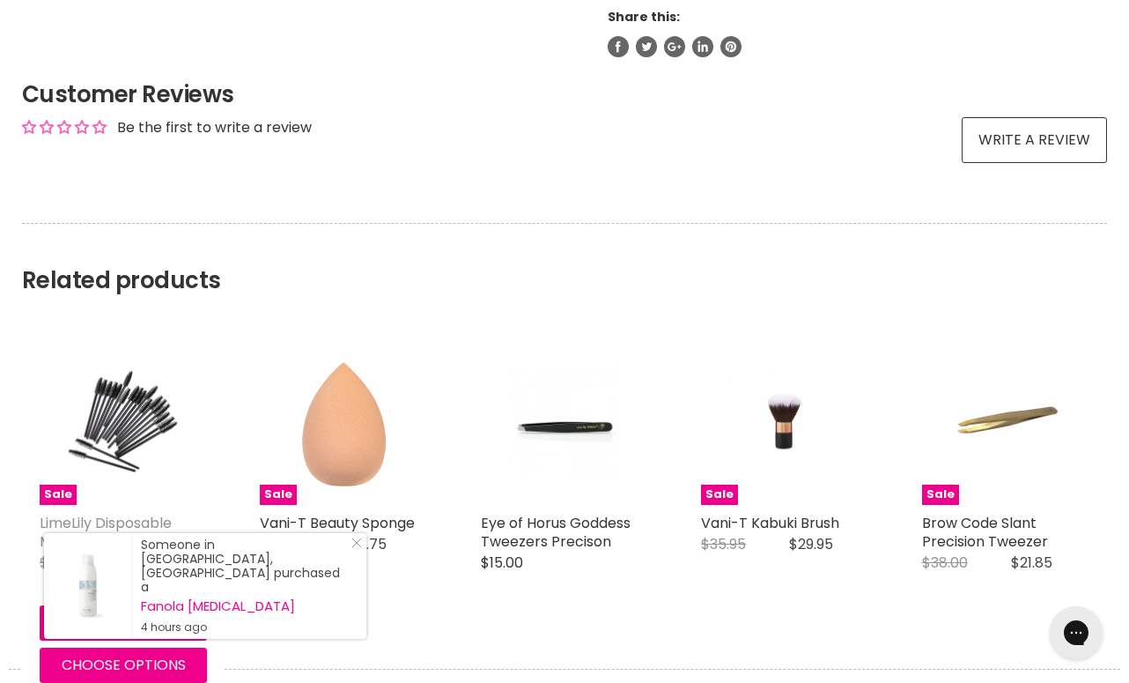
click at [94, 513] on link "LimeLily Disposable Mascara Wands" at bounding box center [106, 532] width 132 height 39
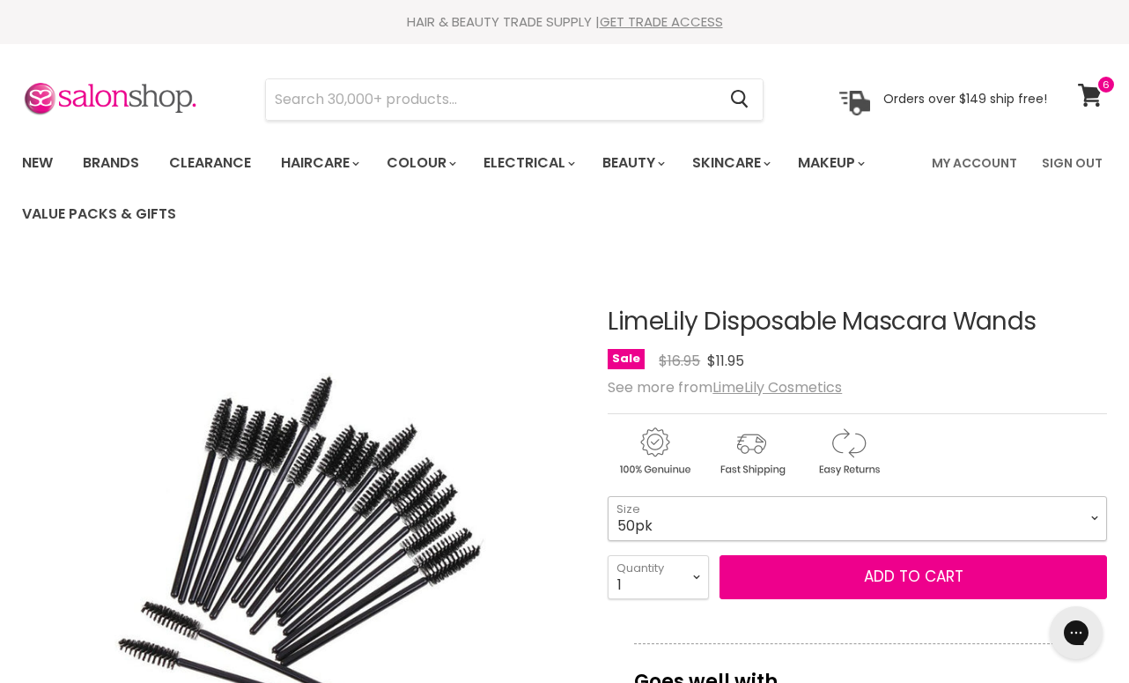
click at [1088, 517] on select "50pk 100pk" at bounding box center [857, 518] width 499 height 44
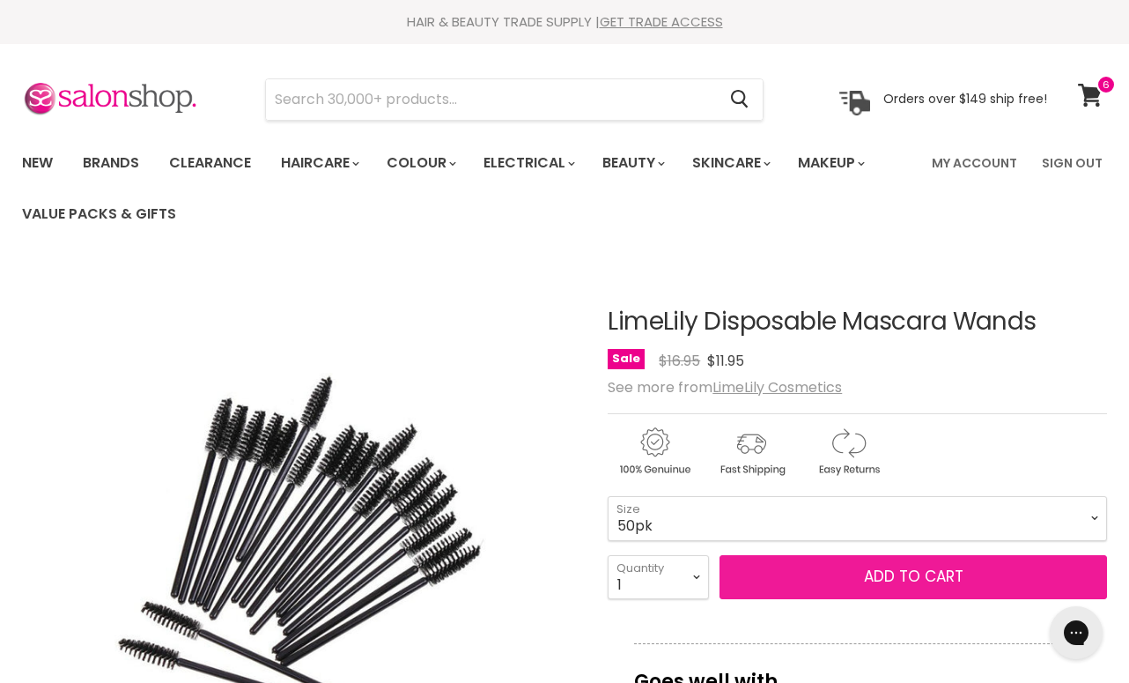
click at [906, 588] on button "Add to cart" at bounding box center [914, 577] width 388 height 44
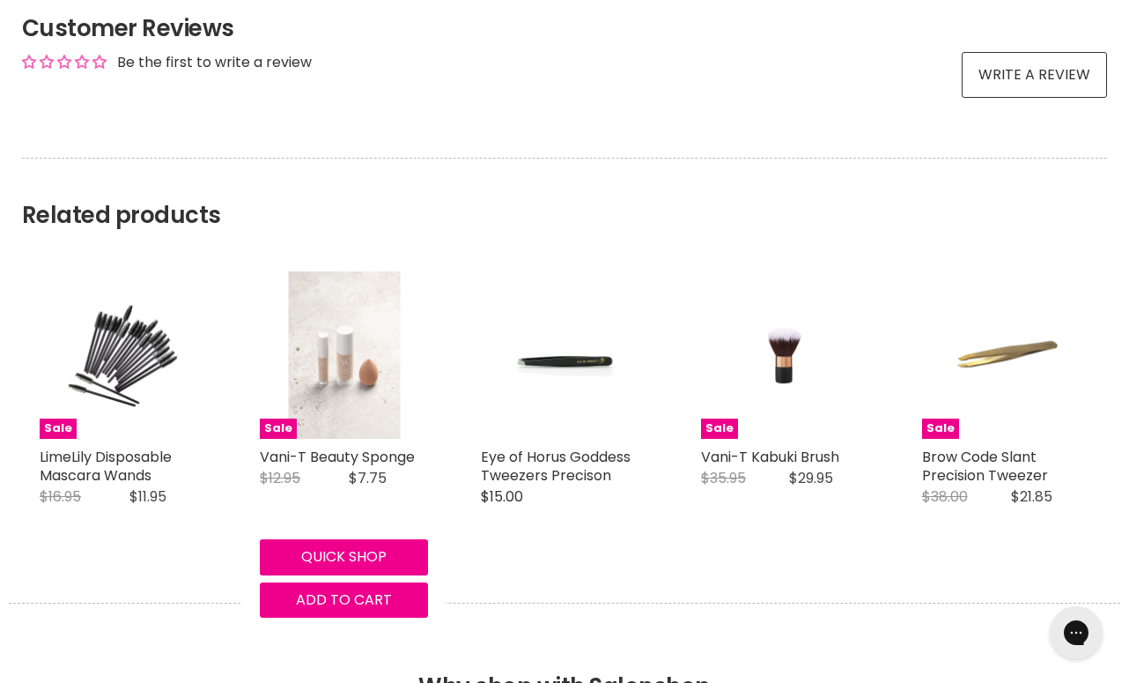
scroll to position [1510, 0]
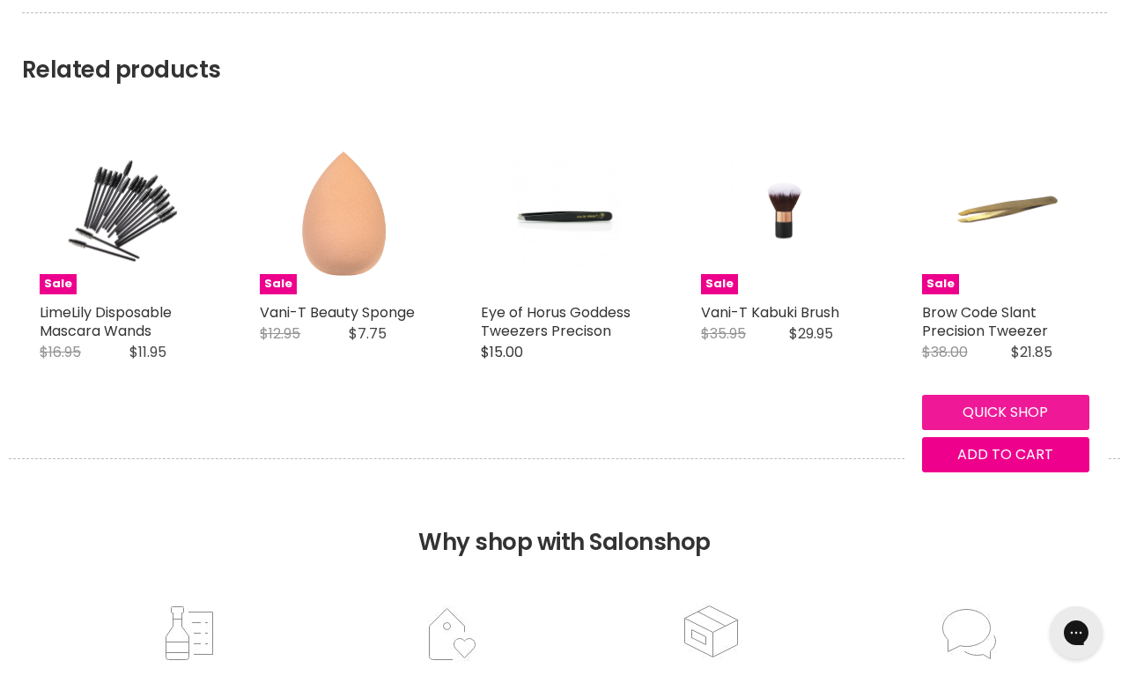
click at [954, 395] on button "Quick shop" at bounding box center [1005, 412] width 167 height 35
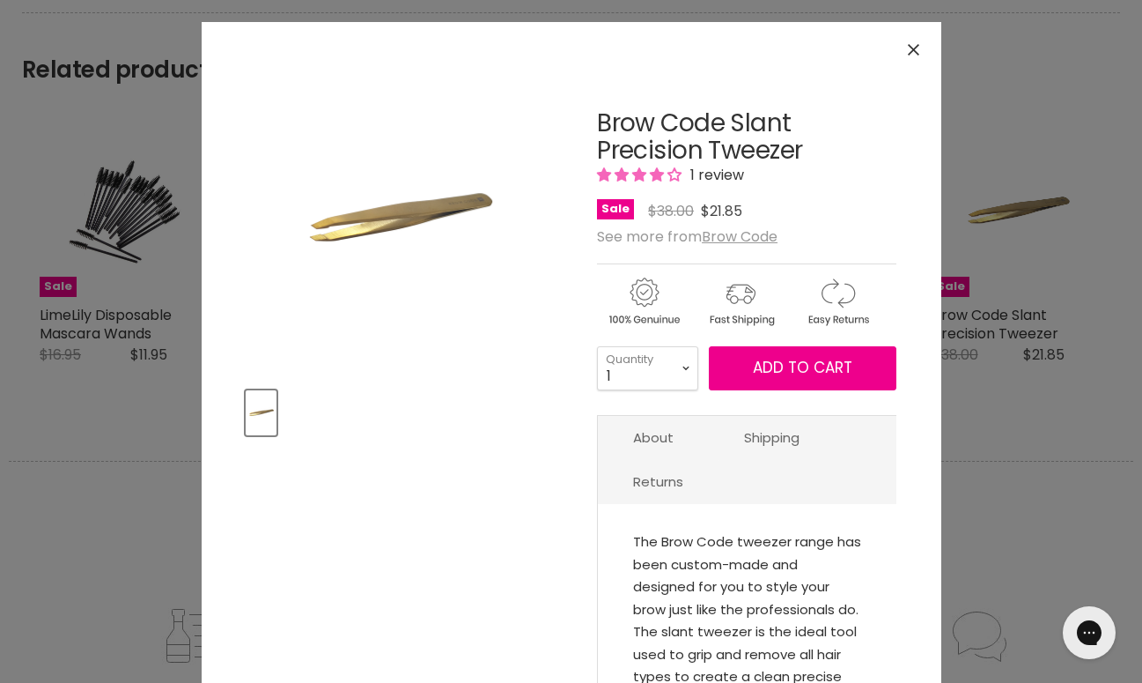
click at [193, 336] on div "Click or scroll to zoom Tap or pinch to zoom" at bounding box center [571, 341] width 1142 height 683
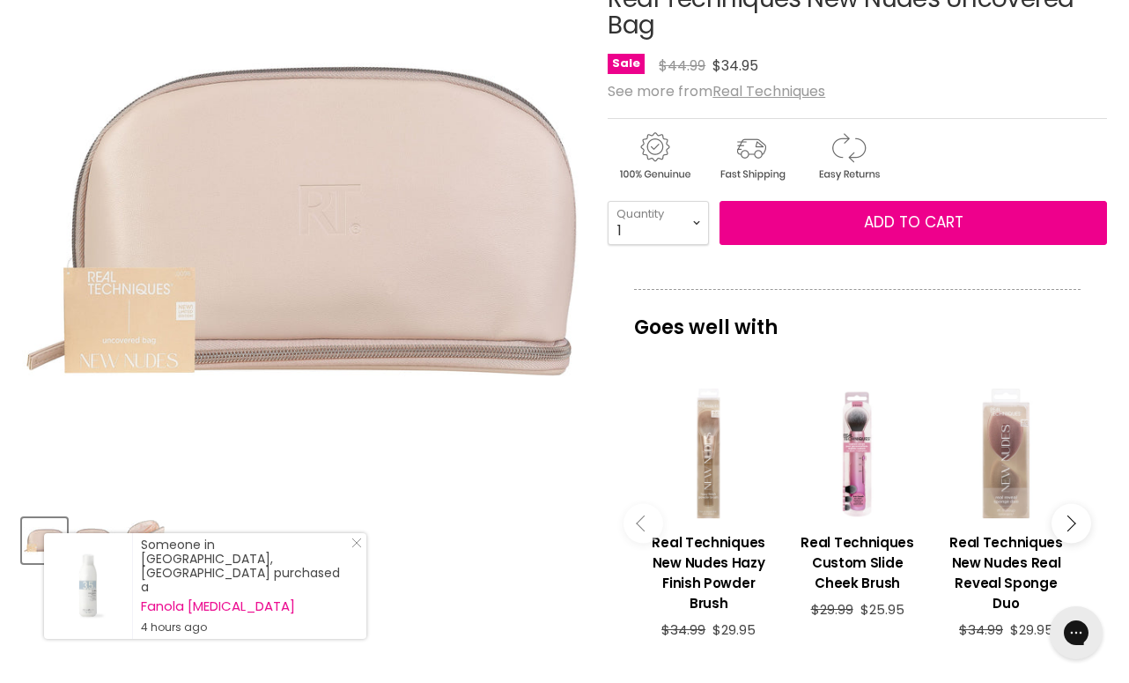
scroll to position [348, 0]
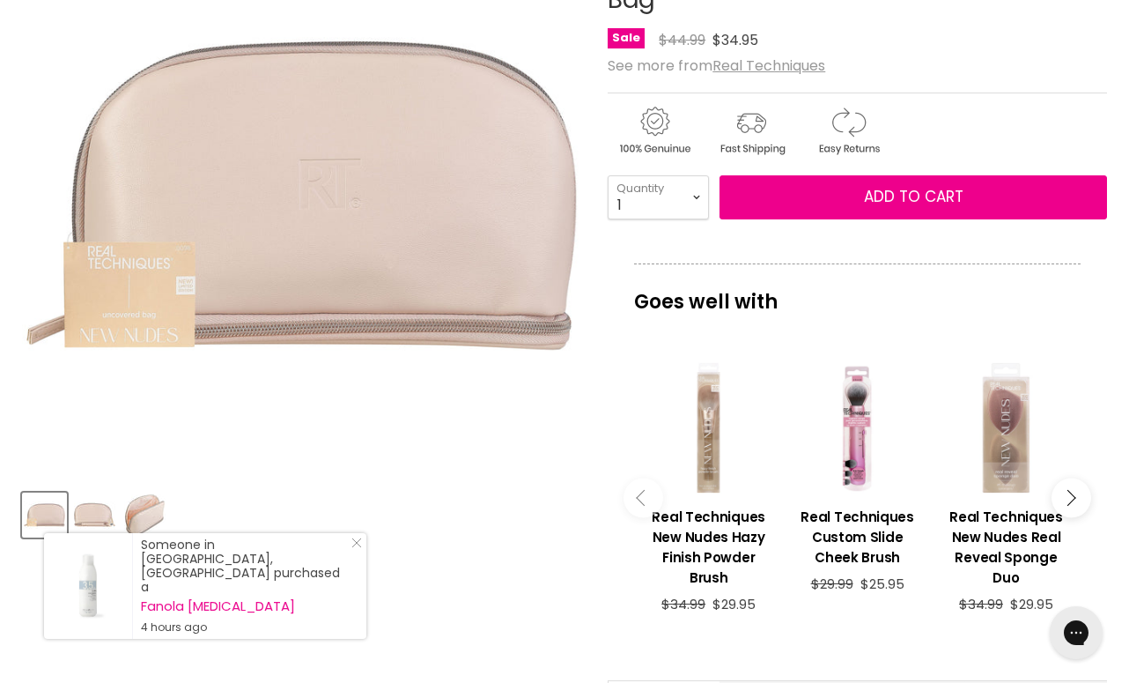
click at [152, 515] on img "Product thumbnails" at bounding box center [144, 514] width 41 height 41
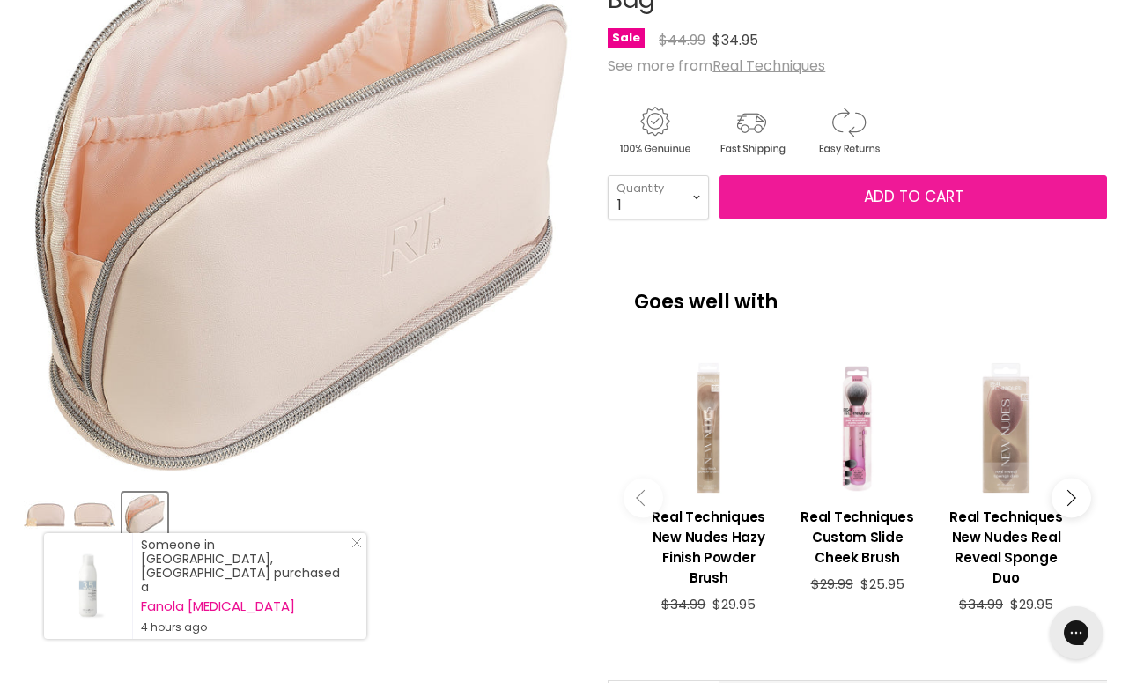
click at [816, 203] on button "Add to cart" at bounding box center [914, 197] width 388 height 44
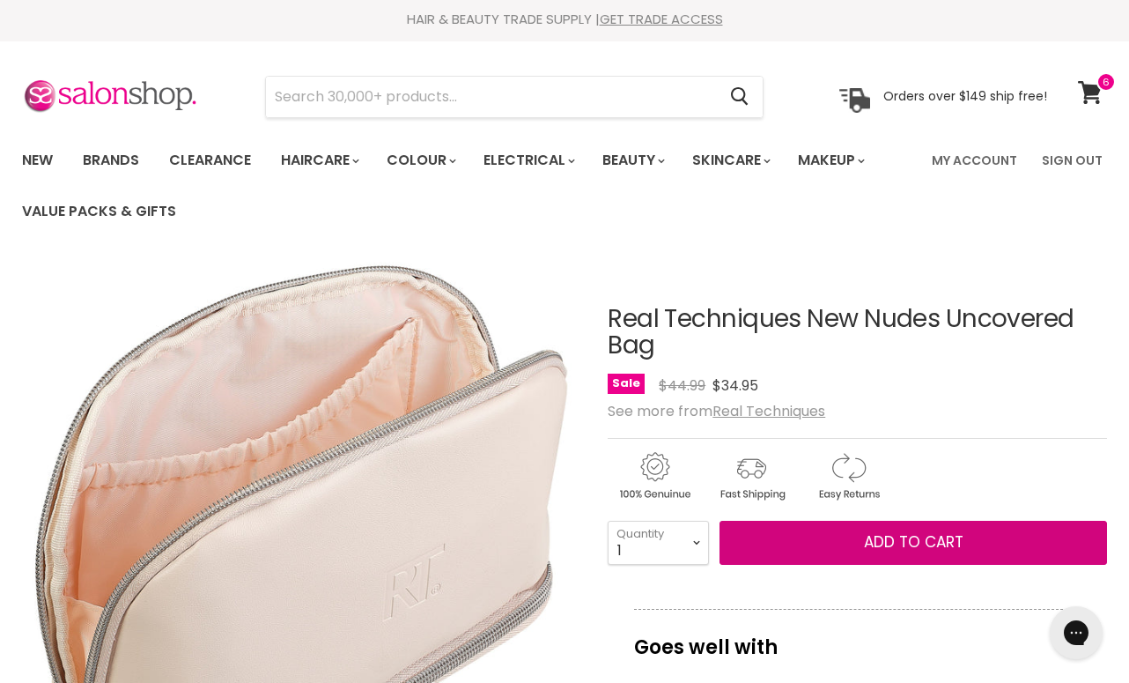
scroll to position [0, 0]
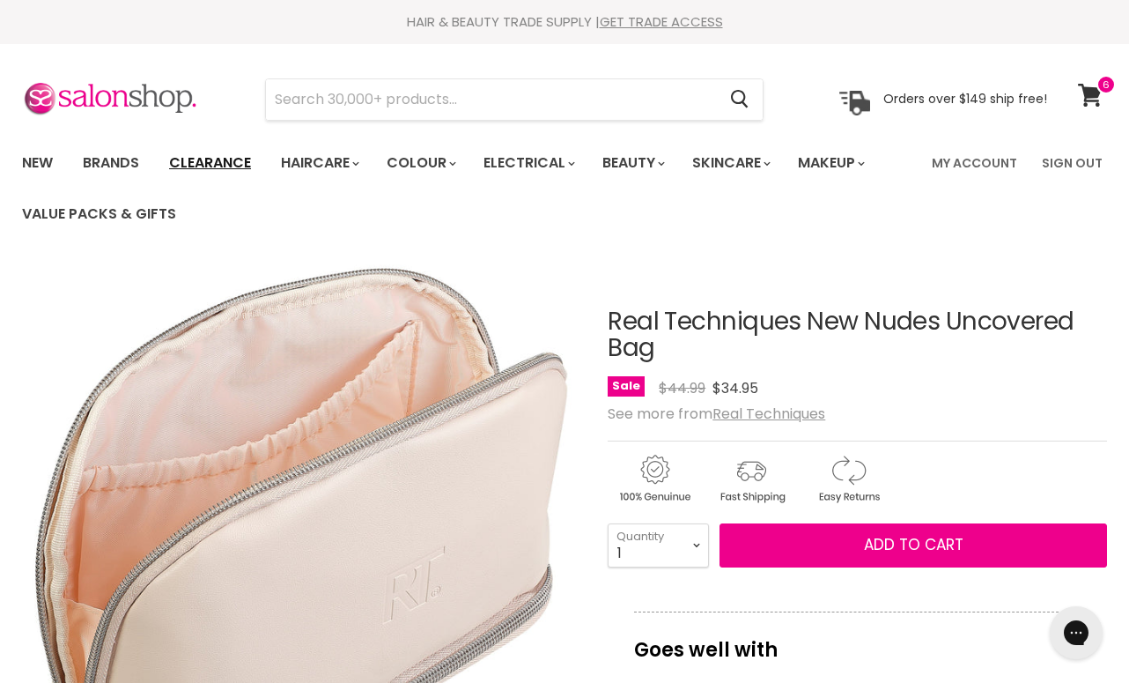
click at [216, 160] on link "Clearance" at bounding box center [210, 162] width 108 height 37
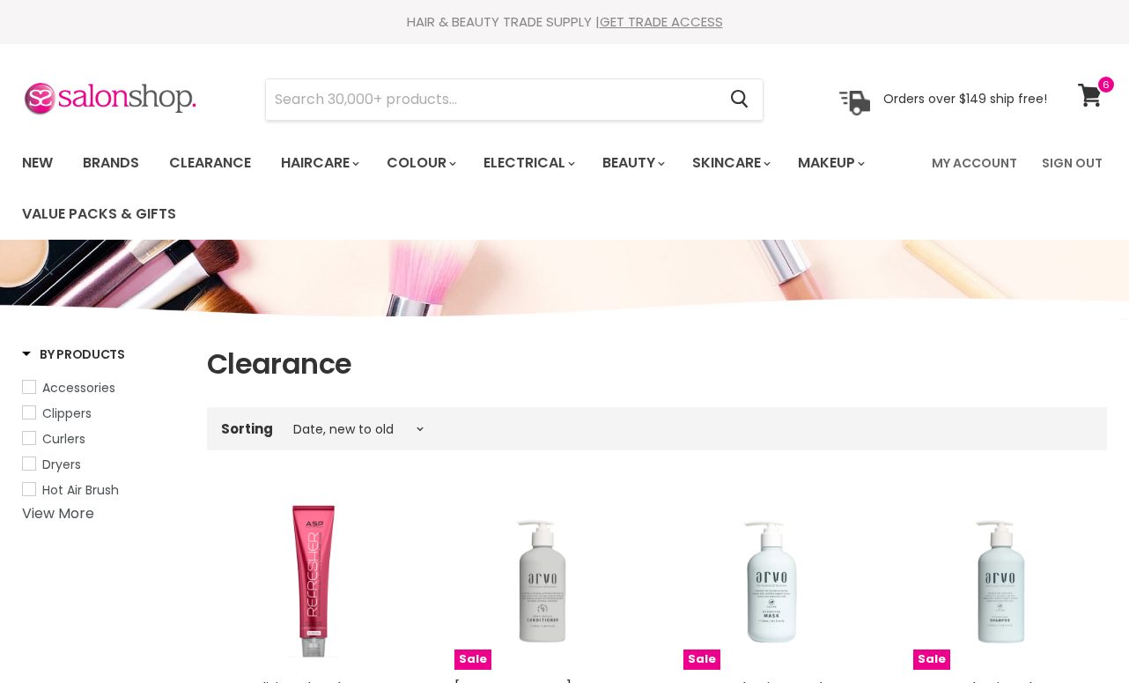
select select "created-descending"
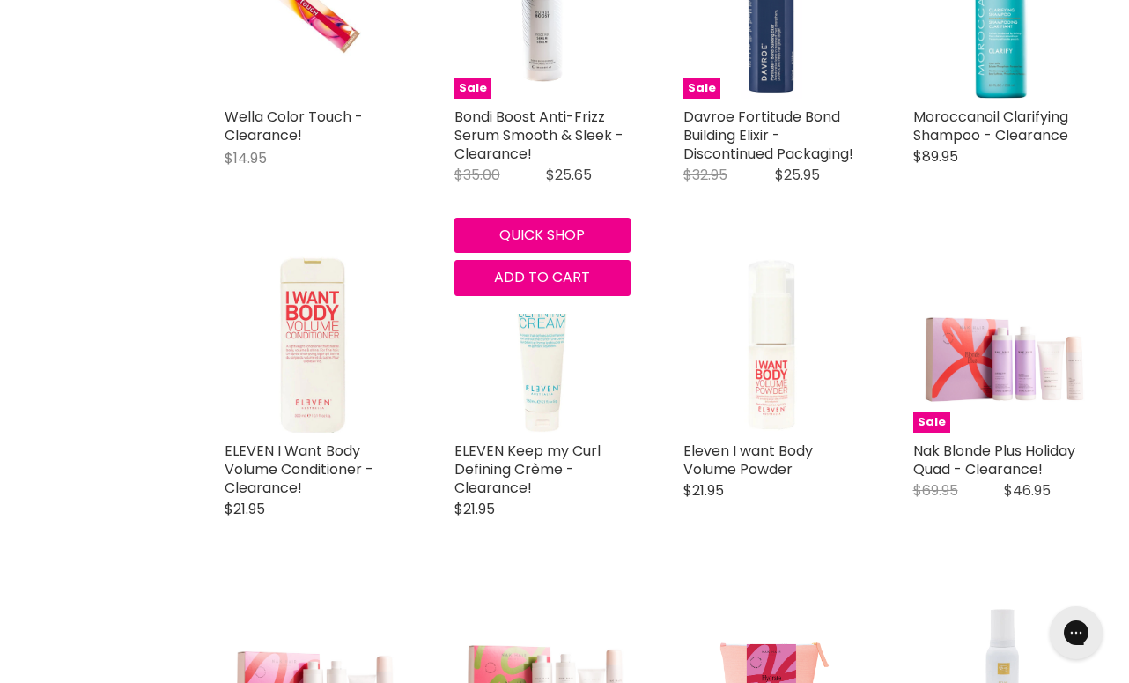
scroll to position [2285, 0]
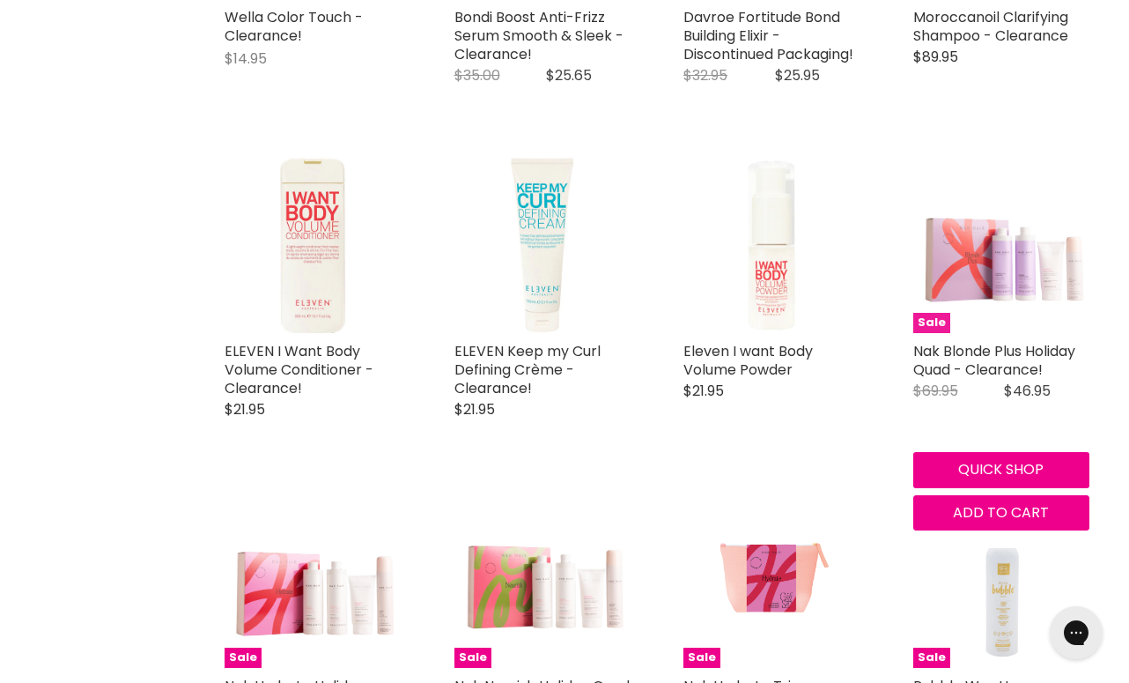
click at [949, 275] on img "Main content" at bounding box center [1001, 245] width 177 height 172
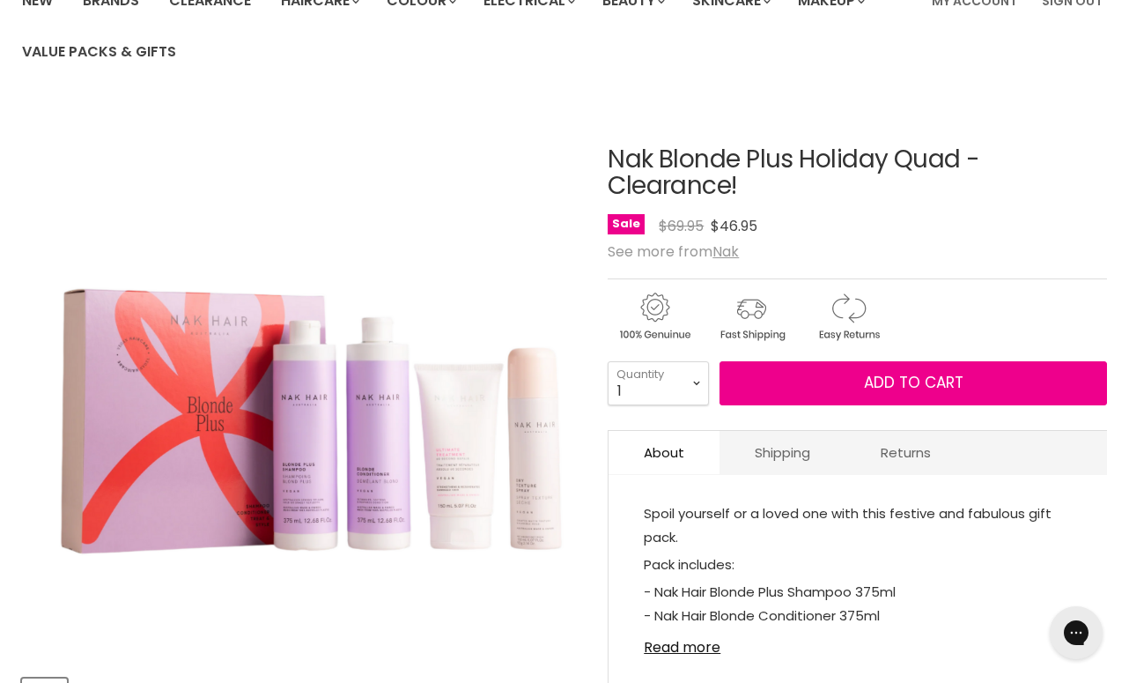
scroll to position [439, 0]
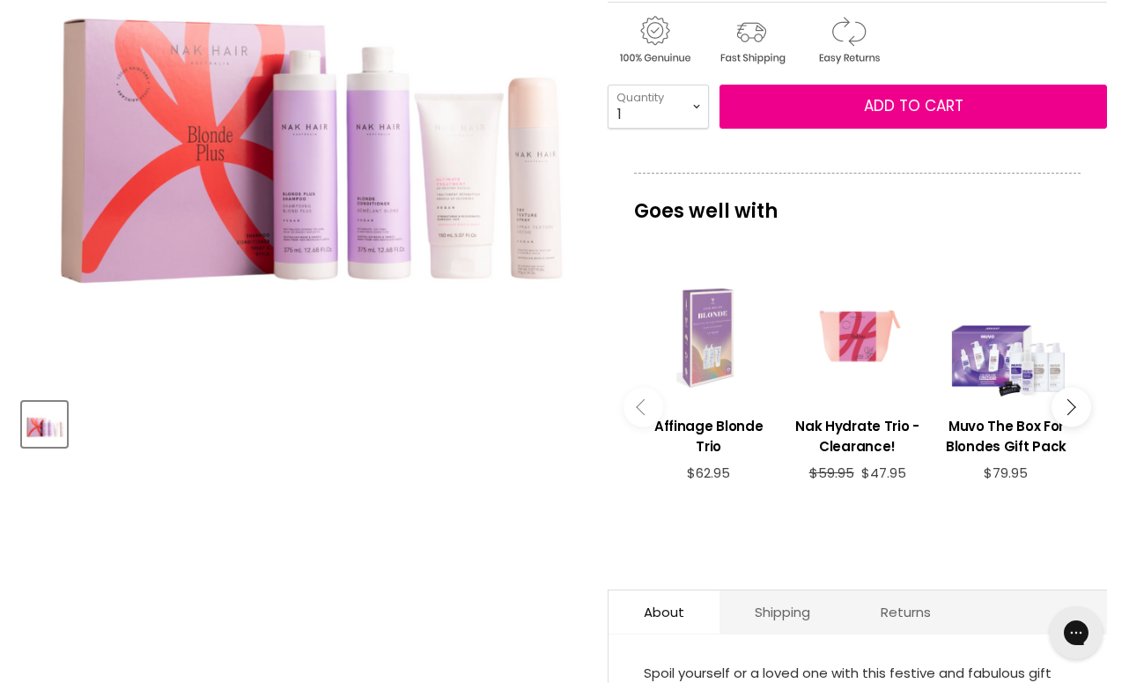
click at [835, 345] on div "Main content" at bounding box center [857, 336] width 131 height 131
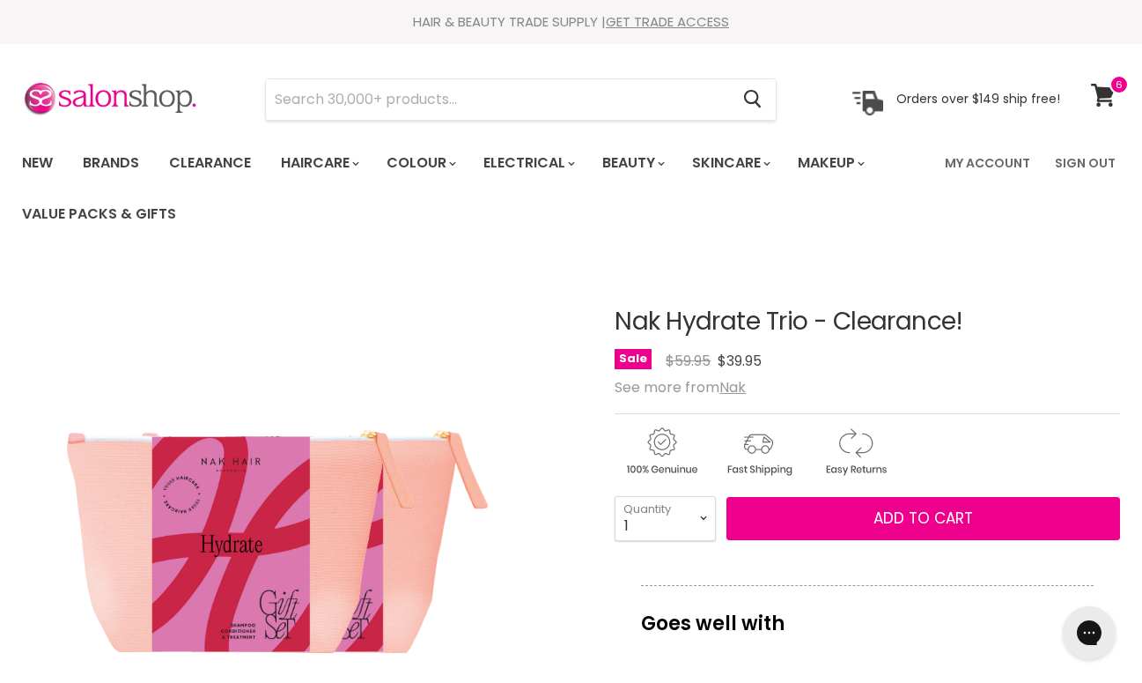
click at [379, 507] on img "Nak Hydrate Trio - Clearance! image. Click or Scroll to Zoom." at bounding box center [231, 547] width 418 height 566
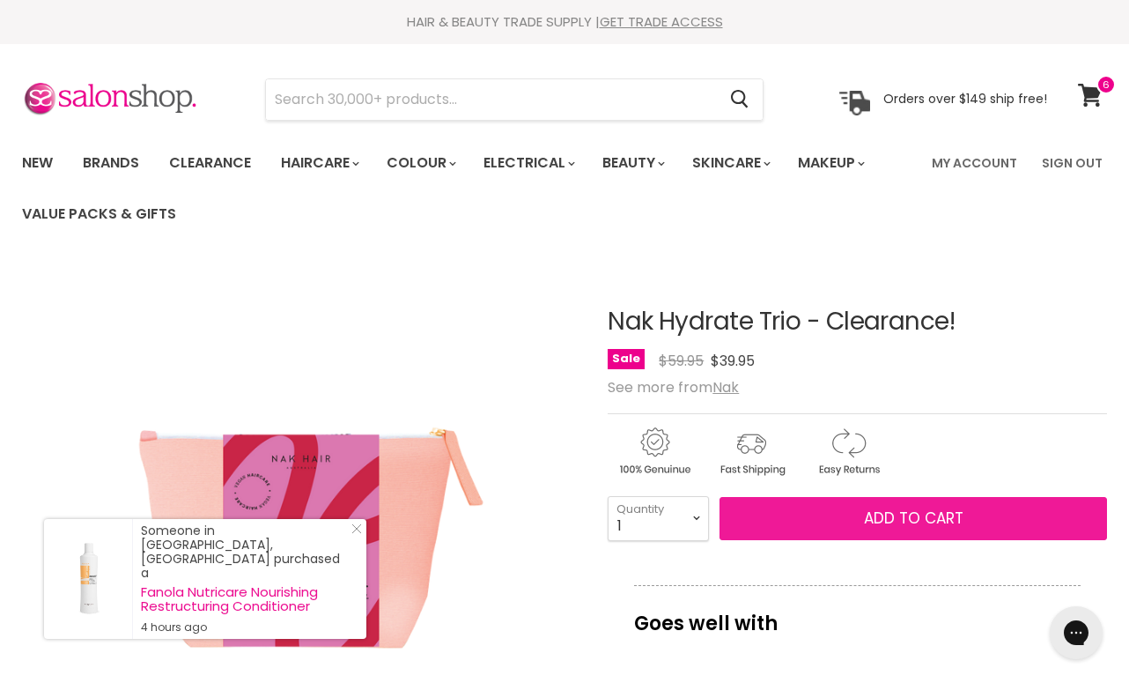
click at [866, 514] on span "Add to cart" at bounding box center [914, 517] width 100 height 21
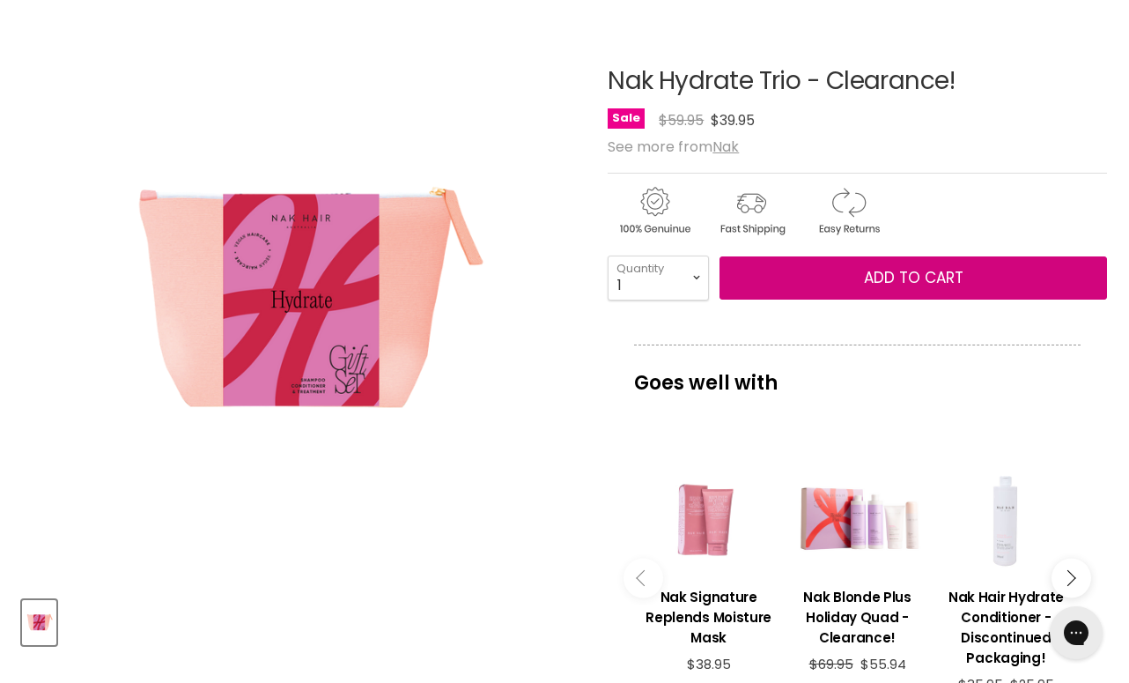
scroll to position [161, 0]
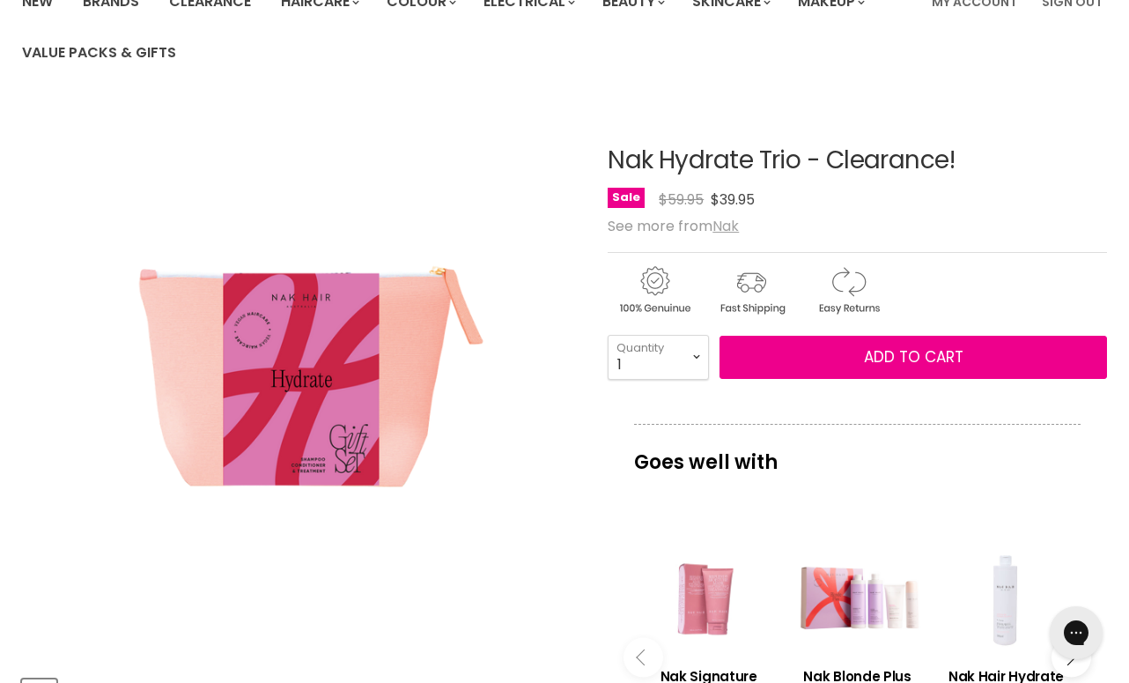
click at [733, 226] on u "Nak" at bounding box center [726, 226] width 26 height 20
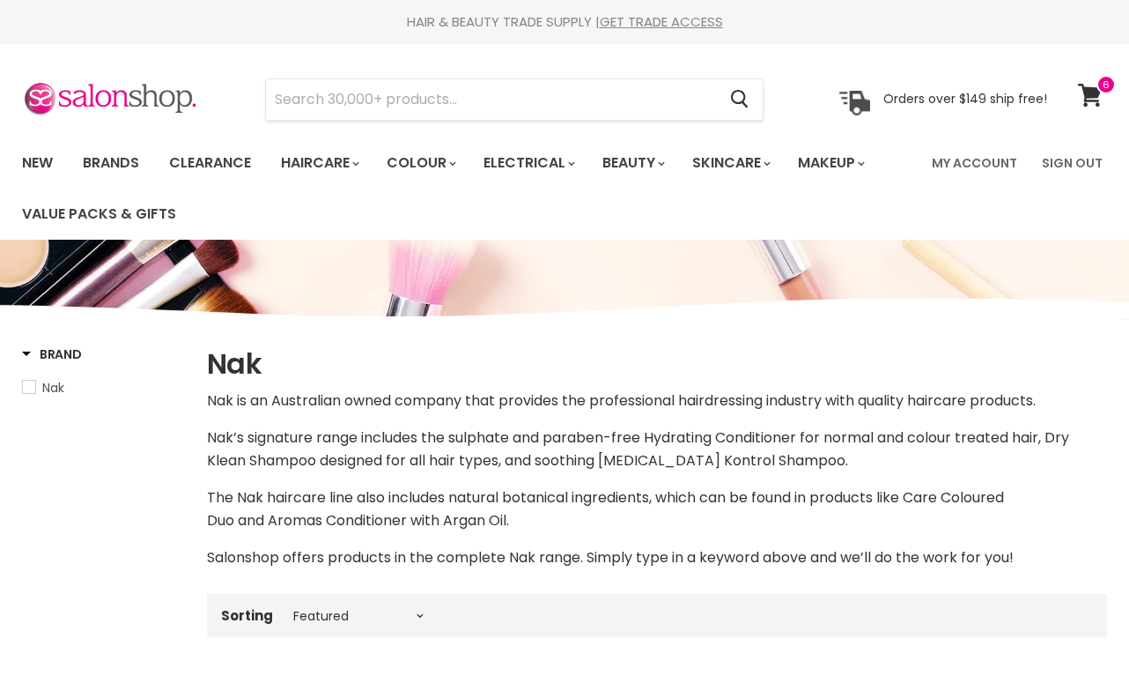
select select "manual"
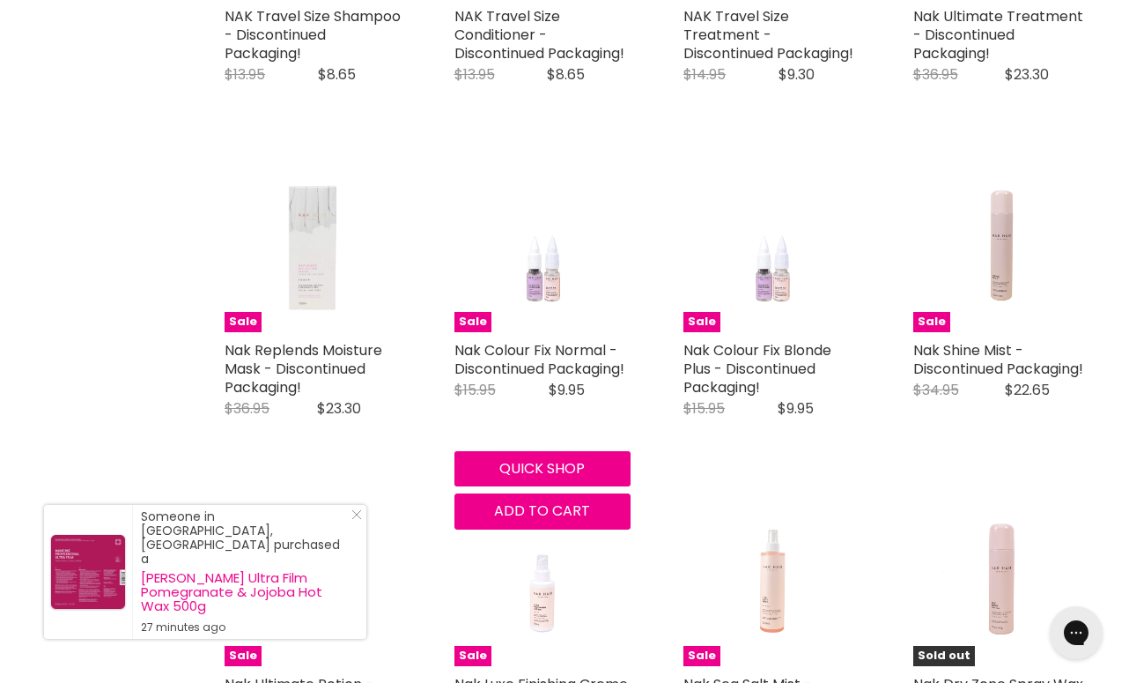
scroll to position [2217, 0]
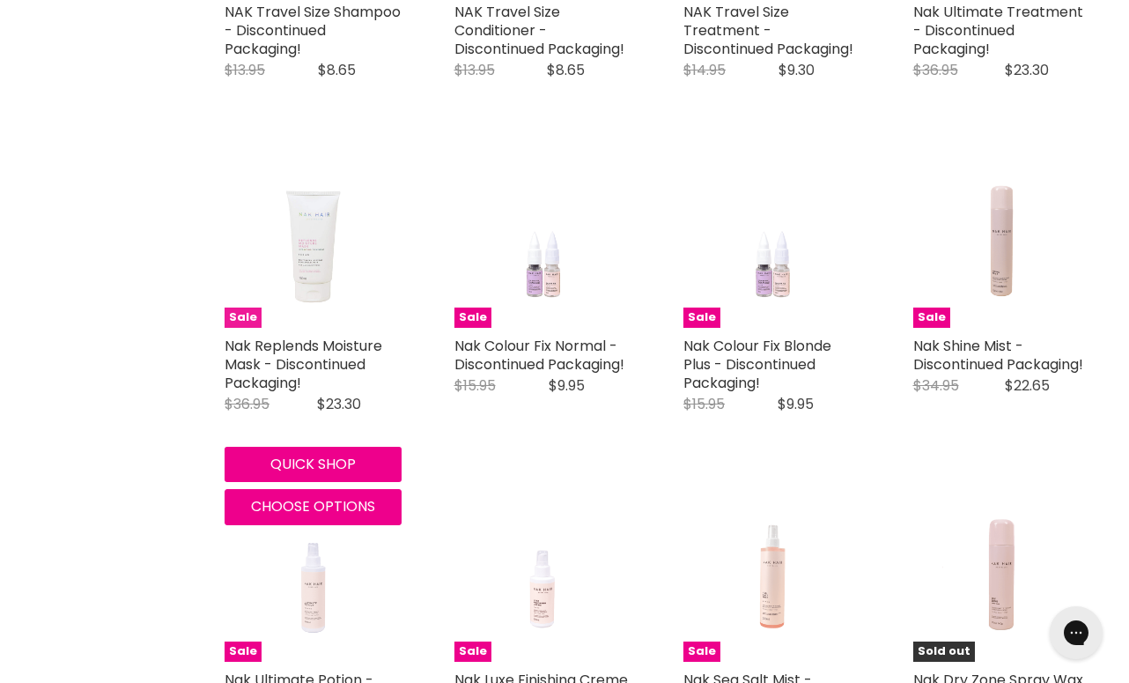
click at [316, 279] on img "Main content" at bounding box center [313, 240] width 118 height 177
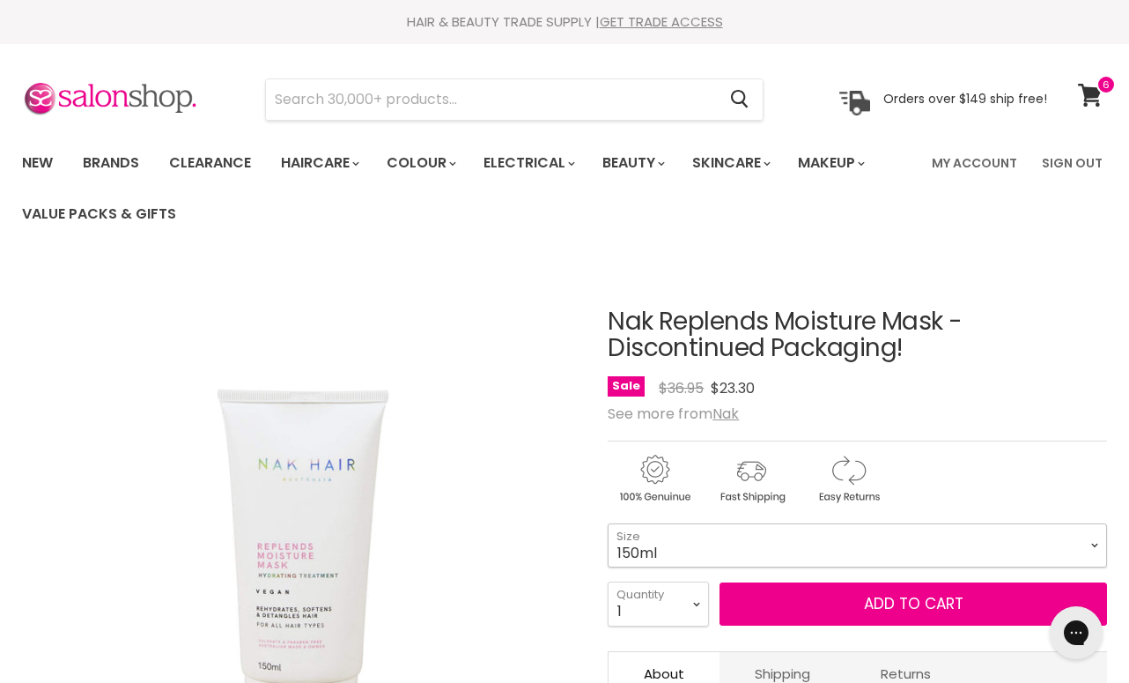
click at [1087, 547] on select "150ml" at bounding box center [857, 545] width 499 height 44
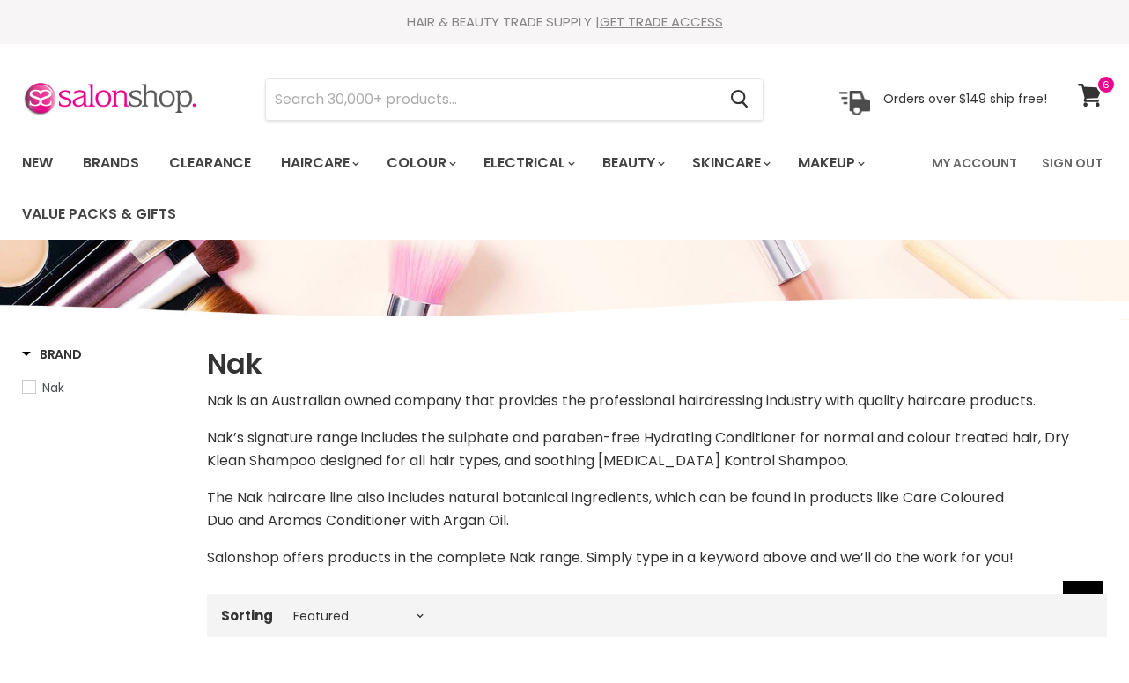
select select "manual"
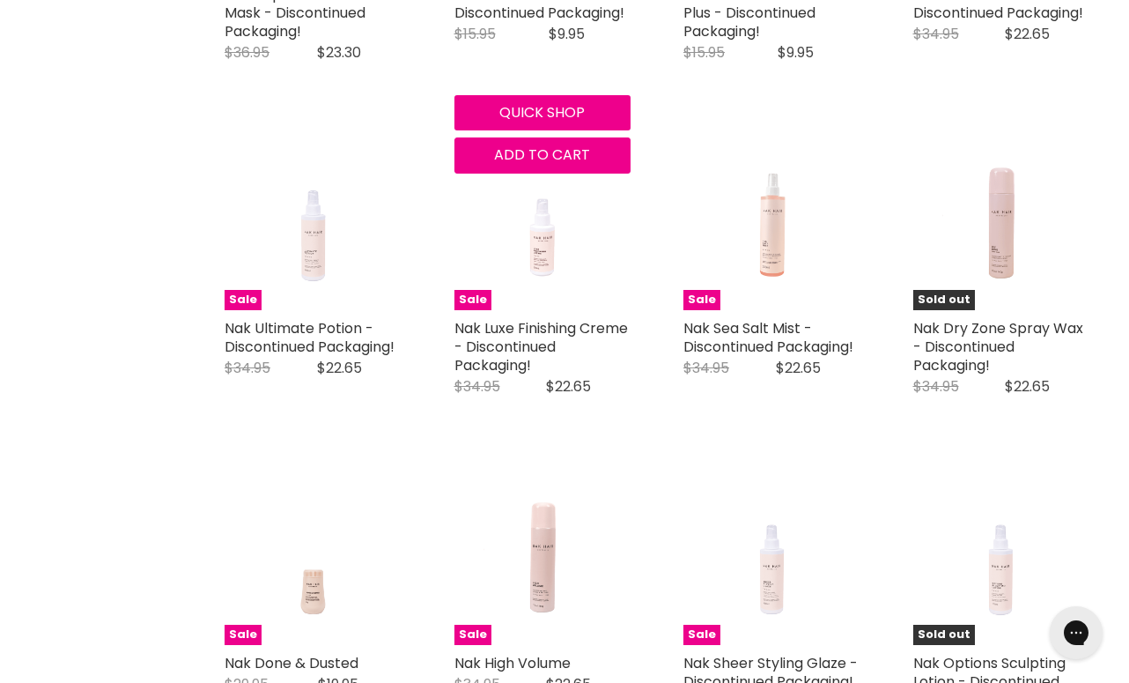
scroll to position [2672, 0]
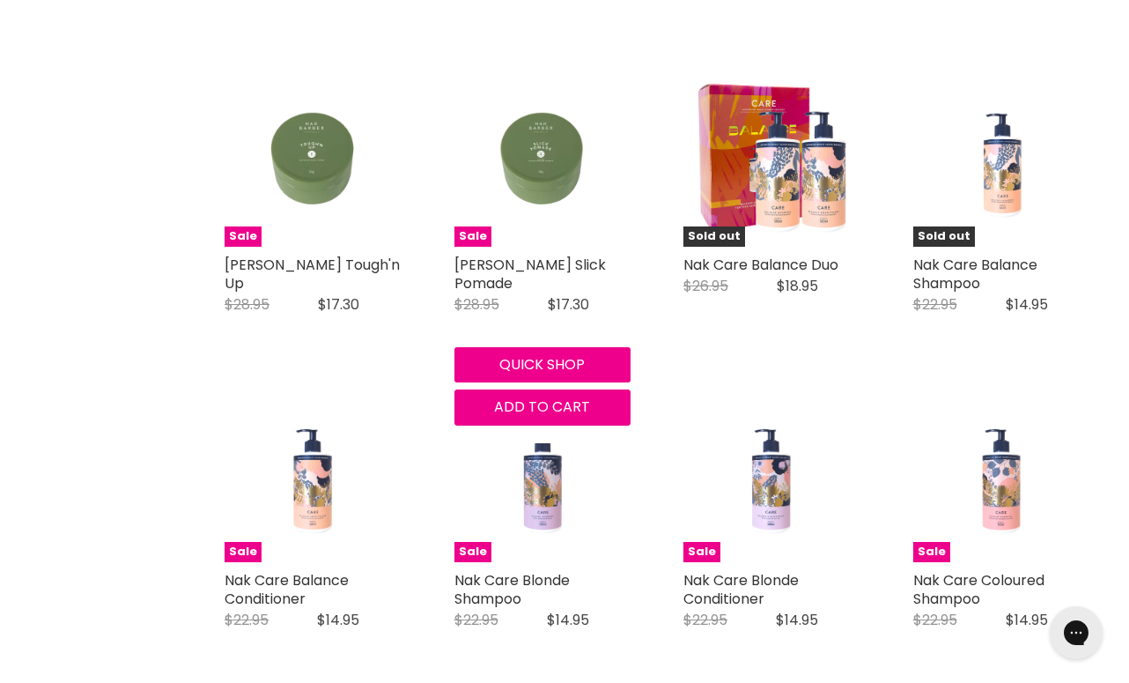
scroll to position [4348, 0]
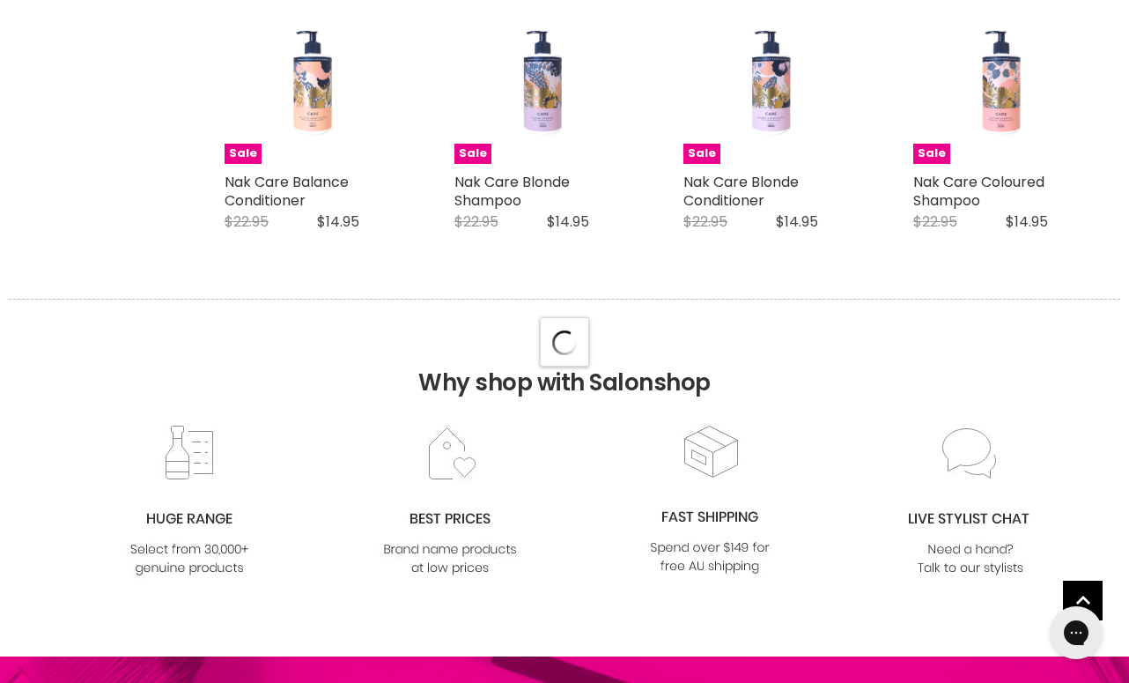
select select "manual"
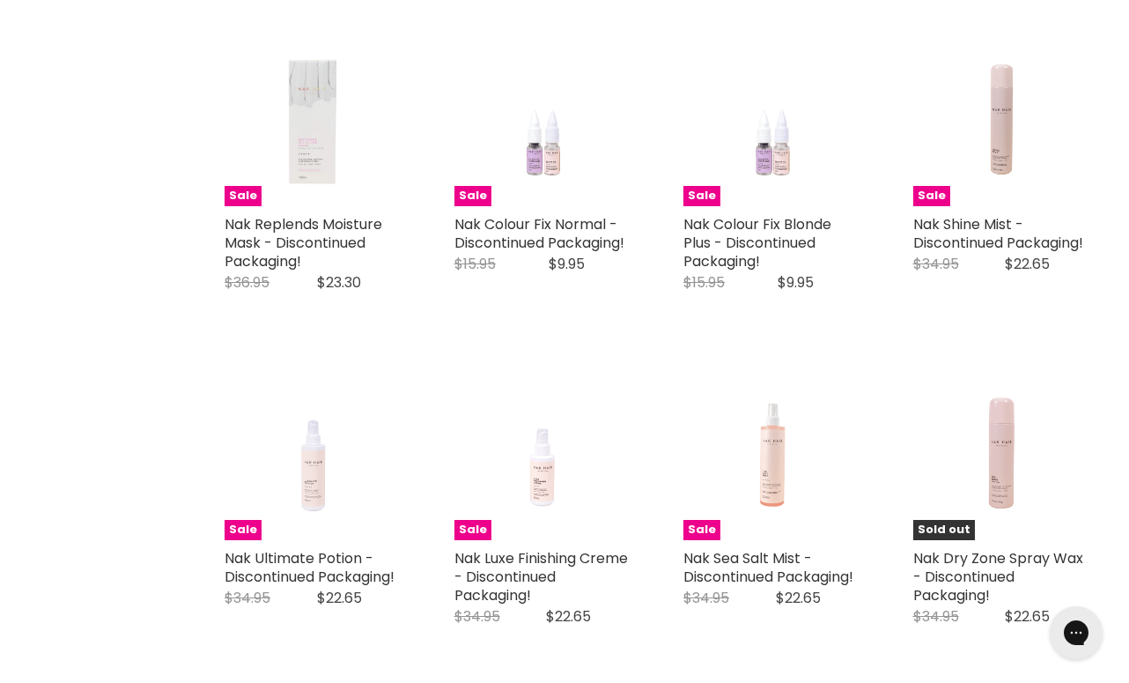
scroll to position [2053, 0]
